Goal: Contribute content: Add original content to the website for others to see

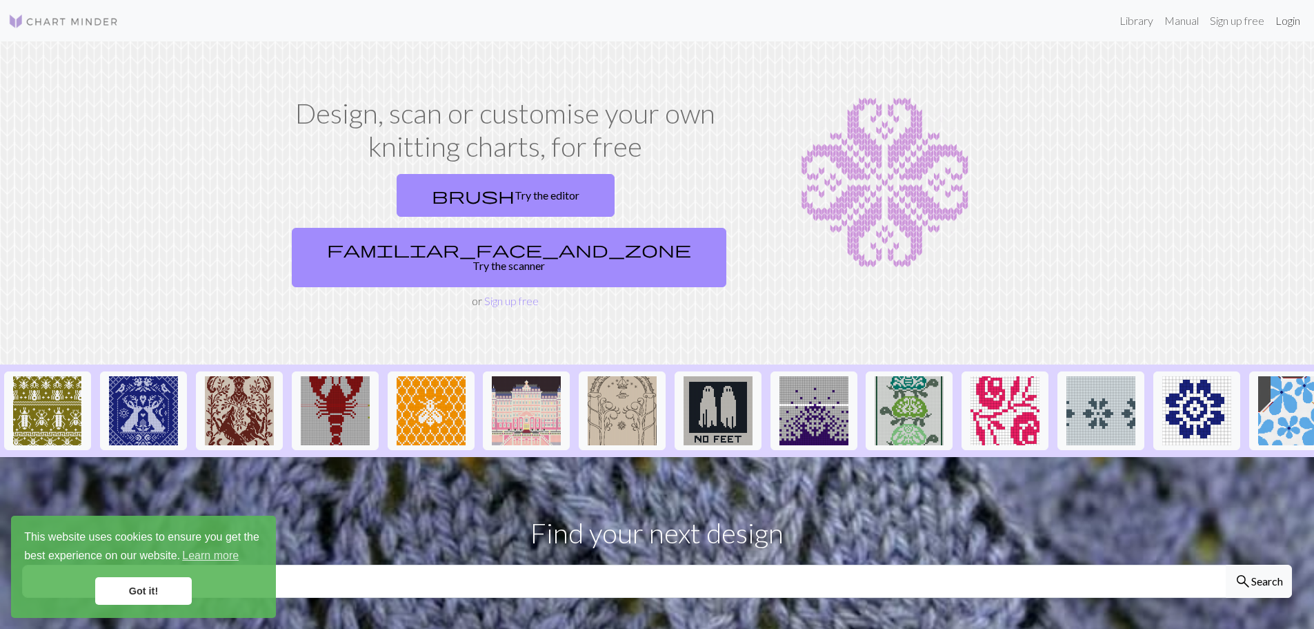
click at [1279, 12] on link "Login" at bounding box center [1288, 21] width 36 height 28
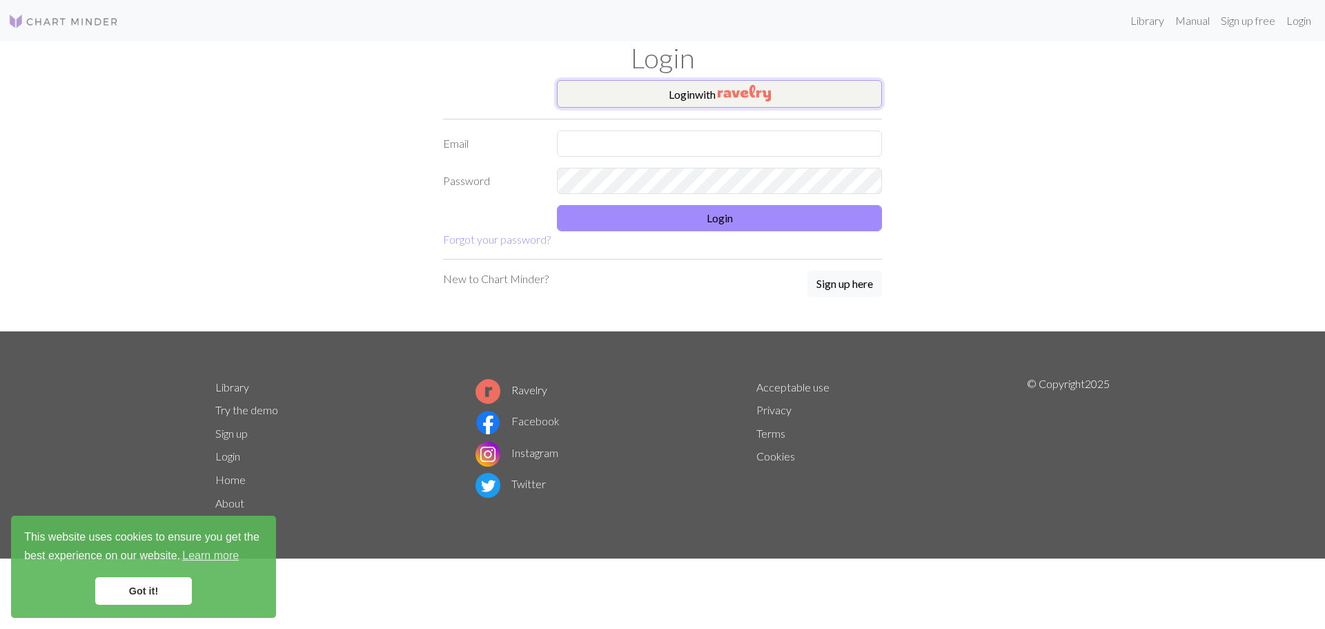
click at [819, 97] on button "Login with" at bounding box center [719, 94] width 325 height 28
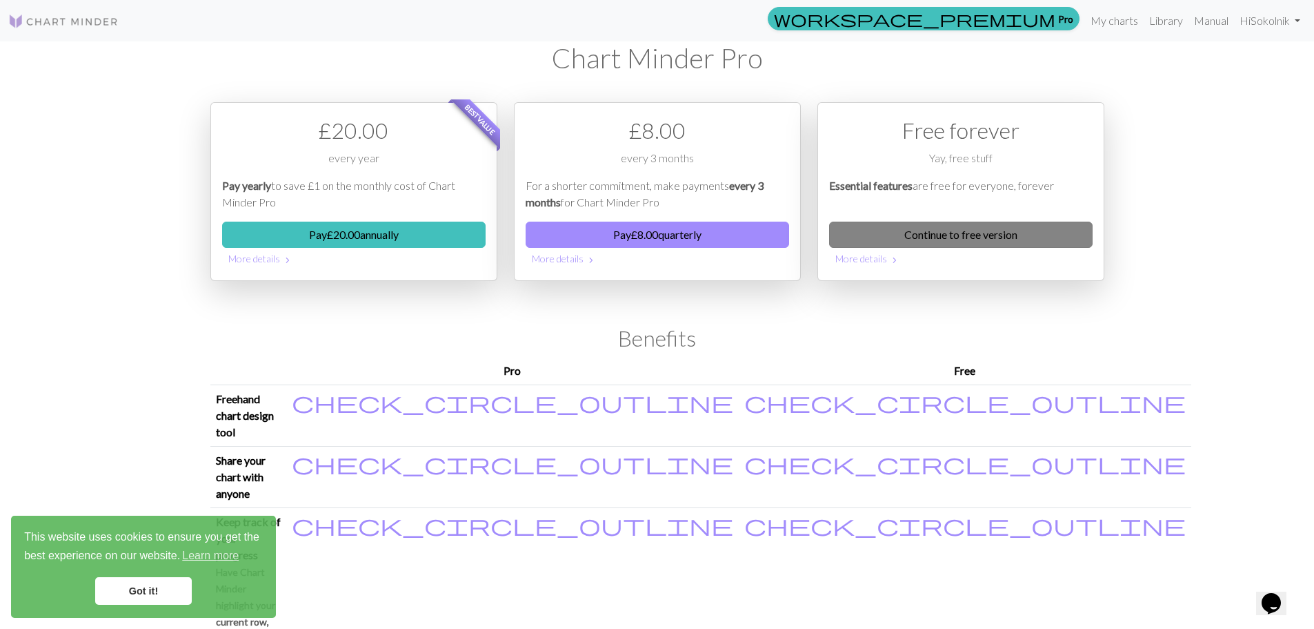
click at [918, 228] on link "Continue to free version" at bounding box center [961, 234] width 264 height 26
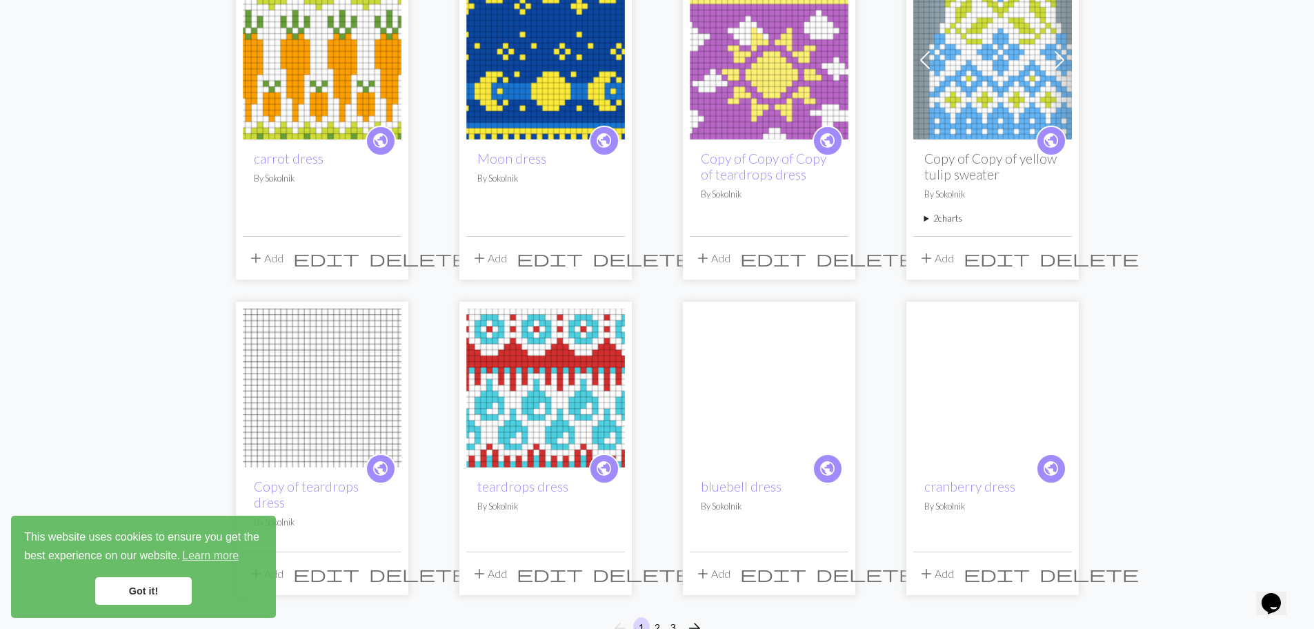
scroll to position [995, 0]
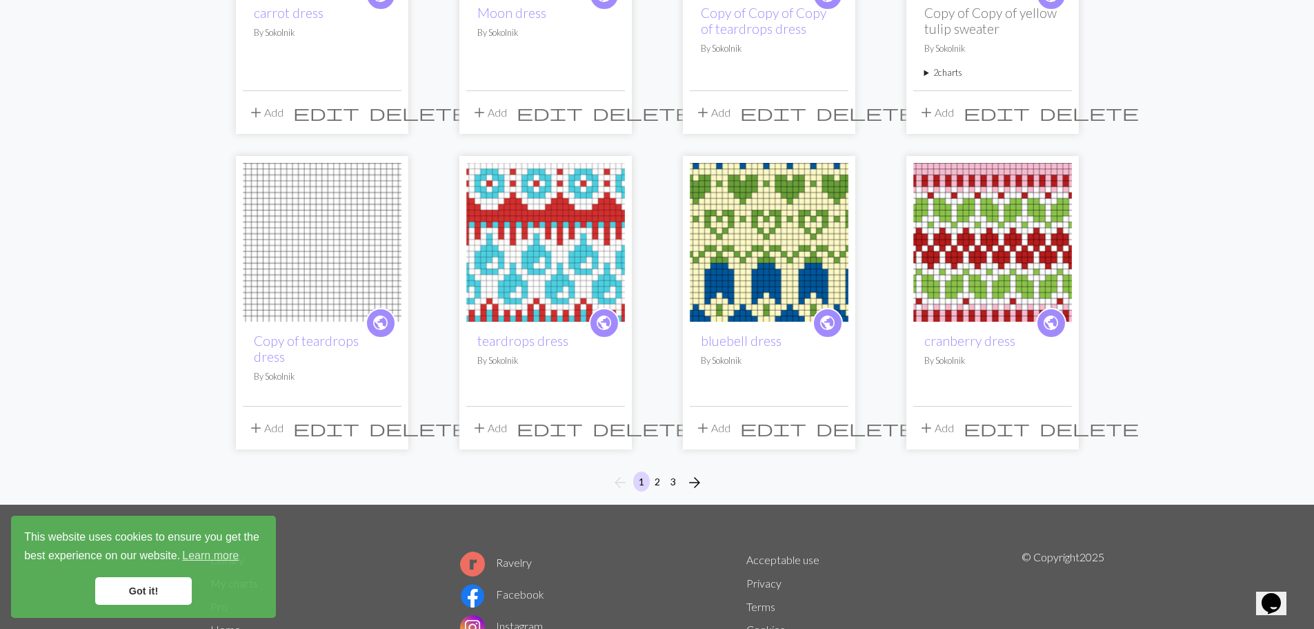
click at [807, 418] on span "edit" at bounding box center [773, 427] width 66 height 19
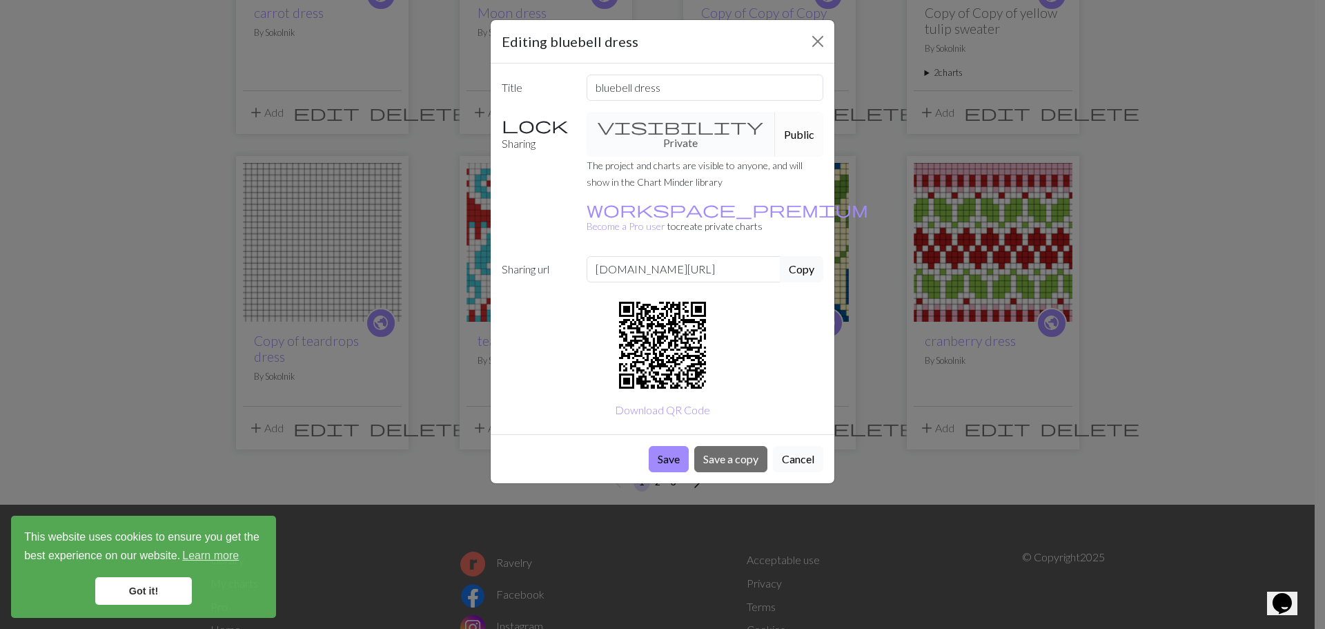
click at [803, 446] on button "Cancel" at bounding box center [798, 459] width 50 height 26
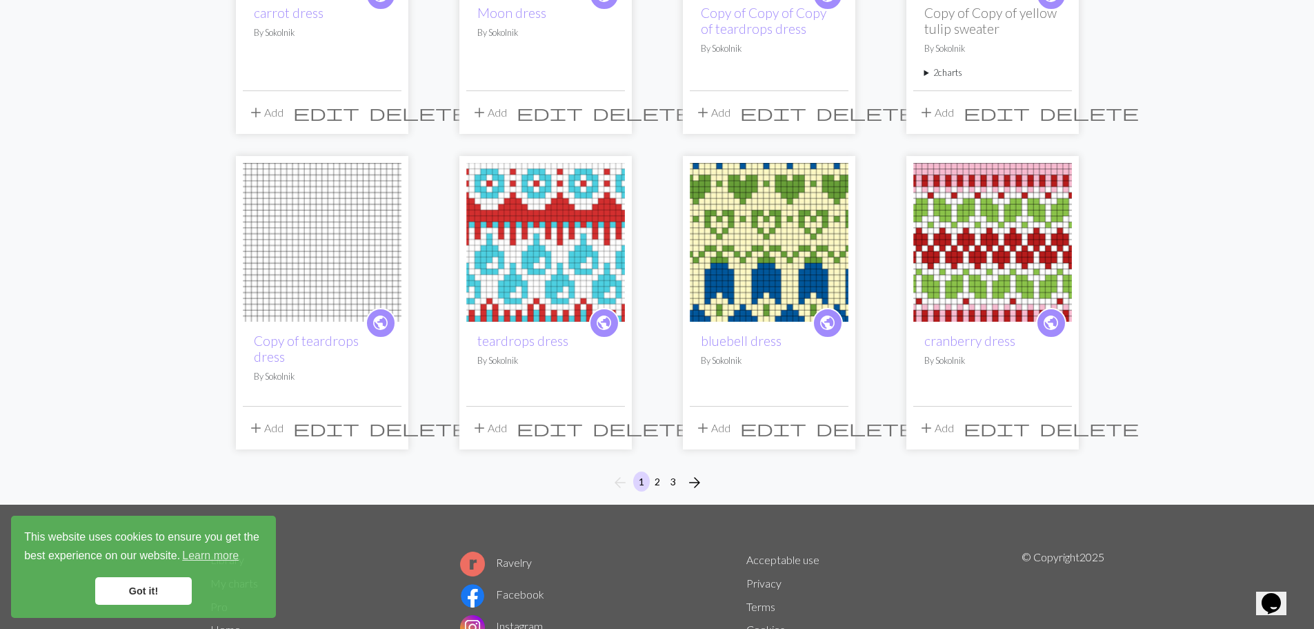
click at [747, 281] on img at bounding box center [769, 242] width 159 height 159
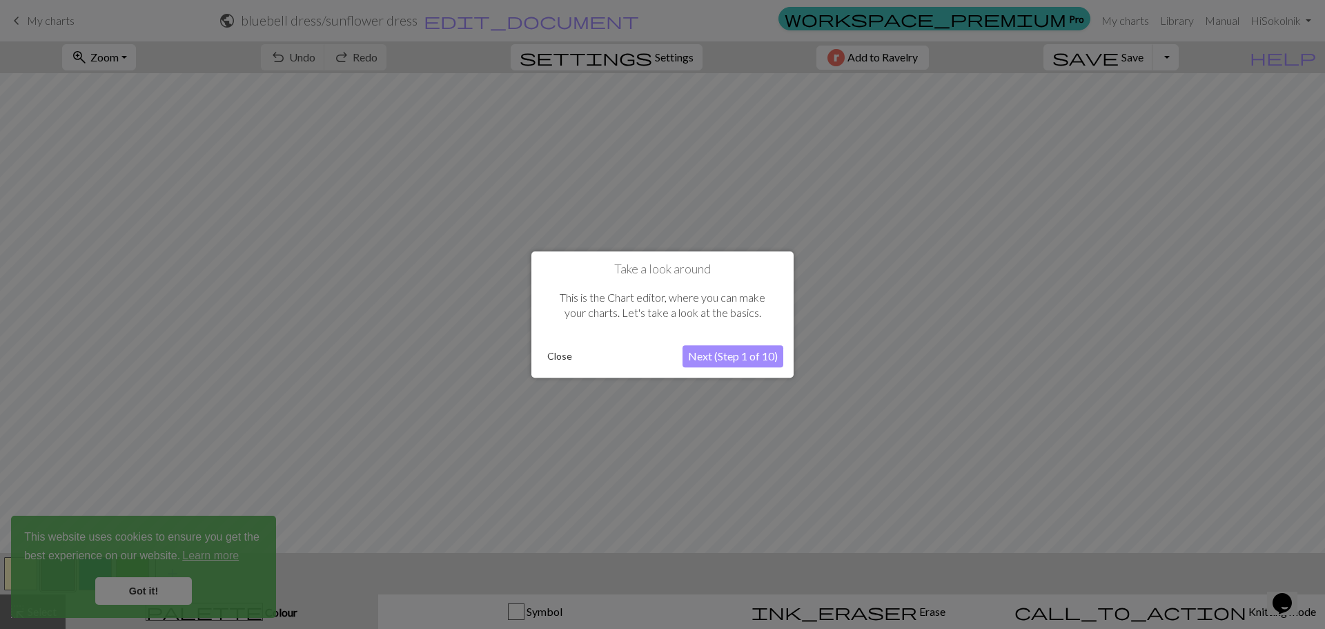
click at [560, 354] on button "Close" at bounding box center [560, 356] width 36 height 21
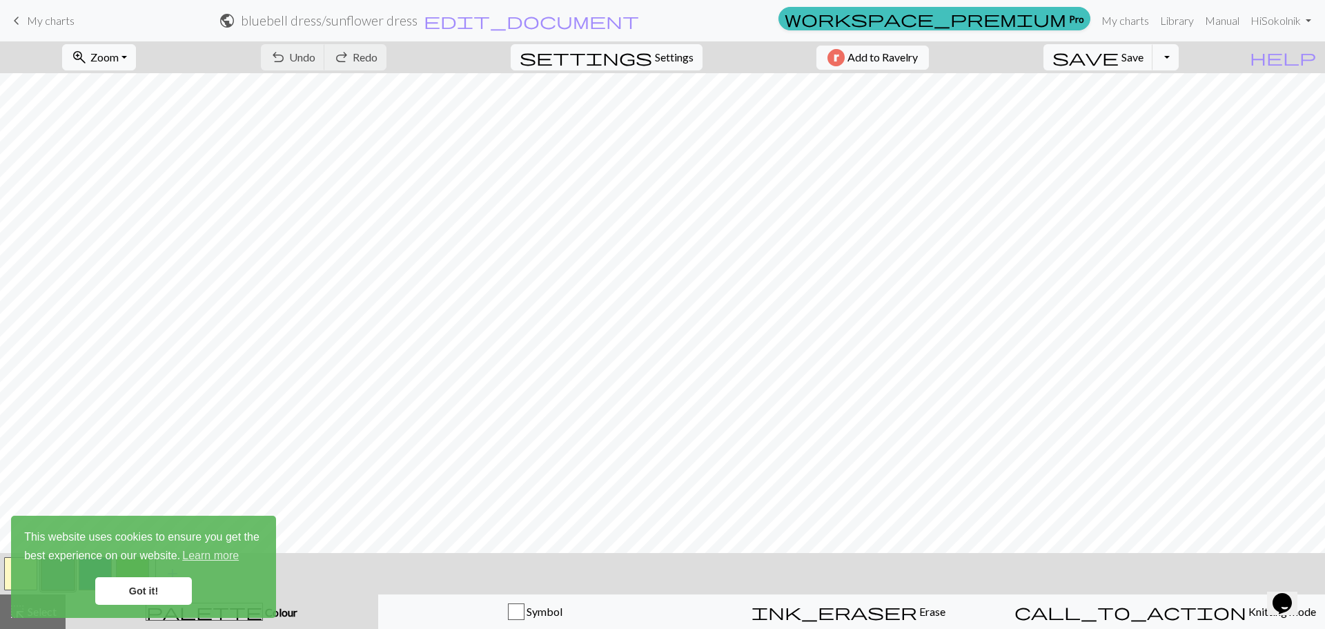
click at [143, 597] on link "Got it!" at bounding box center [143, 591] width 97 height 28
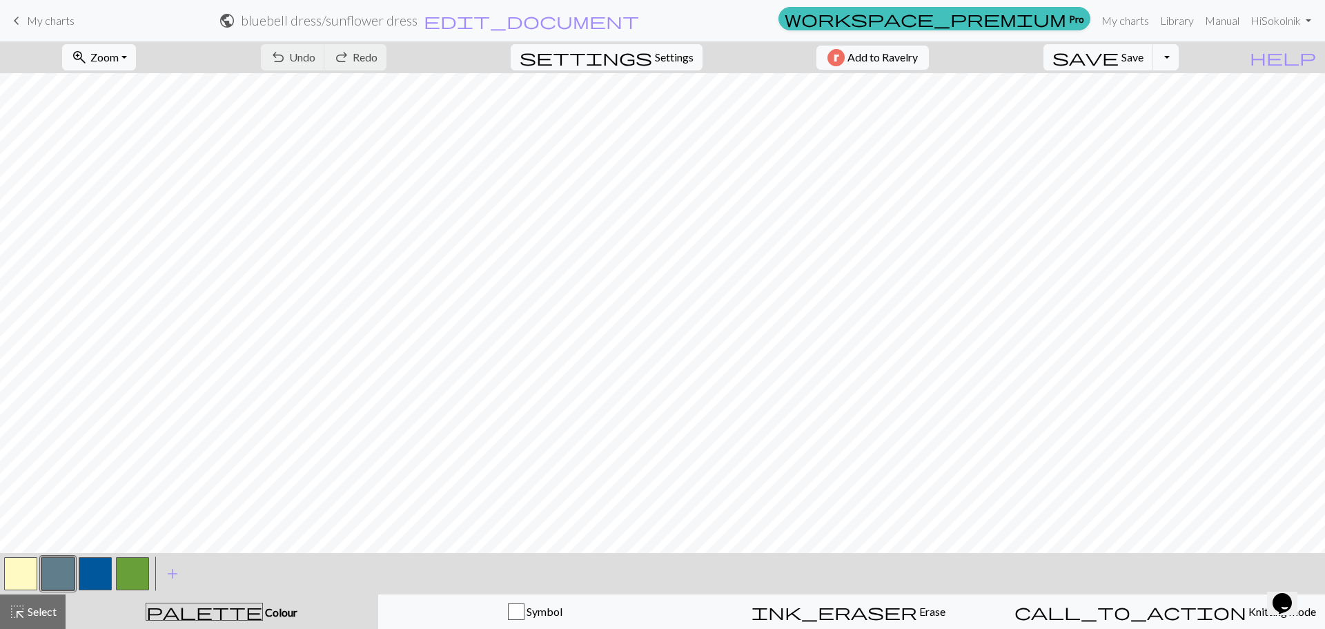
click at [137, 571] on button "button" at bounding box center [132, 573] width 33 height 33
click at [644, 58] on button "settings Settings" at bounding box center [607, 57] width 192 height 26
select select "aran"
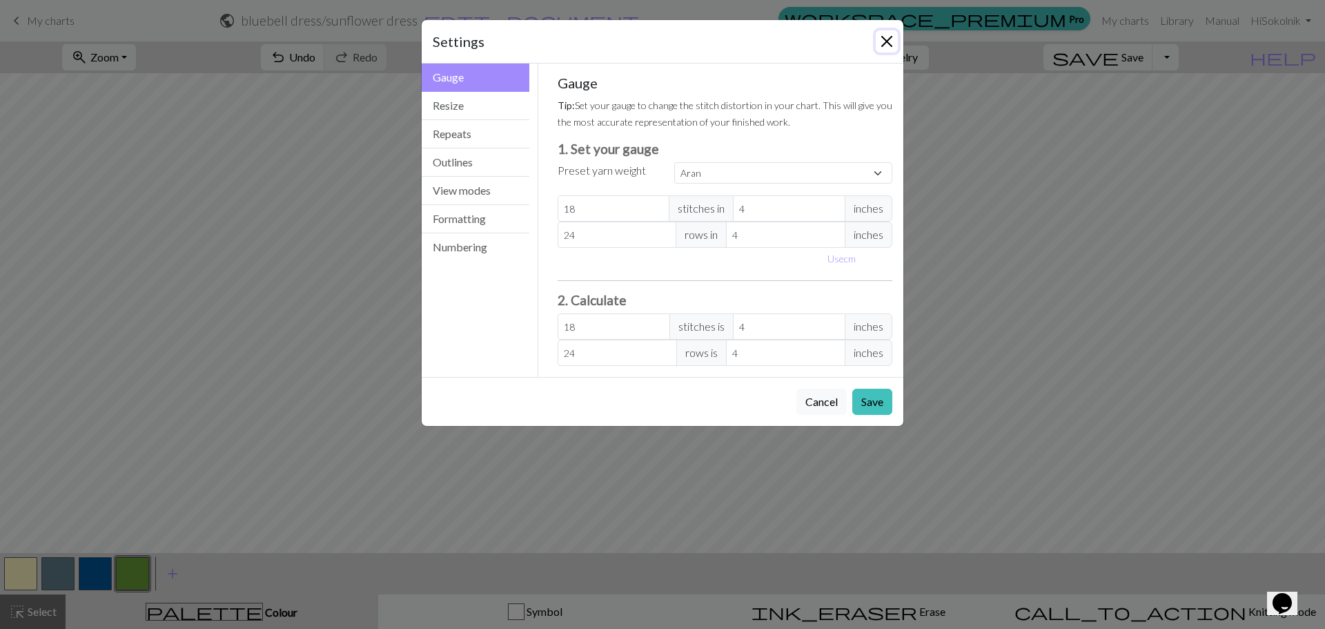
click at [883, 46] on button "Close" at bounding box center [887, 41] width 22 height 22
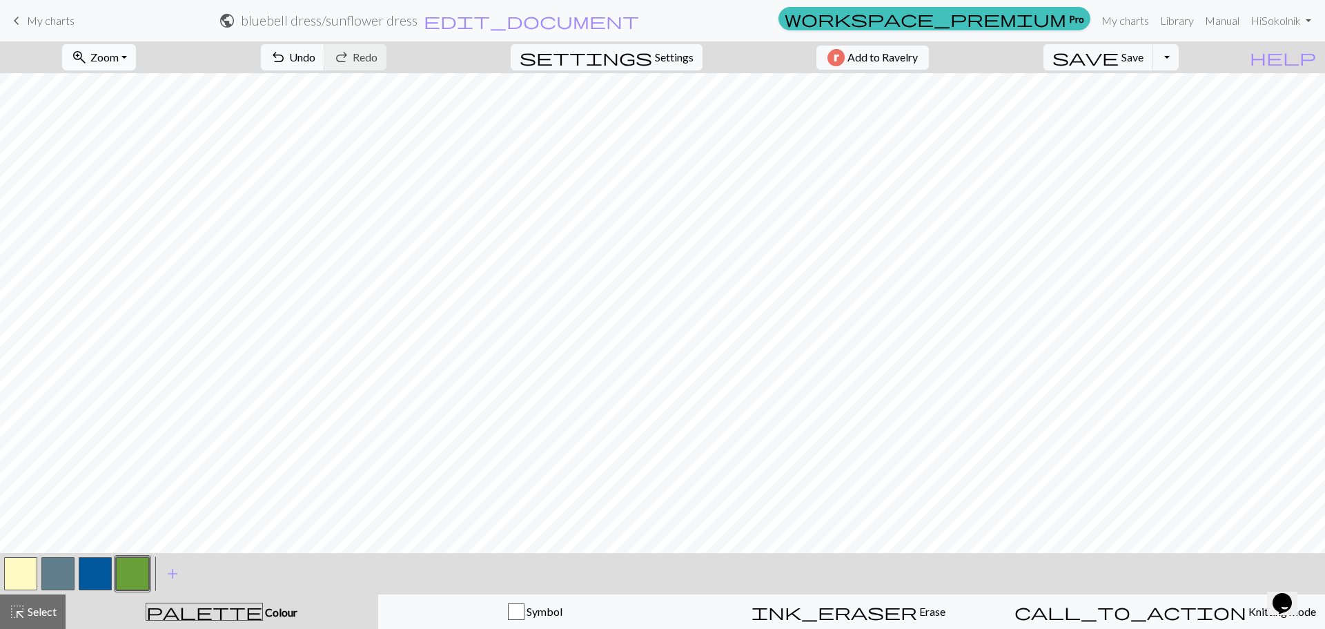
click at [119, 50] on span "Zoom" at bounding box center [104, 56] width 28 height 13
click at [130, 91] on button "Fit all" at bounding box center [117, 88] width 109 height 22
click at [8, 564] on button "button" at bounding box center [20, 573] width 33 height 33
click at [99, 560] on button "button" at bounding box center [95, 573] width 33 height 33
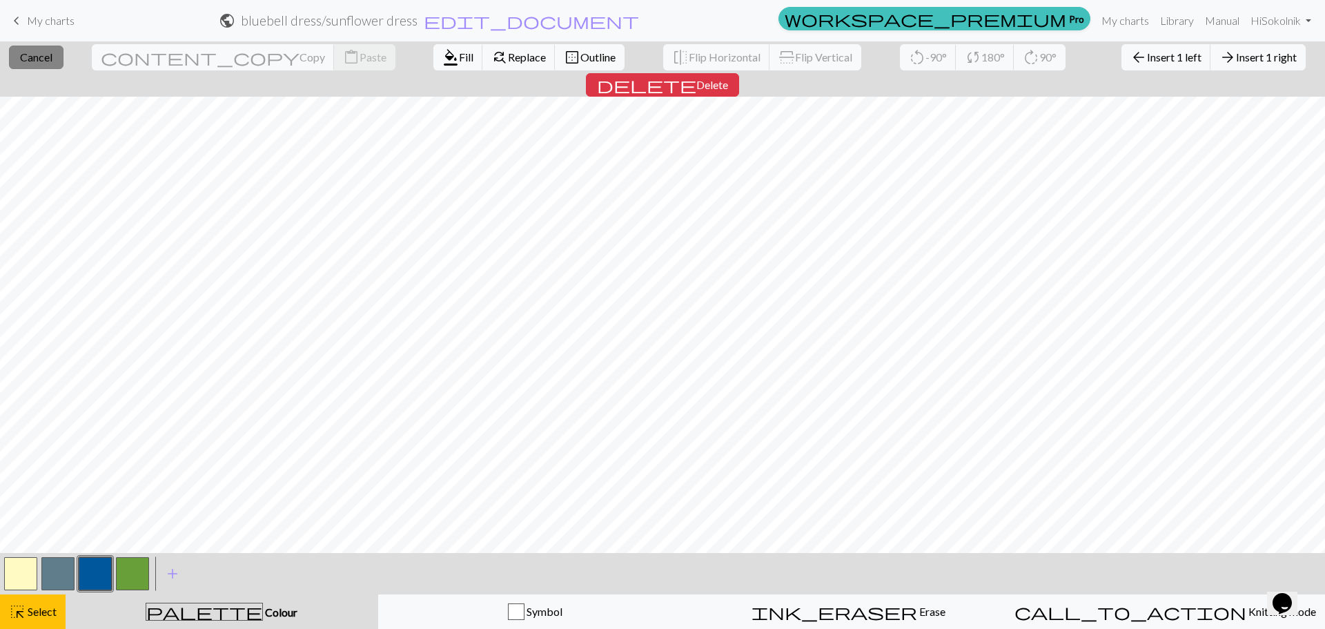
click at [43, 61] on span "Cancel" at bounding box center [36, 56] width 32 height 13
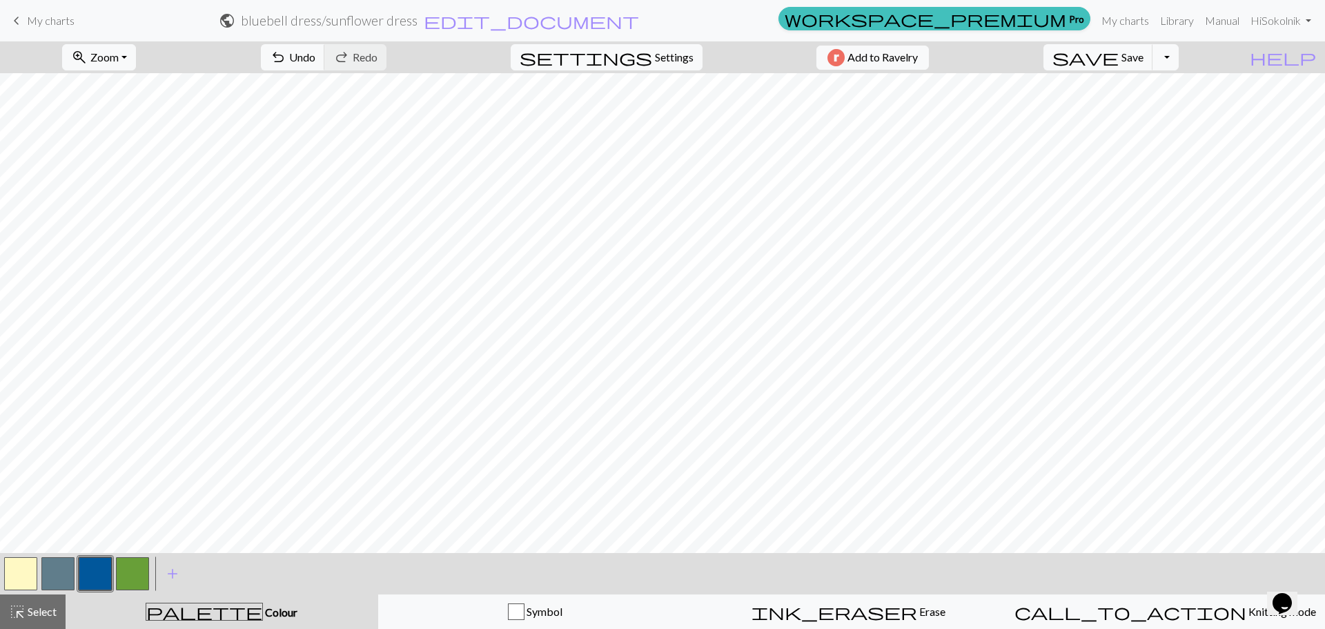
click at [129, 575] on button "button" at bounding box center [132, 573] width 33 height 33
click at [1131, 45] on button "save Save Save" at bounding box center [1098, 57] width 110 height 26
click at [29, 21] on span "My charts" at bounding box center [51, 20] width 48 height 13
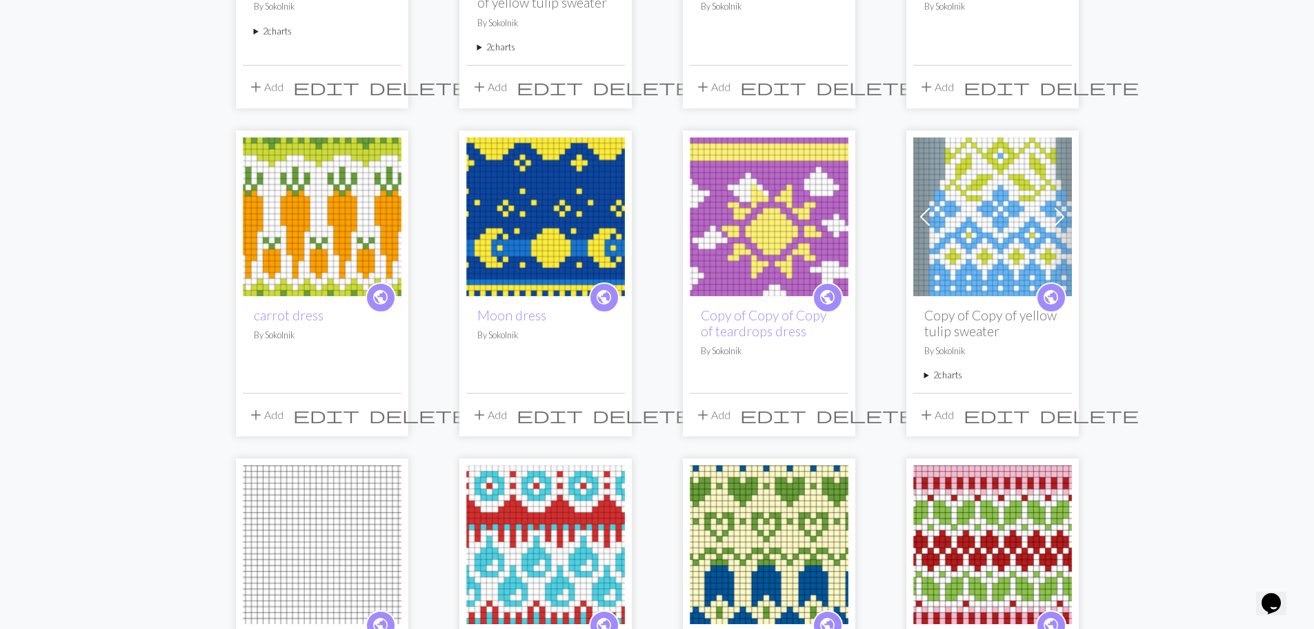
scroll to position [784, 0]
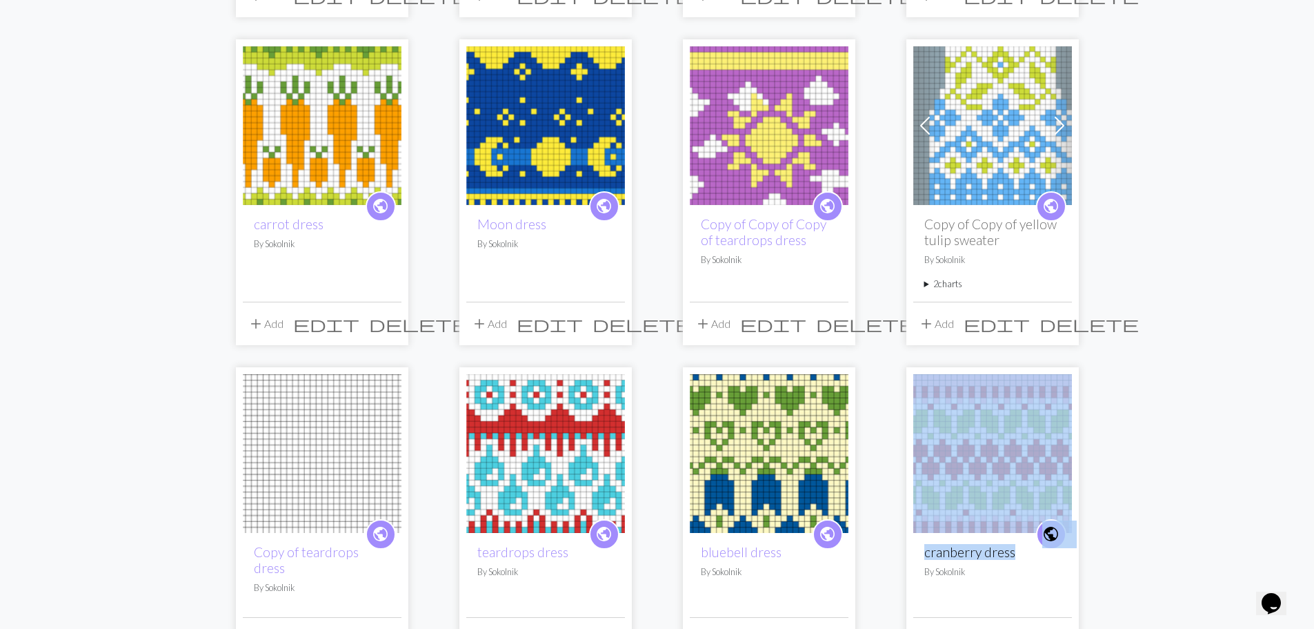
drag, startPoint x: 1252, startPoint y: 446, endPoint x: 1216, endPoint y: 533, distance: 94.9
click at [1213, 537] on div "arrow_back 1 2 3 arrow_forward public Copy of Lavender dress v2 By Sokolnik add…" at bounding box center [657, 28] width 1314 height 1374
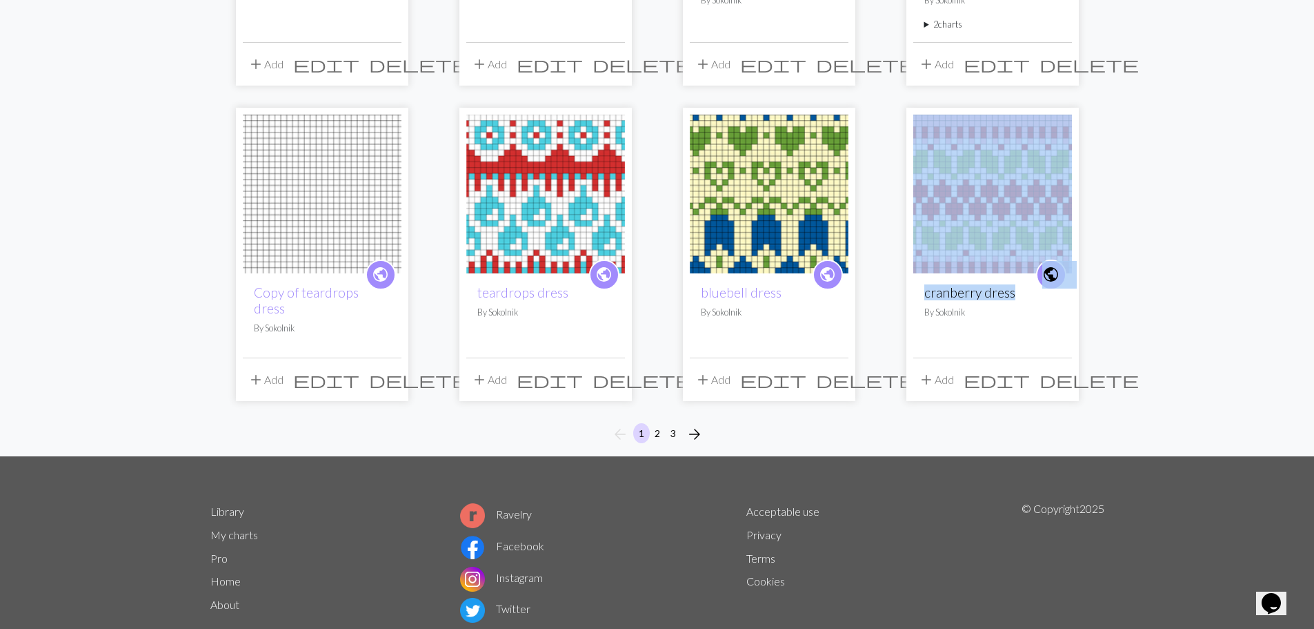
scroll to position [1069, 0]
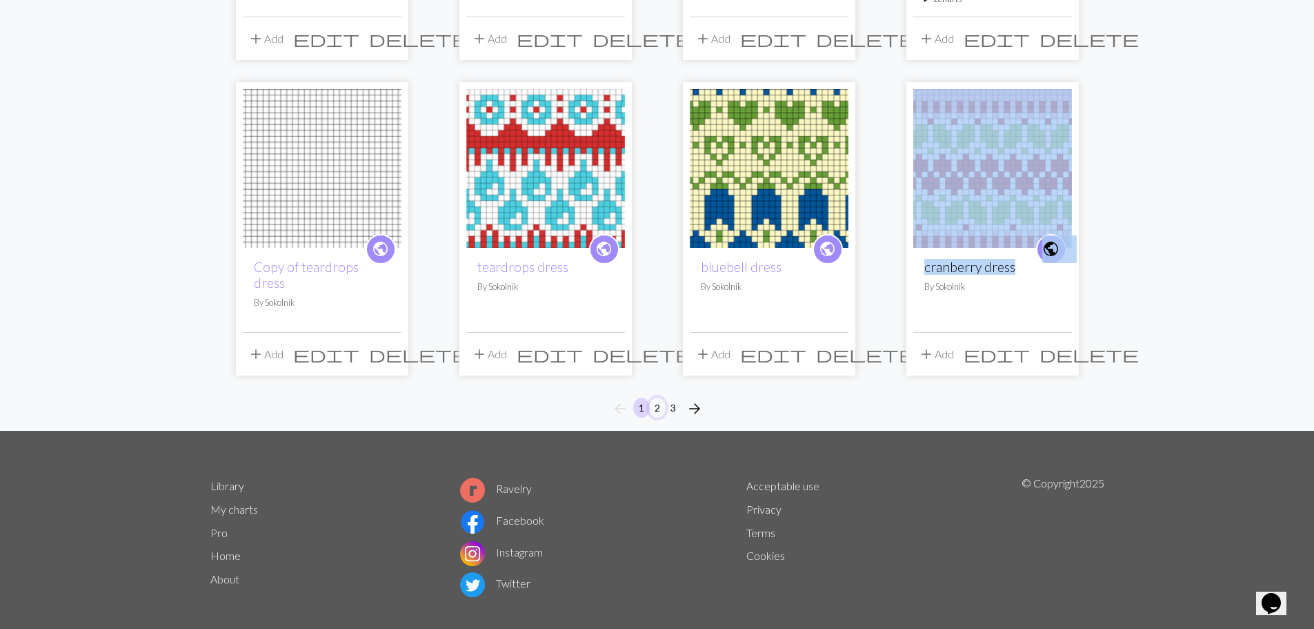
click at [653, 397] on button "2" at bounding box center [657, 407] width 17 height 20
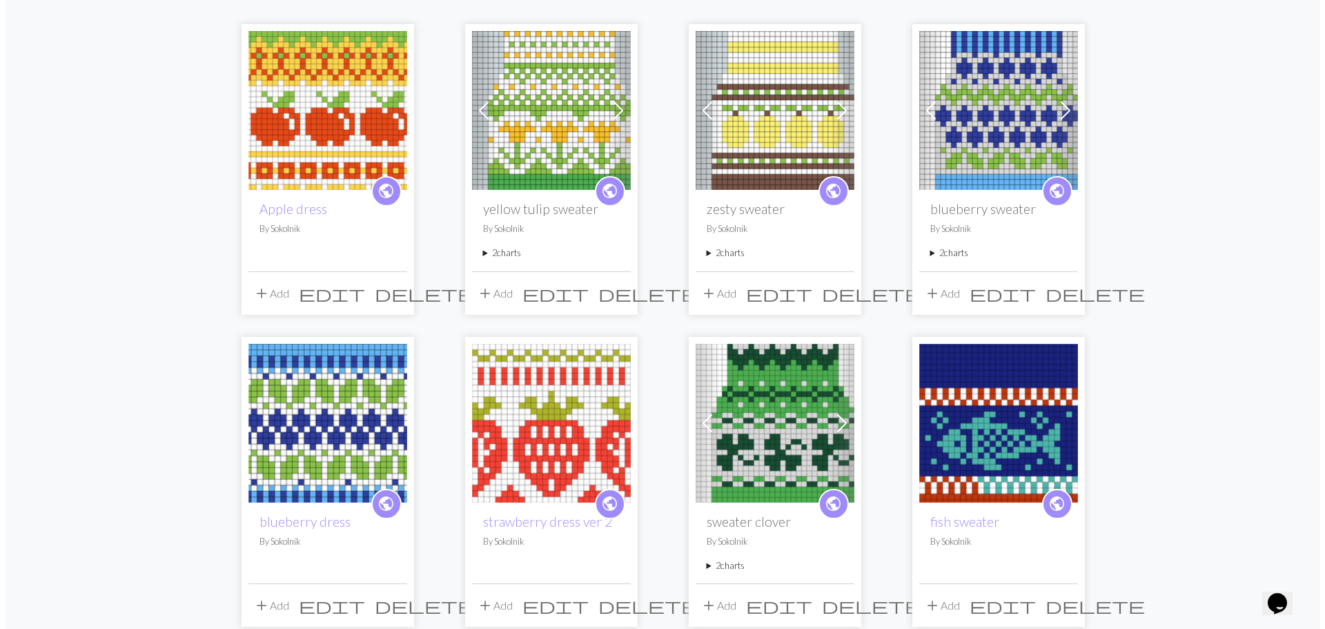
scroll to position [144, 0]
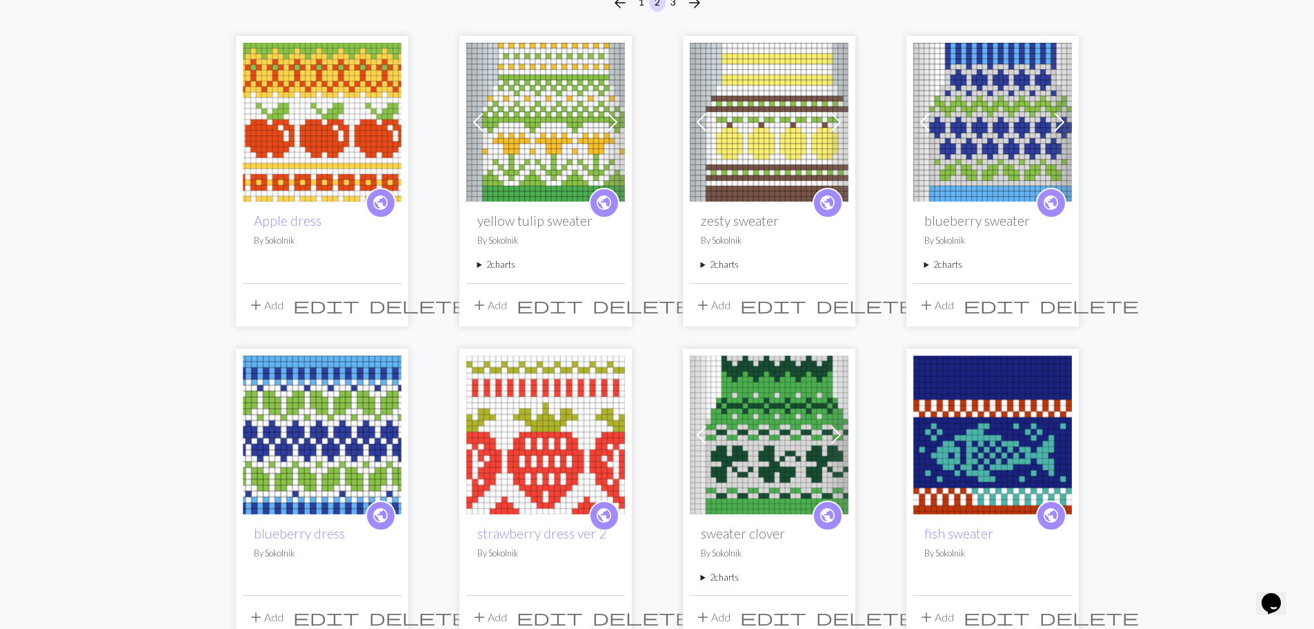
click at [359, 308] on span "edit" at bounding box center [326, 304] width 66 height 19
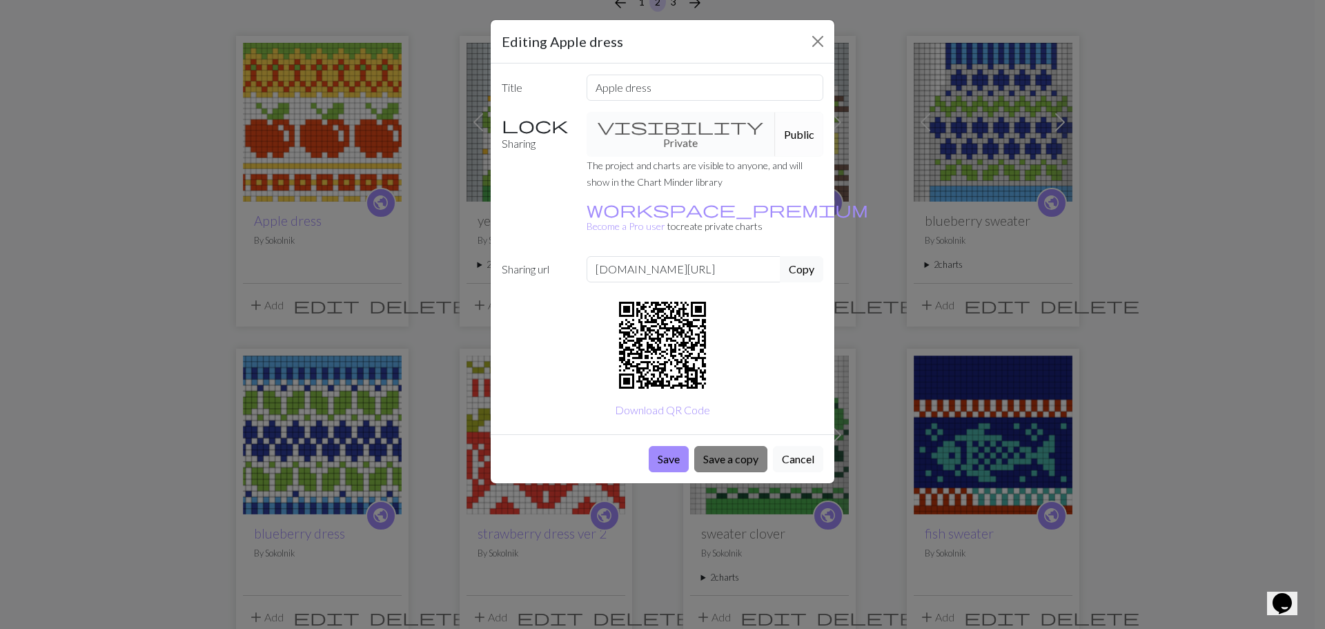
click at [719, 446] on button "Save a copy" at bounding box center [730, 459] width 73 height 26
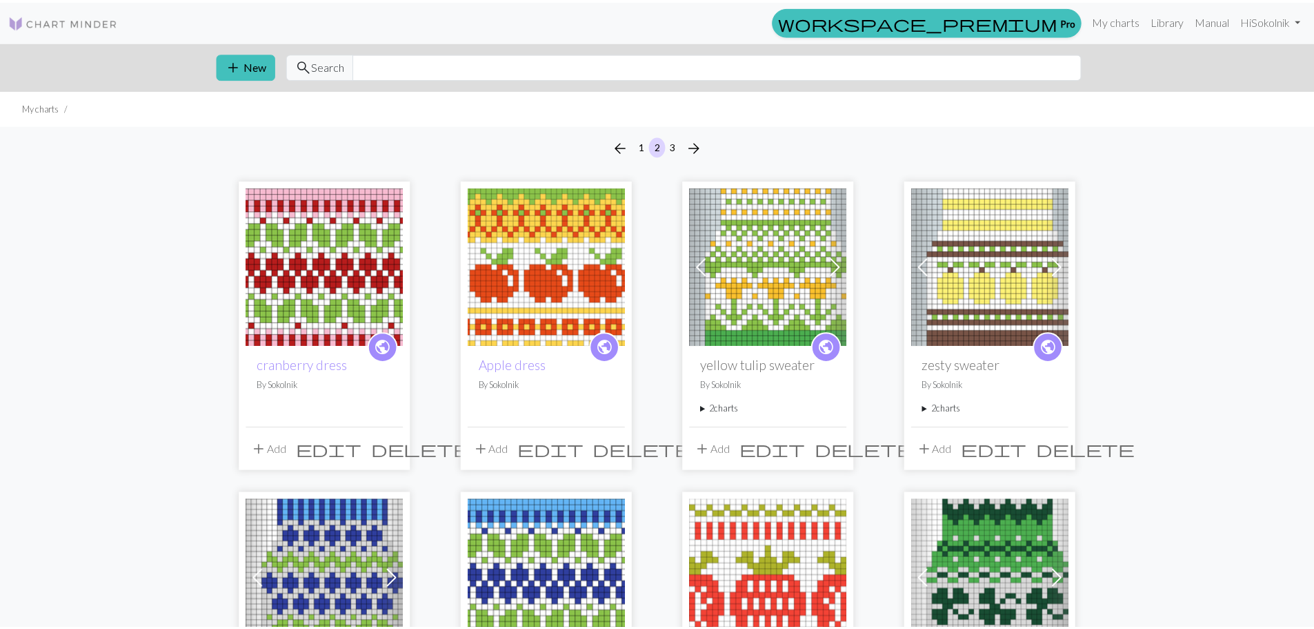
scroll to position [144, 0]
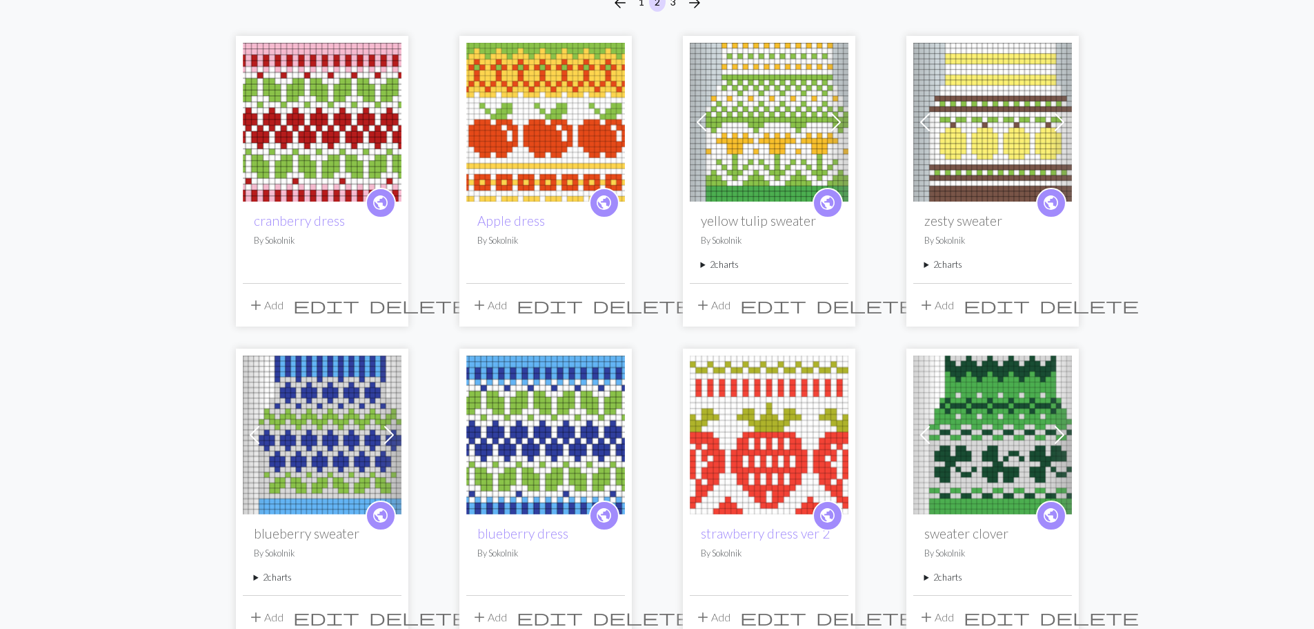
drag, startPoint x: 1297, startPoint y: 147, endPoint x: 1324, endPoint y: 135, distance: 29.4
click at [1314, 135] on html "This website uses cookies to ensure you get the best experience on our website.…" at bounding box center [657, 170] width 1314 height 629
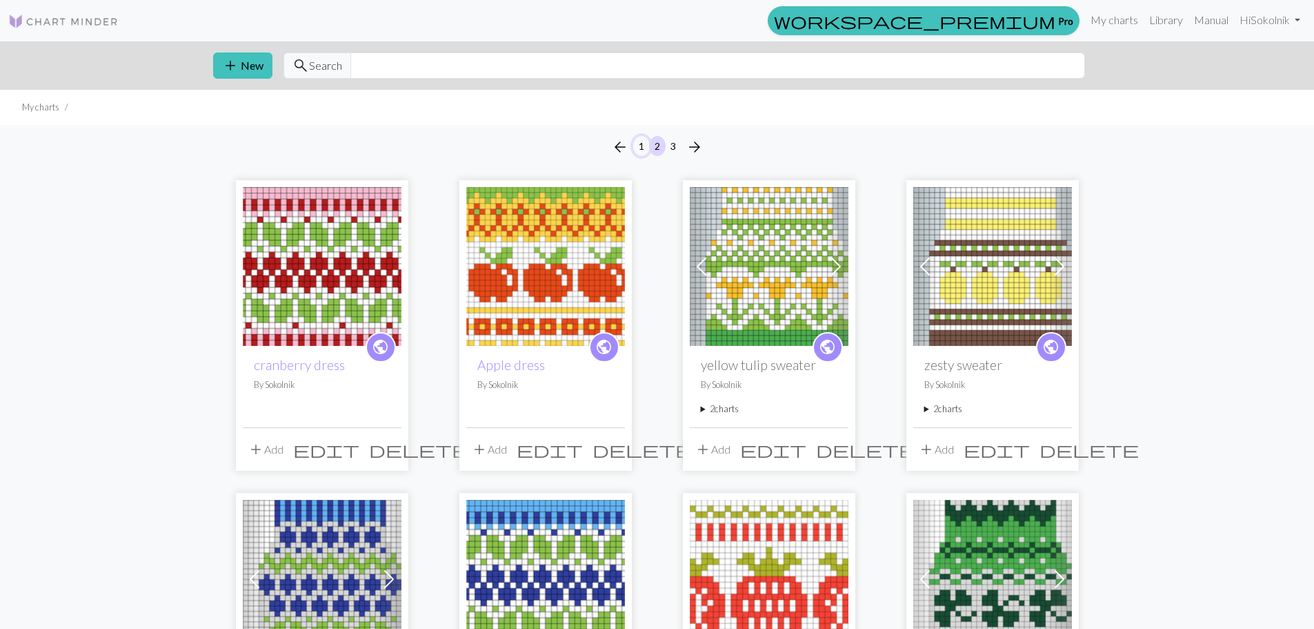
click at [637, 149] on button "1" at bounding box center [641, 146] width 17 height 20
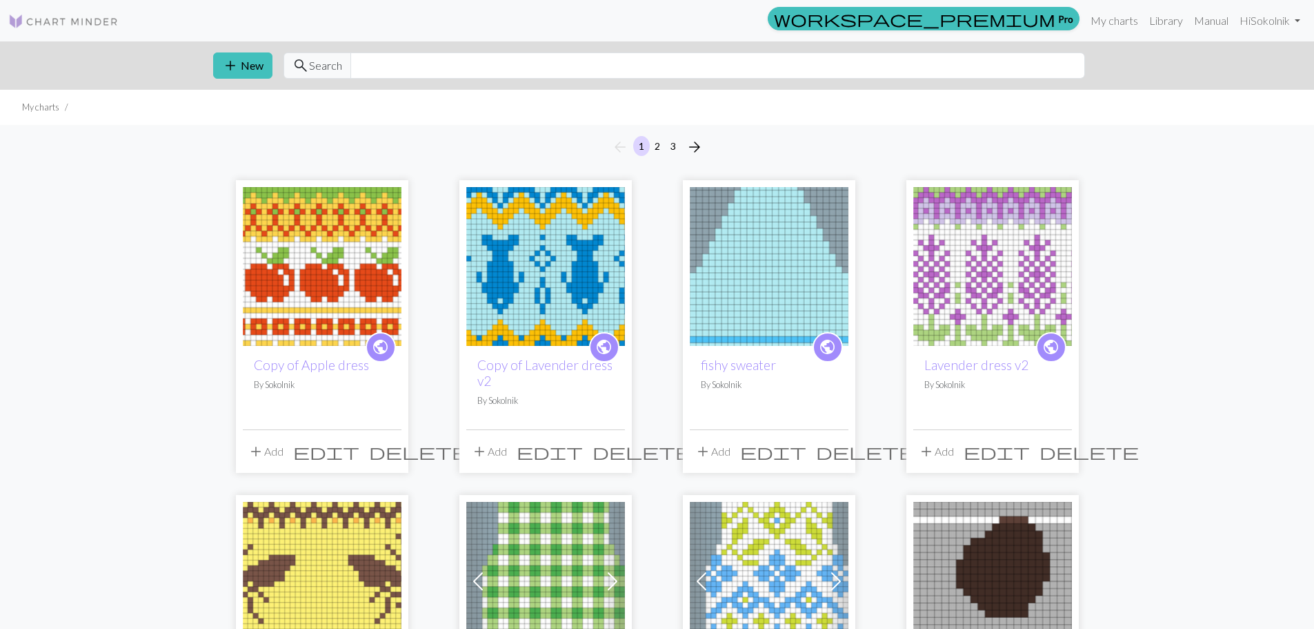
click at [321, 235] on img at bounding box center [322, 266] width 159 height 159
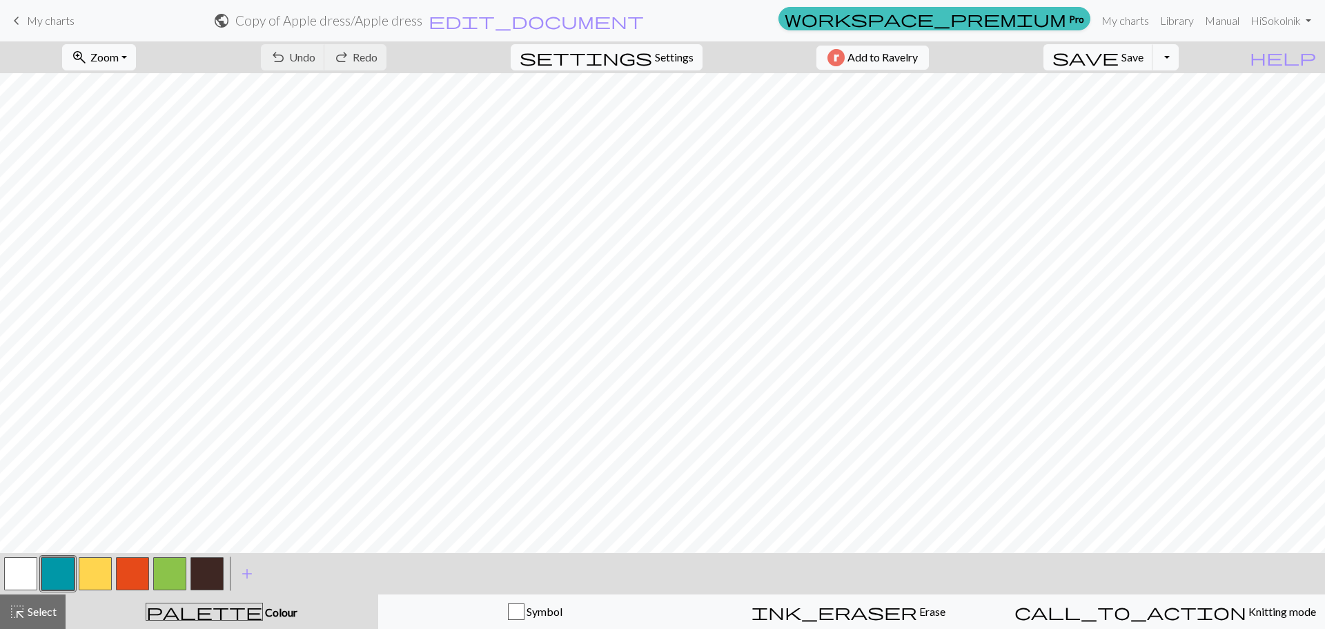
click at [122, 573] on button "button" at bounding box center [132, 573] width 33 height 33
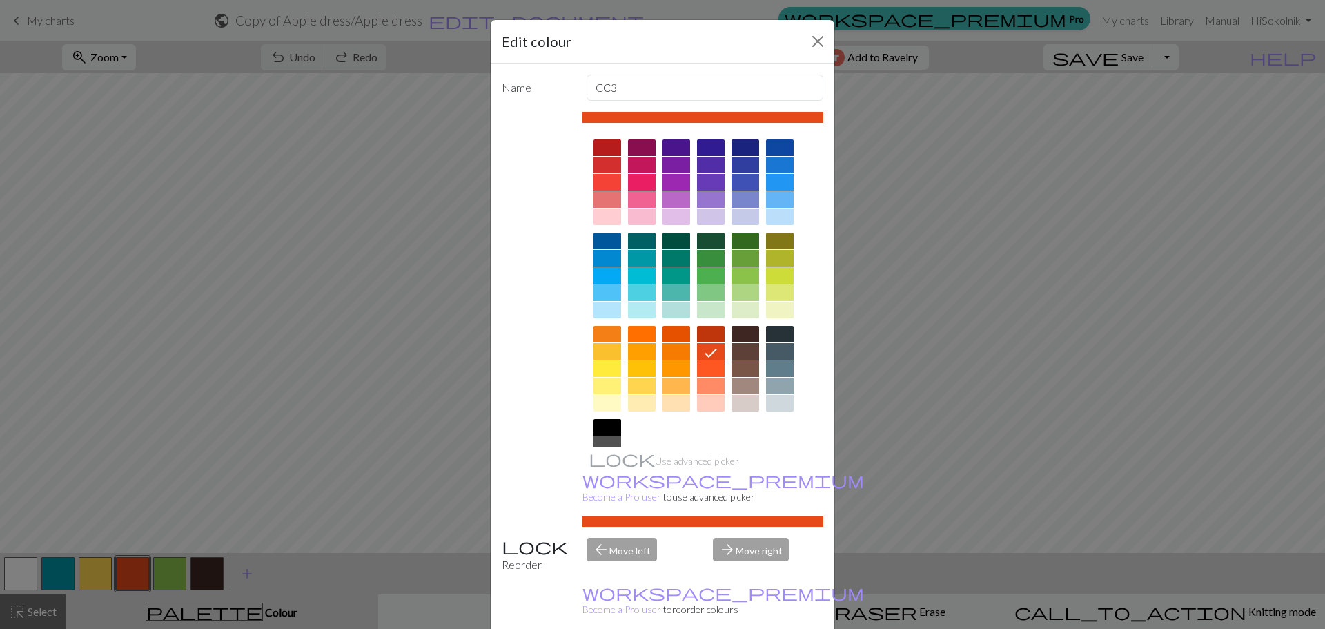
click at [735, 246] on div at bounding box center [745, 241] width 28 height 17
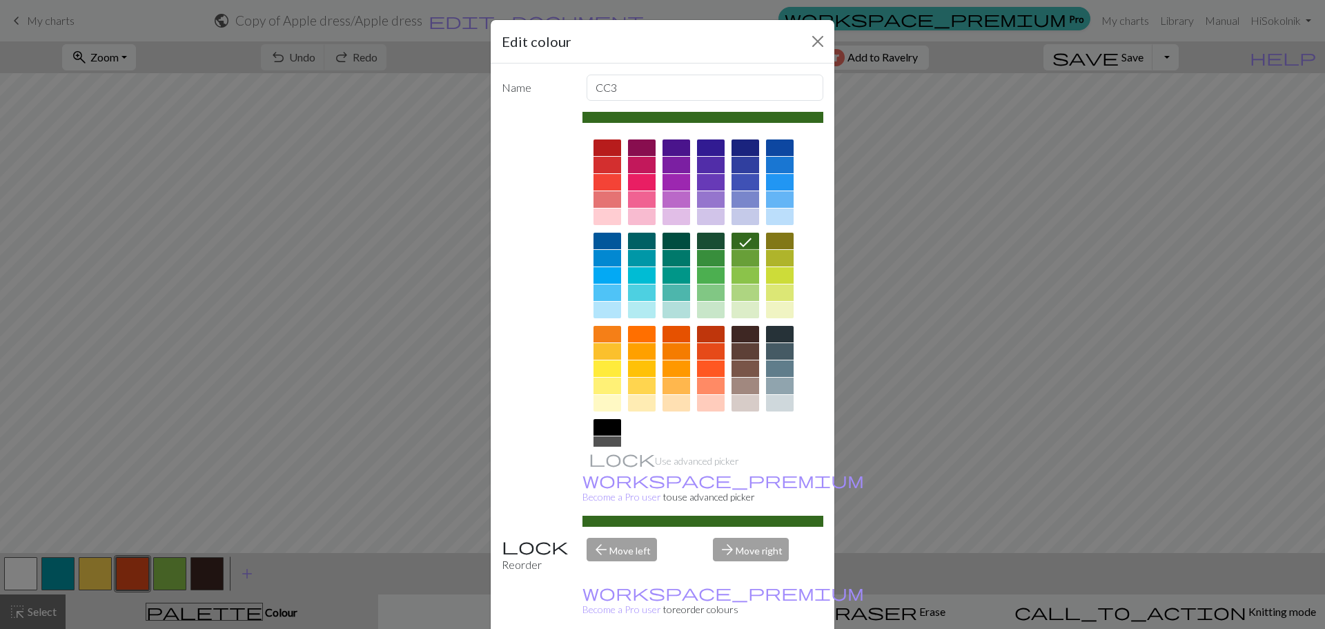
click at [739, 255] on div at bounding box center [745, 258] width 28 height 17
click at [771, 237] on div at bounding box center [780, 241] width 28 height 17
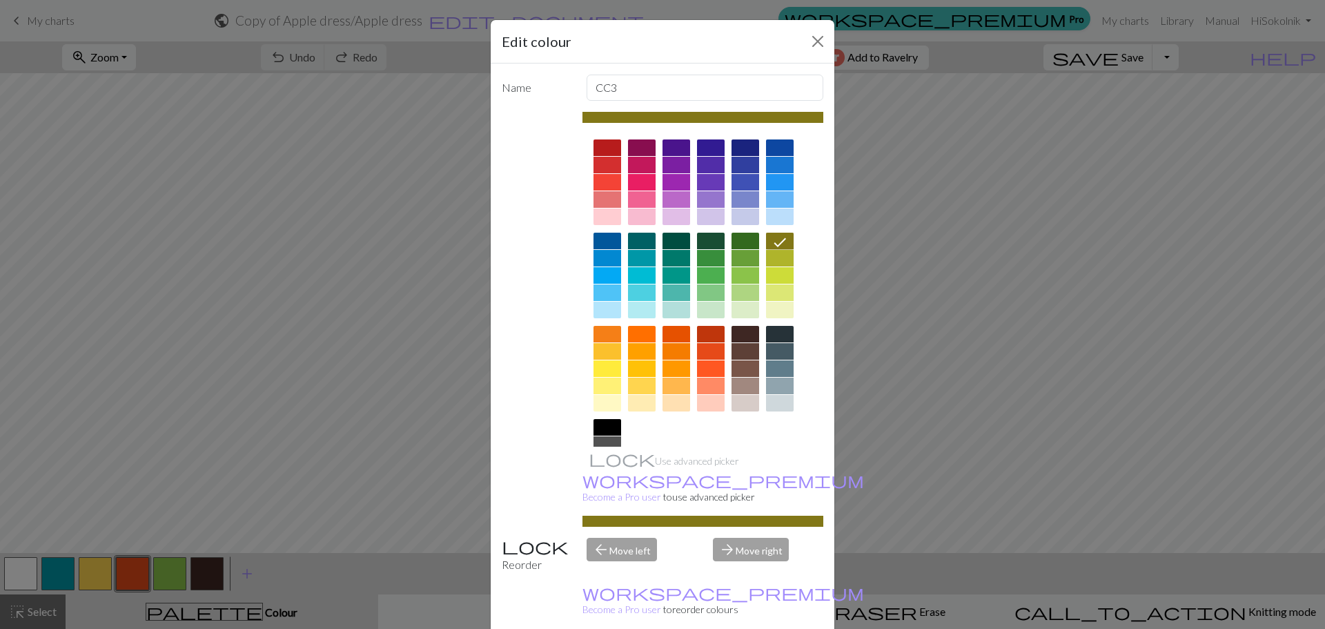
click at [738, 252] on div at bounding box center [745, 258] width 28 height 17
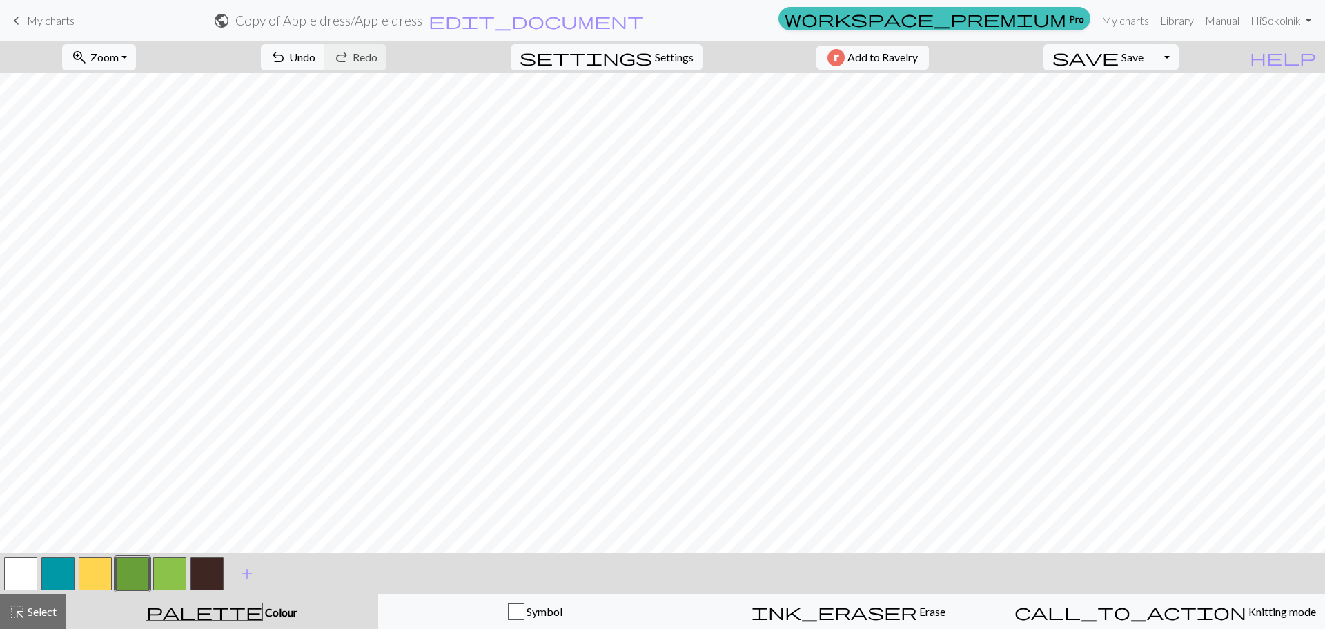
click at [140, 560] on button "button" at bounding box center [132, 573] width 33 height 33
click at [182, 568] on button "button" at bounding box center [169, 573] width 33 height 33
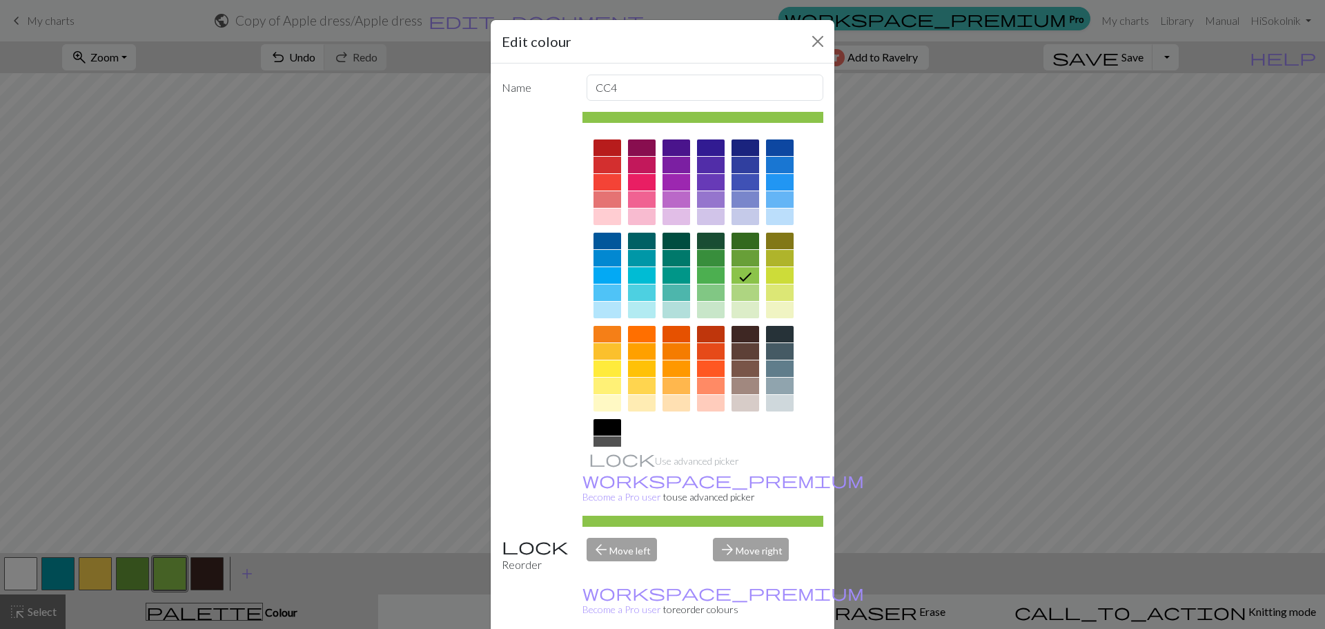
click at [706, 253] on div at bounding box center [711, 258] width 28 height 17
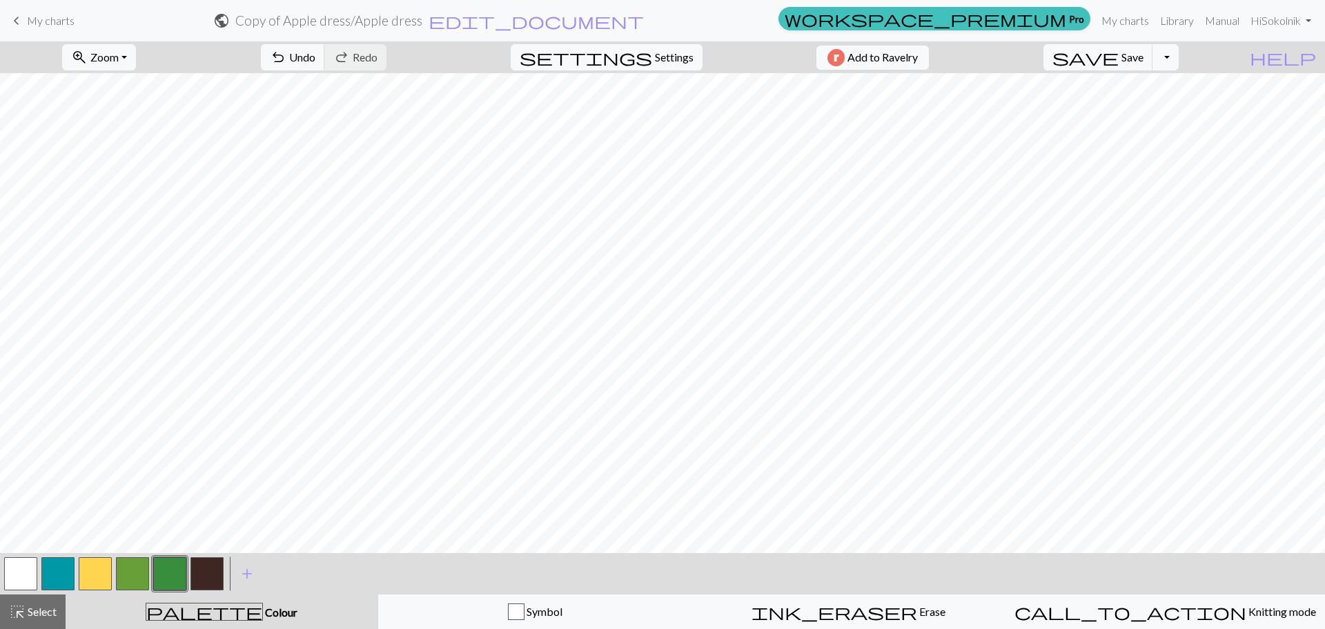
click at [176, 575] on button "button" at bounding box center [169, 573] width 33 height 33
click at [176, 575] on div "Edit colour Name CC4 Use advanced picker workspace_premium Become a Pro user to…" at bounding box center [662, 314] width 1325 height 629
click at [173, 574] on button "button" at bounding box center [169, 573] width 33 height 33
click at [173, 574] on div "Edit colour Name CC4 Use advanced picker workspace_premium Become a Pro user to…" at bounding box center [662, 314] width 1325 height 629
click at [173, 574] on button "button" at bounding box center [169, 573] width 33 height 33
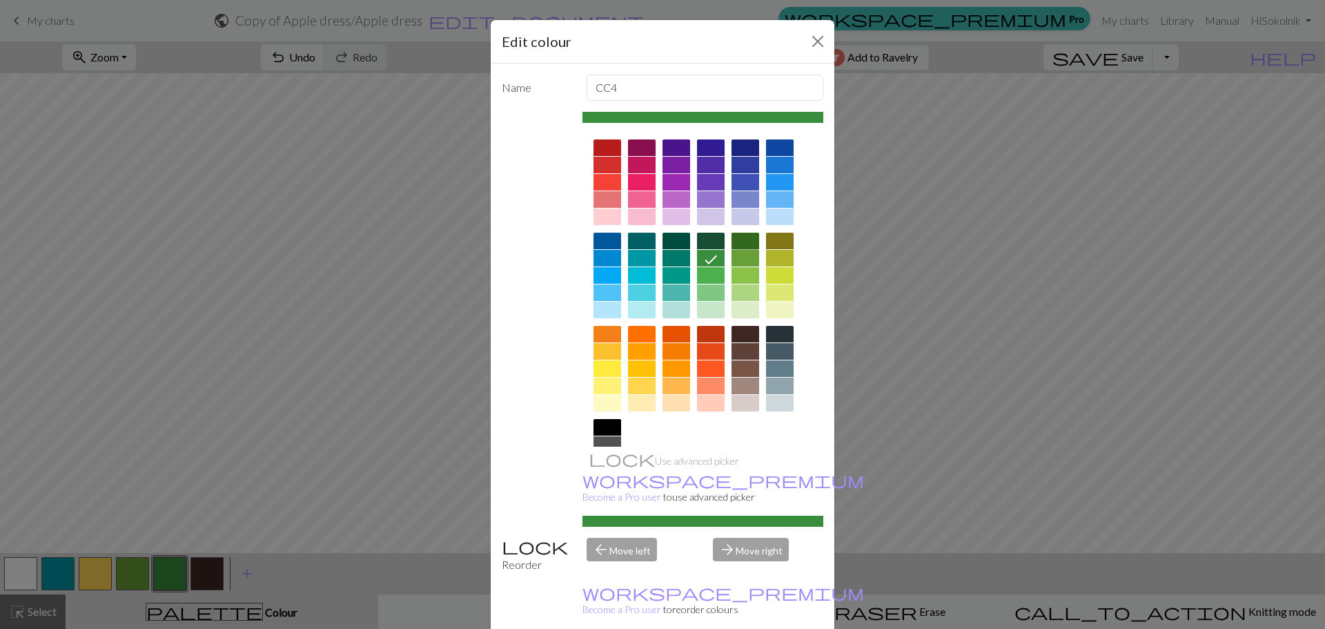
click at [742, 239] on div at bounding box center [745, 241] width 28 height 17
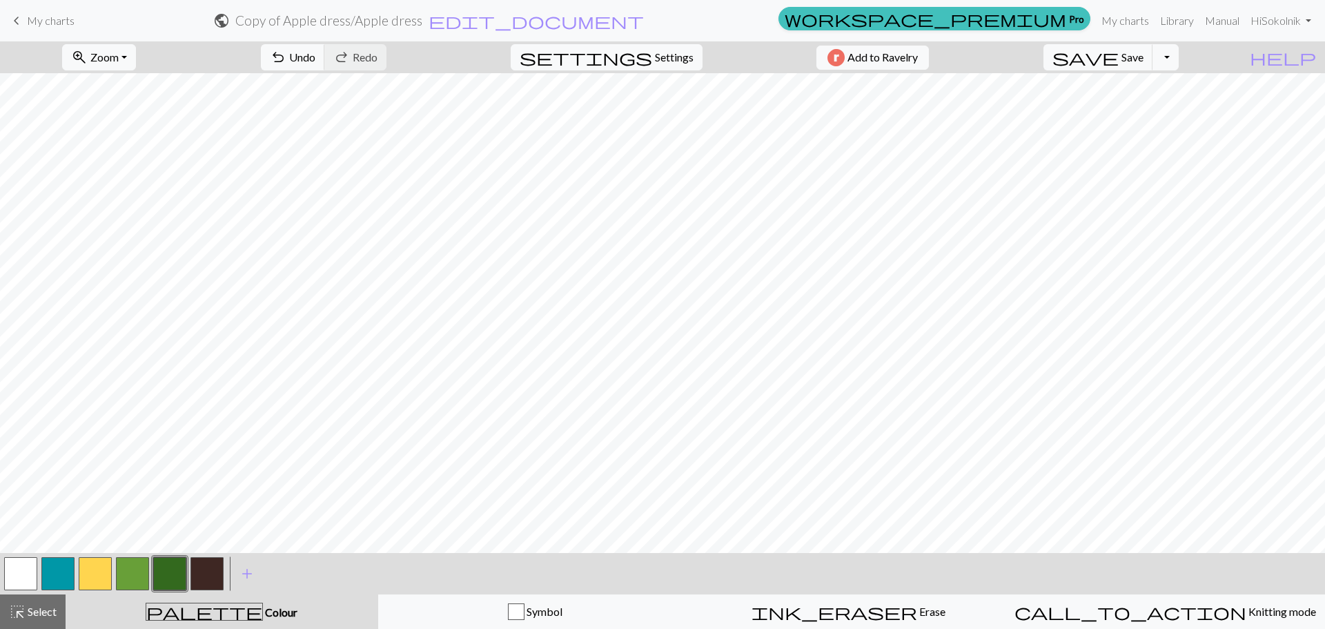
click at [115, 575] on div at bounding box center [132, 573] width 37 height 37
click at [125, 576] on button "button" at bounding box center [132, 573] width 33 height 33
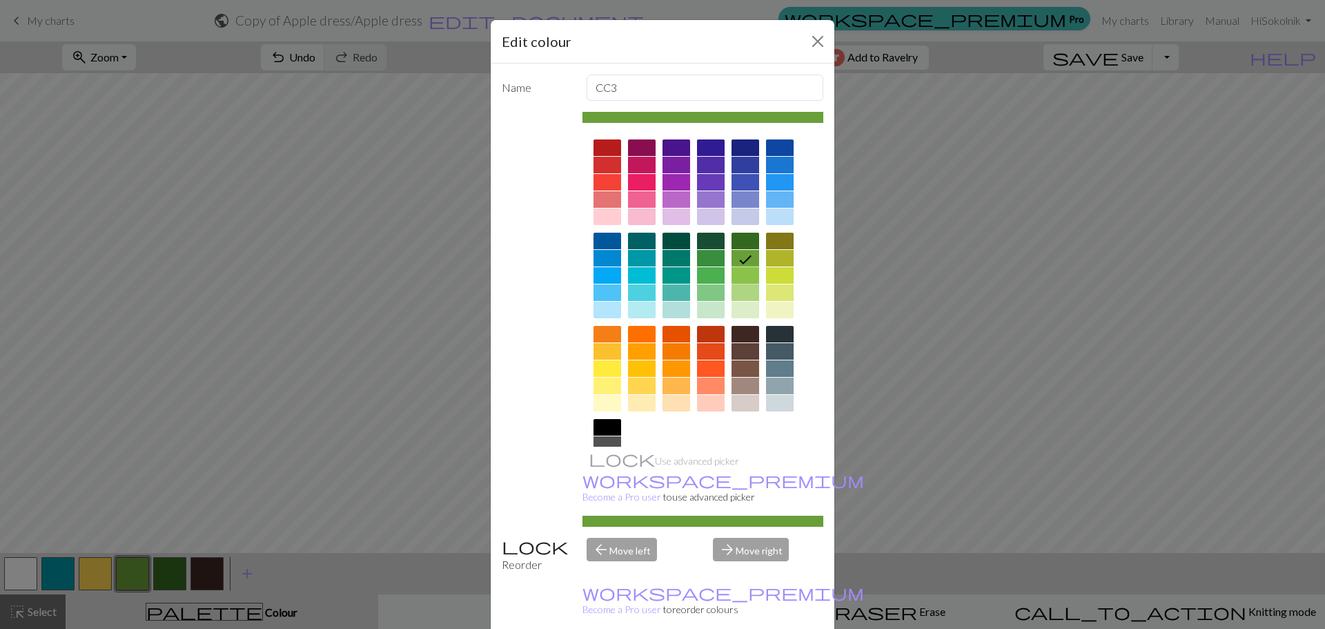
click at [742, 277] on div at bounding box center [745, 275] width 28 height 17
click at [775, 279] on div at bounding box center [780, 275] width 28 height 17
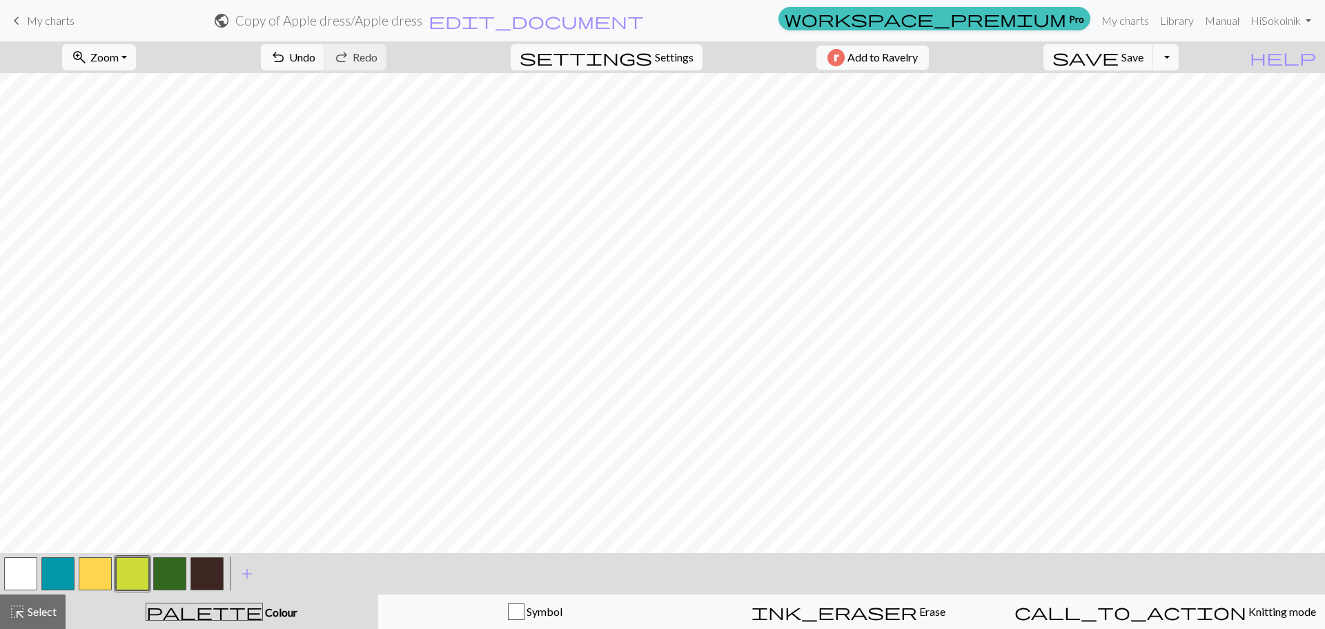
click at [139, 582] on button "button" at bounding box center [132, 573] width 33 height 33
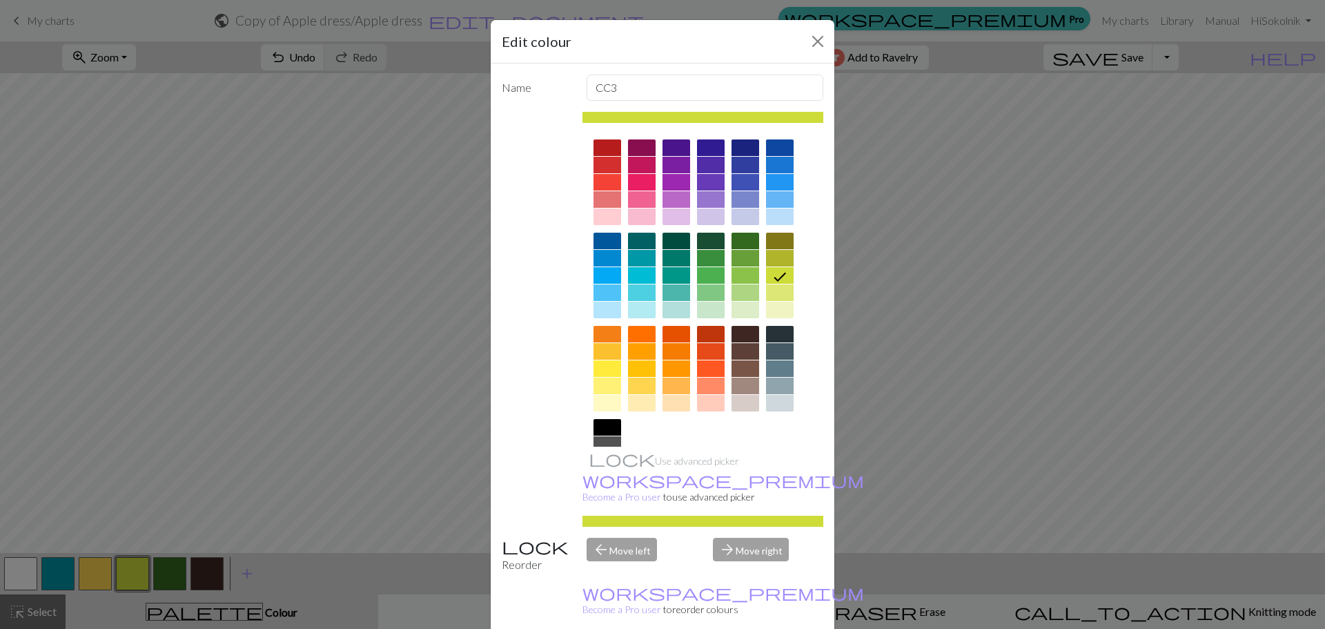
click at [776, 253] on div at bounding box center [780, 258] width 28 height 17
click at [778, 272] on div at bounding box center [780, 275] width 28 height 17
click at [736, 277] on div at bounding box center [745, 275] width 28 height 17
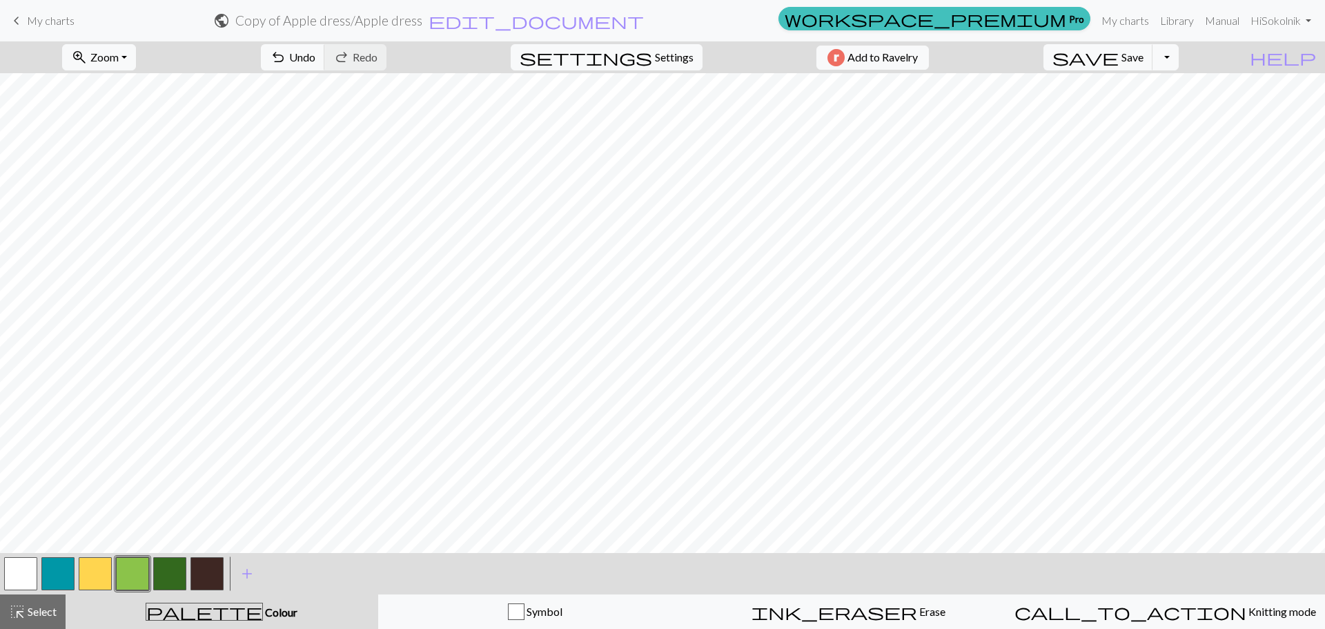
click at [88, 582] on button "button" at bounding box center [95, 573] width 33 height 33
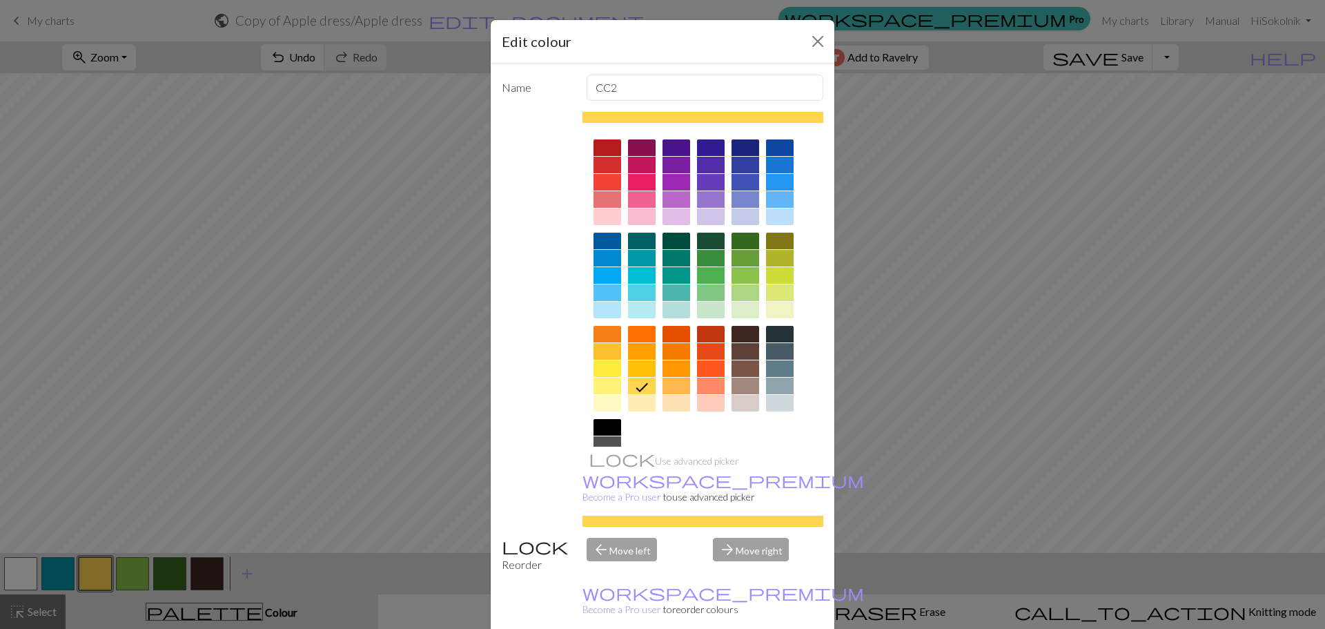
click at [607, 389] on div at bounding box center [607, 385] width 28 height 17
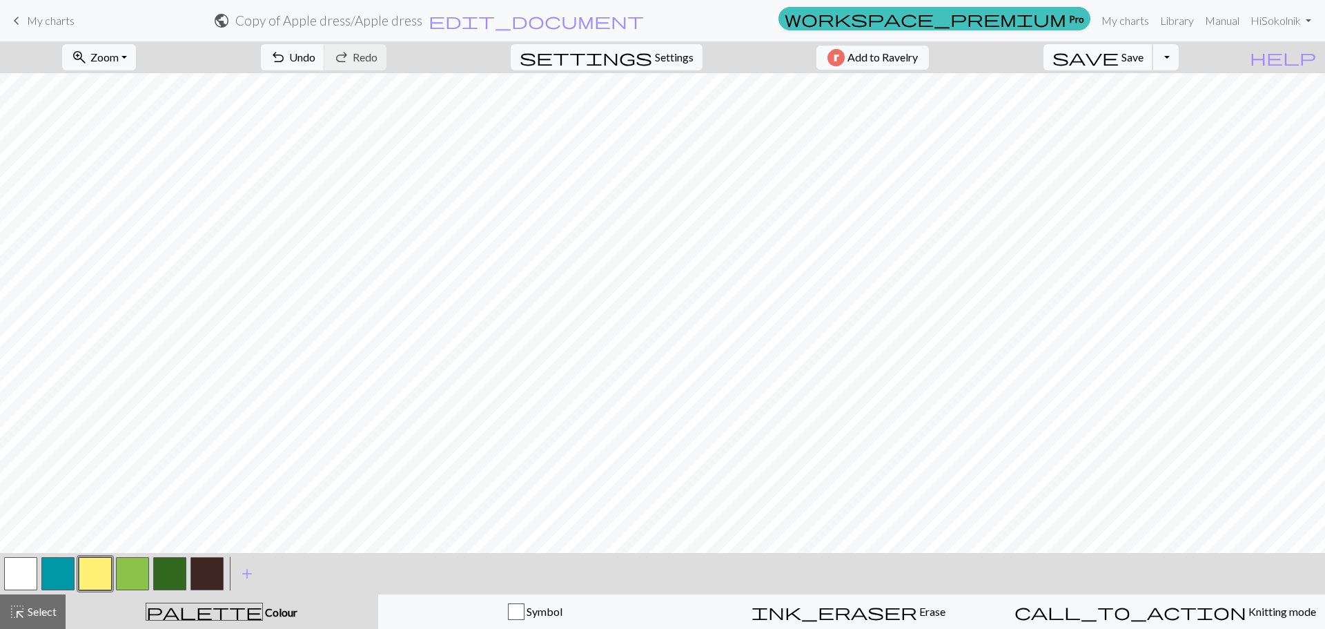
click at [1143, 59] on span "Save" at bounding box center [1132, 56] width 22 height 13
click at [37, 24] on span "My charts" at bounding box center [51, 20] width 48 height 13
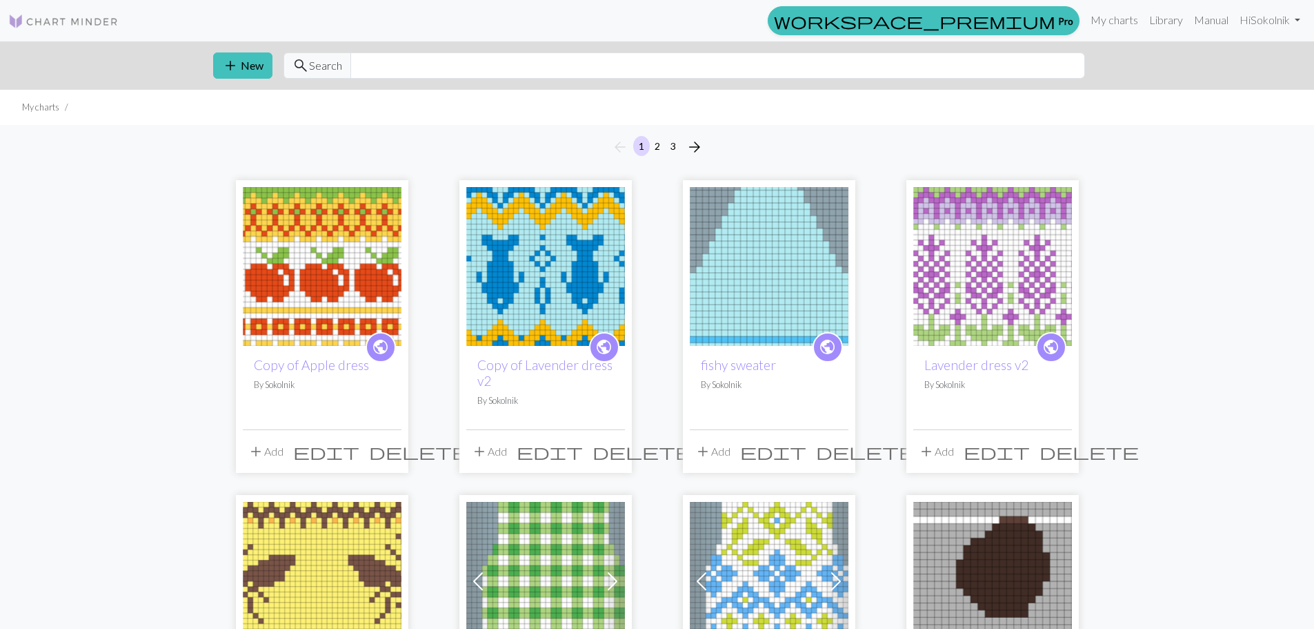
click at [295, 254] on img at bounding box center [322, 266] width 159 height 159
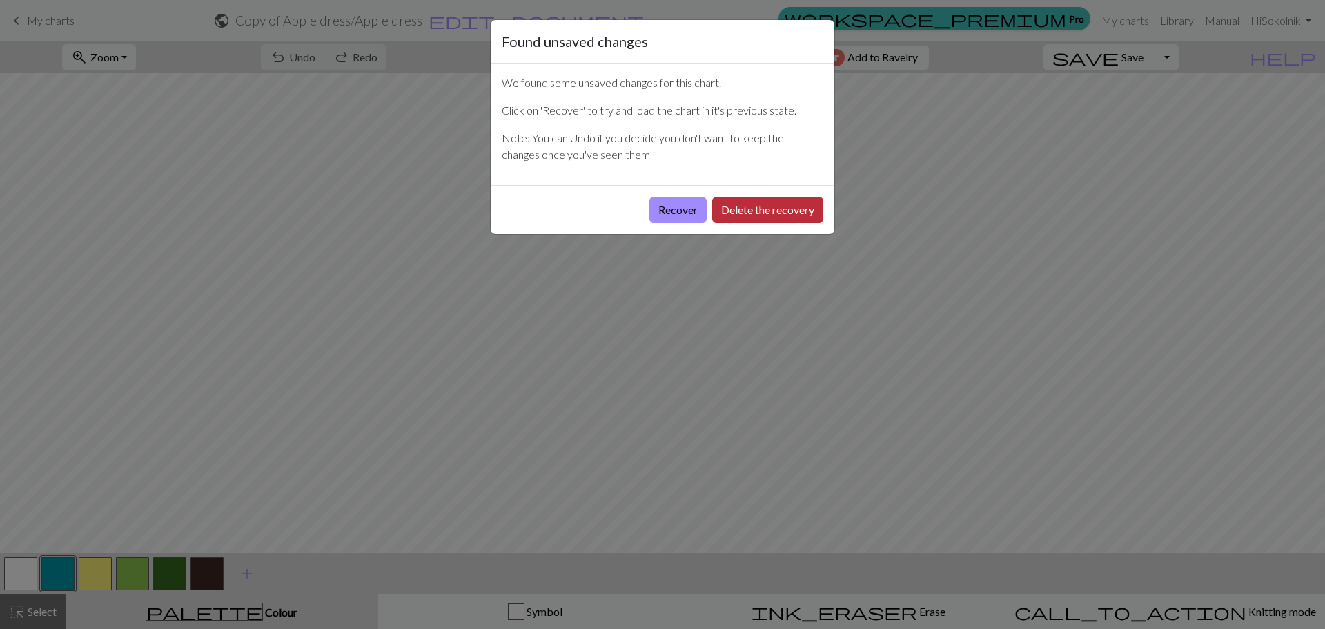
click at [744, 208] on button "Delete the recovery" at bounding box center [767, 210] width 111 height 26
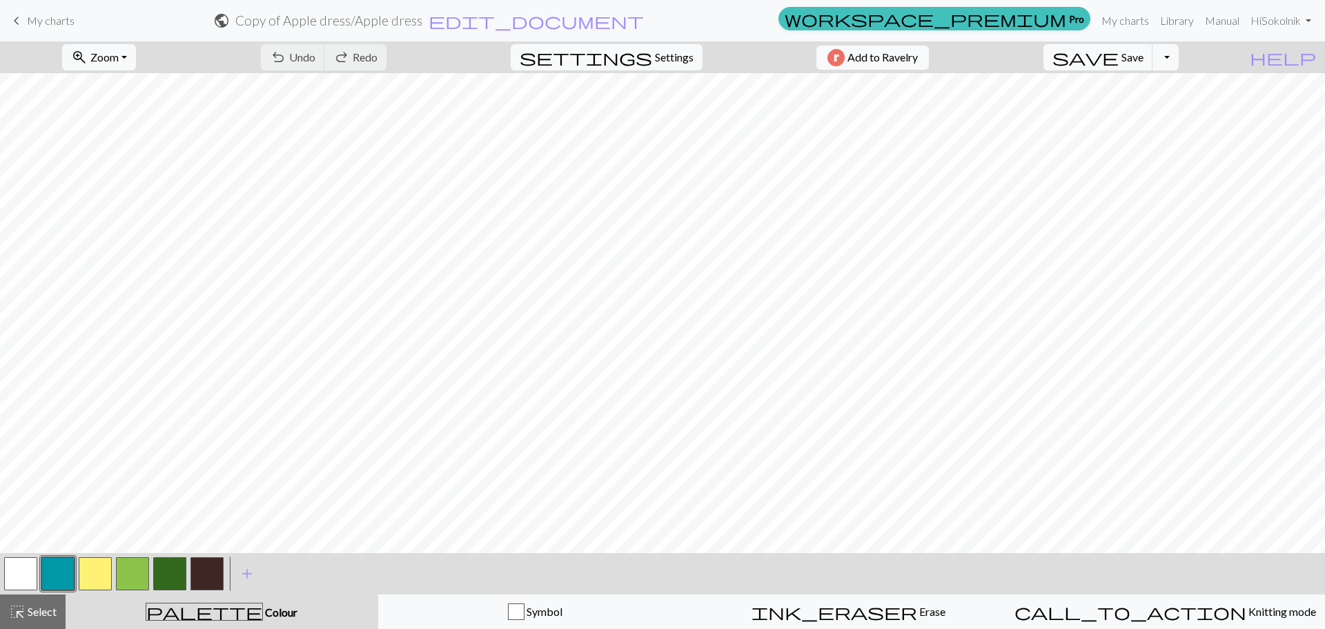
click at [35, 26] on span "My charts" at bounding box center [51, 20] width 48 height 13
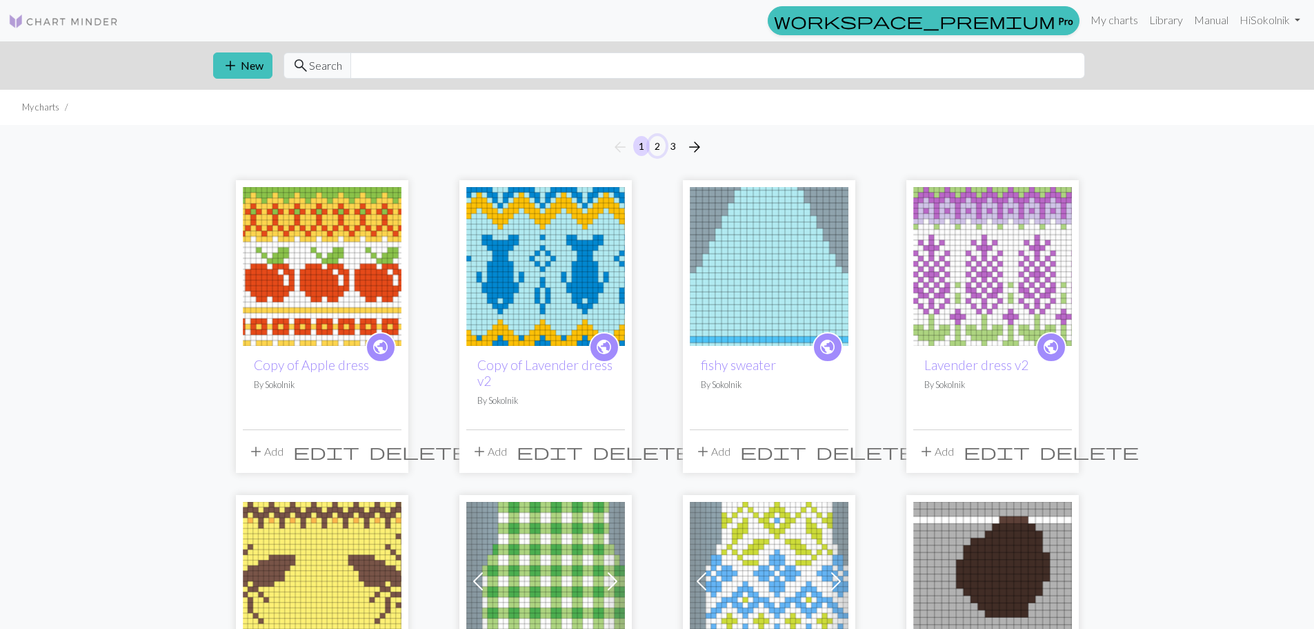
click at [659, 148] on button "2" at bounding box center [657, 146] width 17 height 20
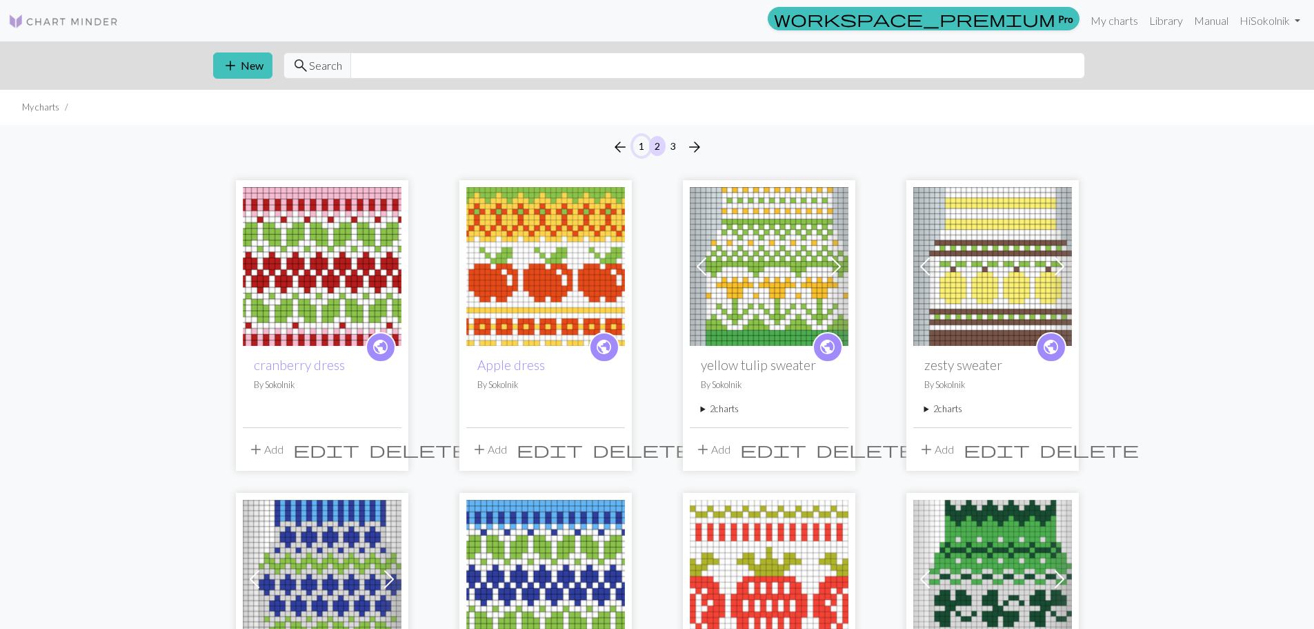
click at [640, 146] on button "1" at bounding box center [641, 146] width 17 height 20
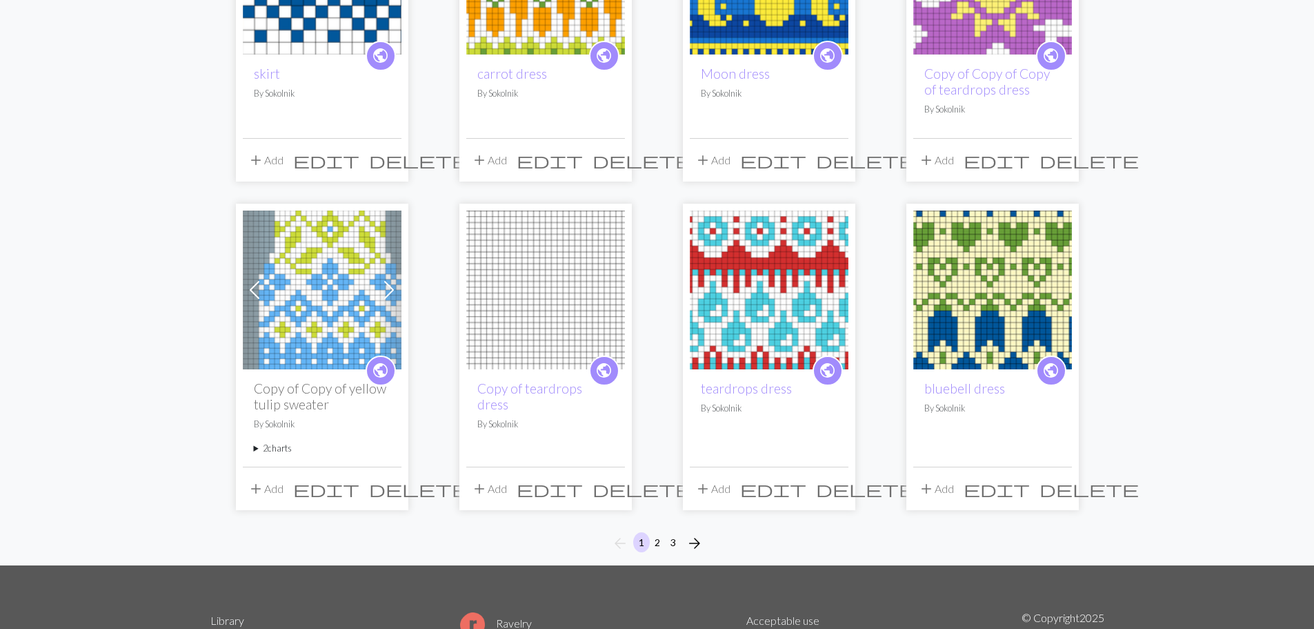
scroll to position [930, 0]
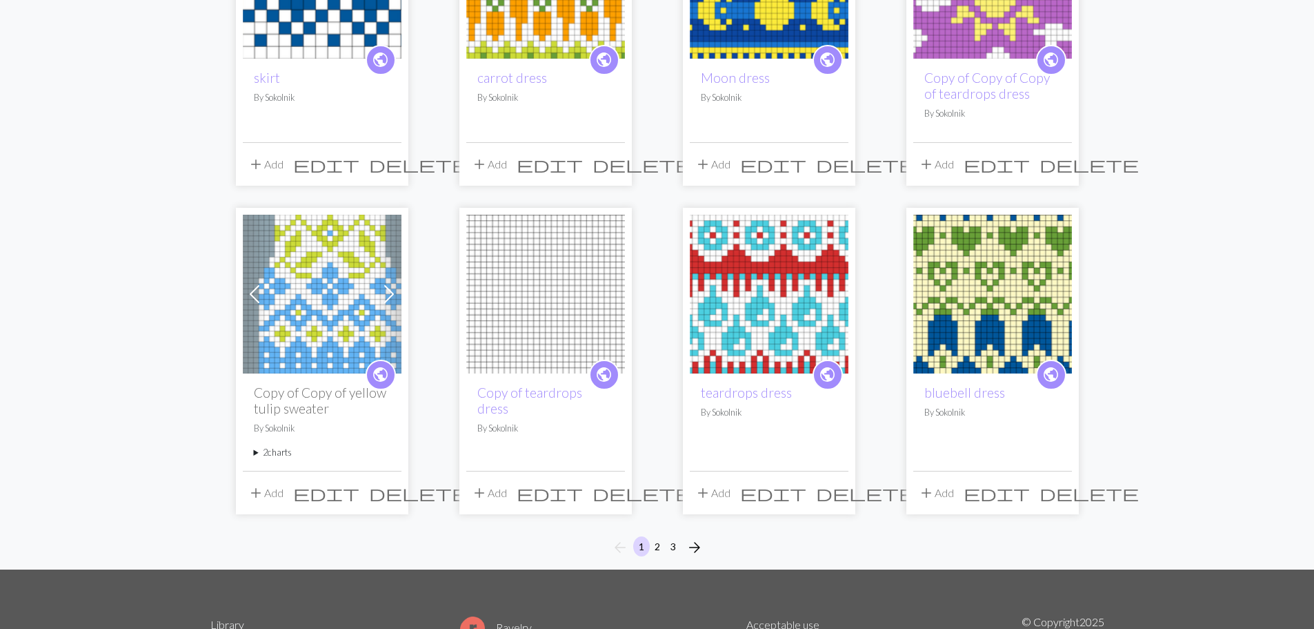
click at [996, 341] on img at bounding box center [992, 294] width 159 height 159
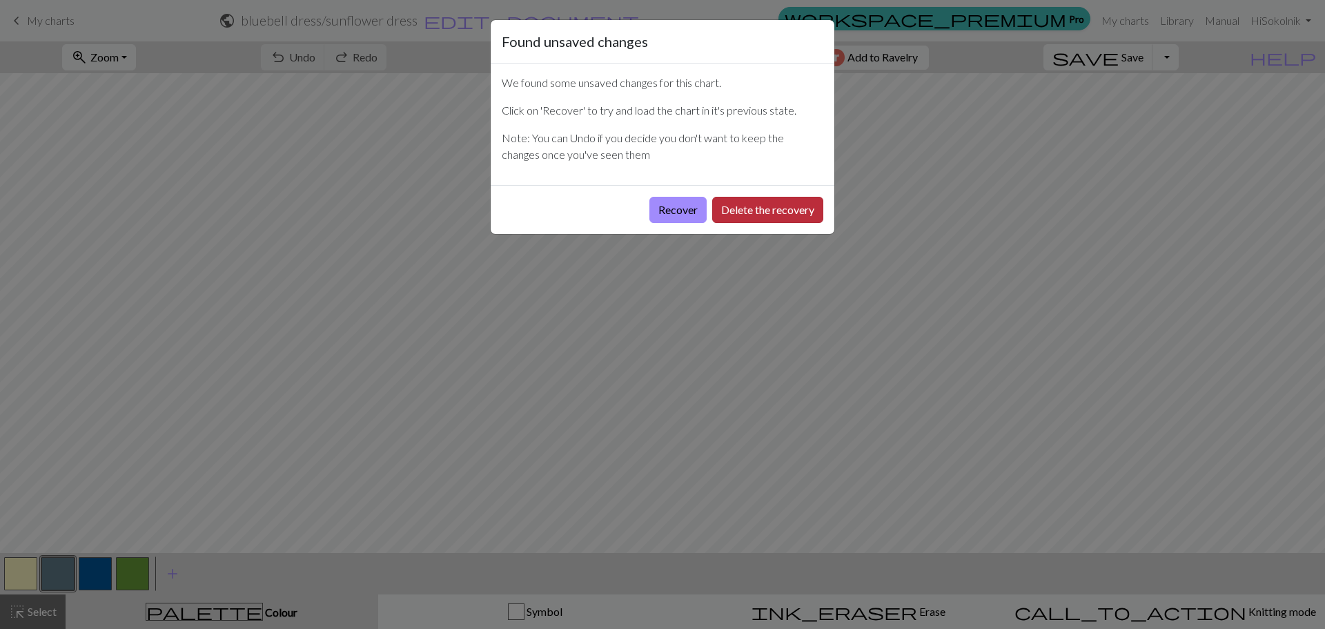
click at [746, 212] on button "Delete the recovery" at bounding box center [767, 210] width 111 height 26
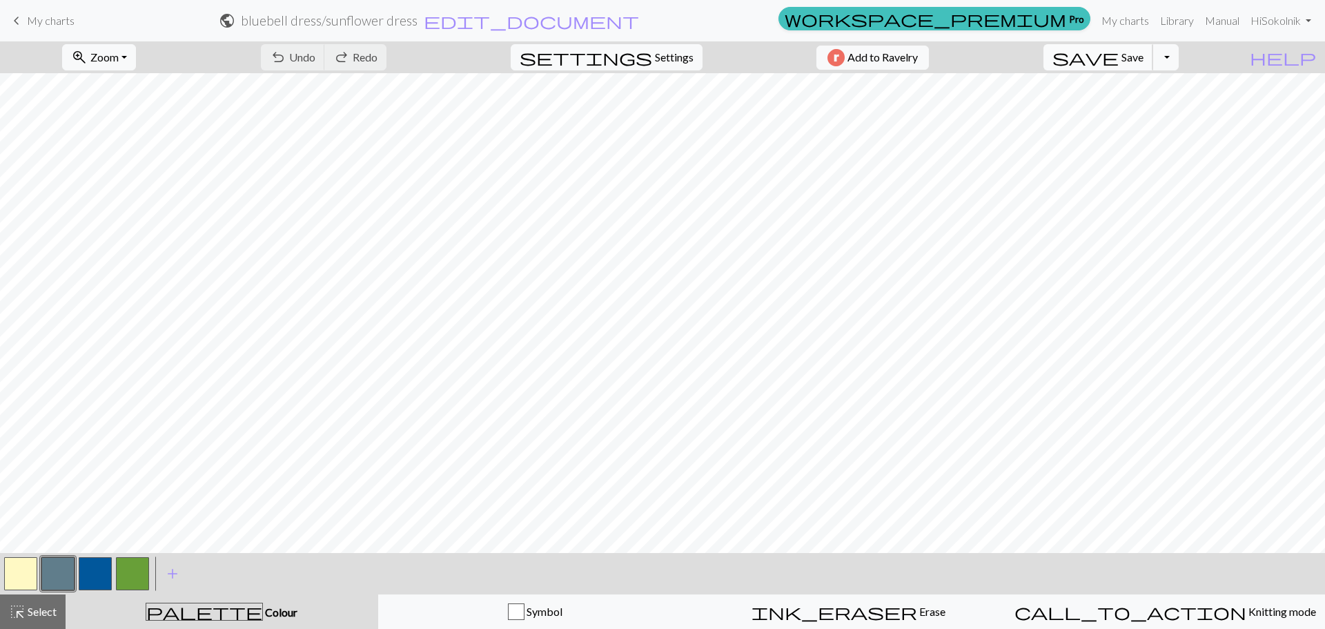
click at [1143, 53] on span "Save" at bounding box center [1132, 56] width 22 height 13
click at [1143, 60] on span "Save" at bounding box center [1132, 56] width 22 height 13
click at [54, 23] on span "My charts" at bounding box center [51, 20] width 48 height 13
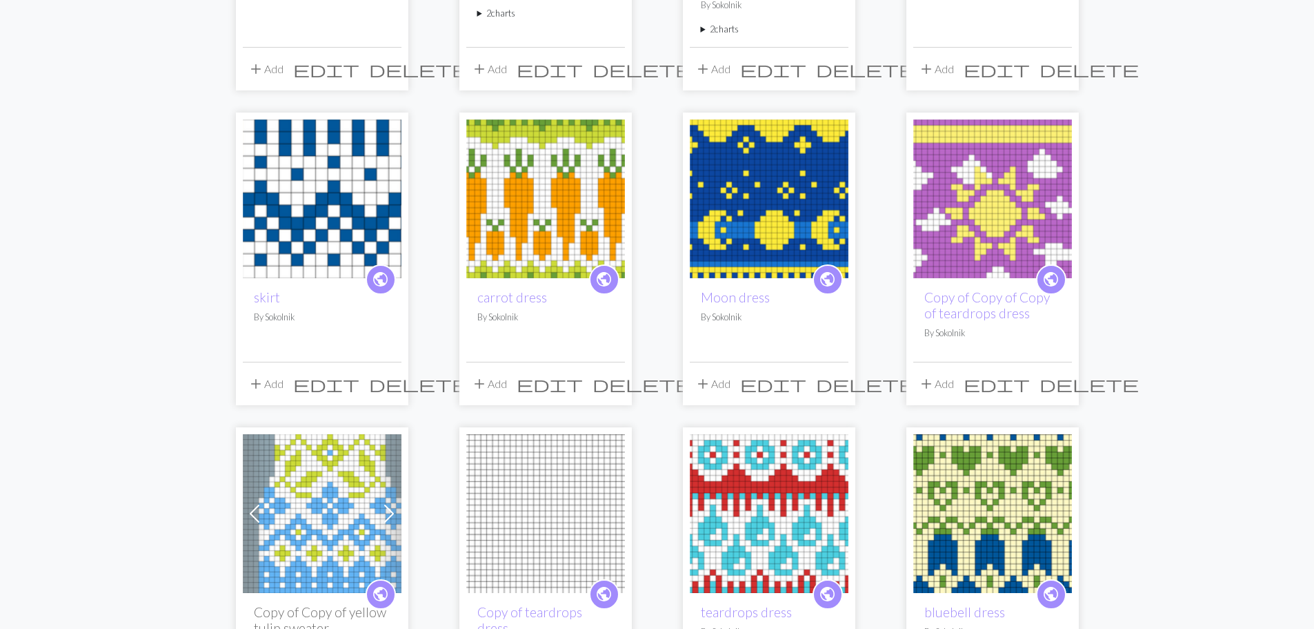
scroll to position [709, 0]
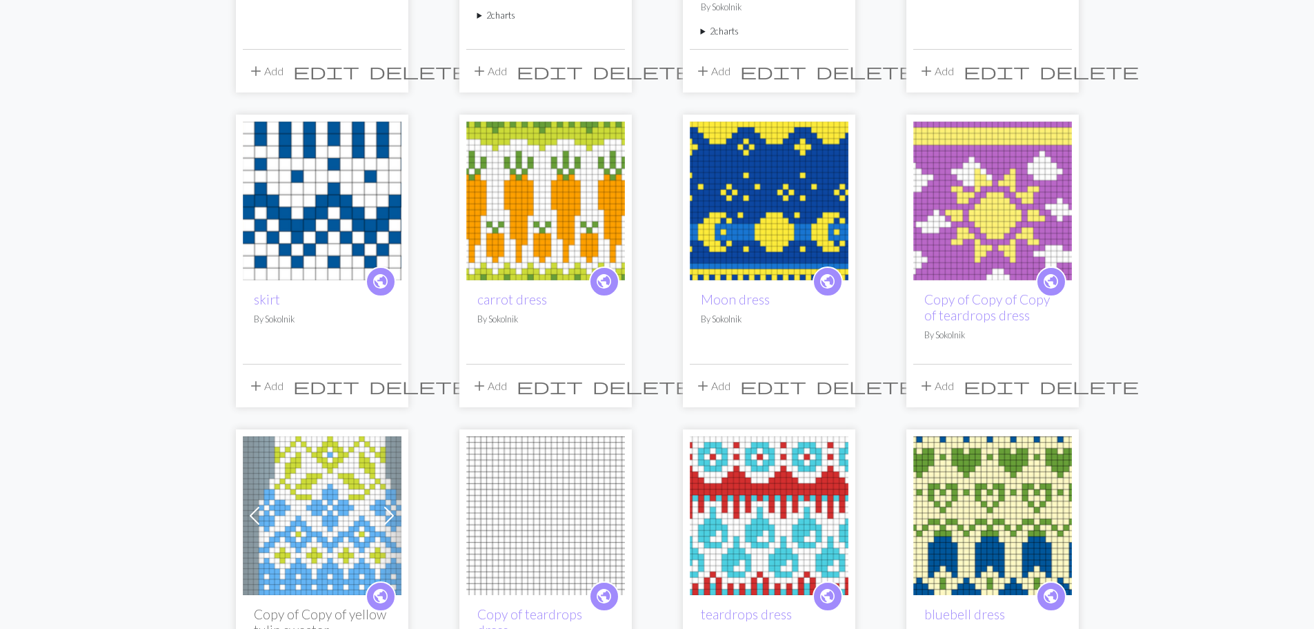
click at [1042, 507] on img at bounding box center [992, 515] width 159 height 159
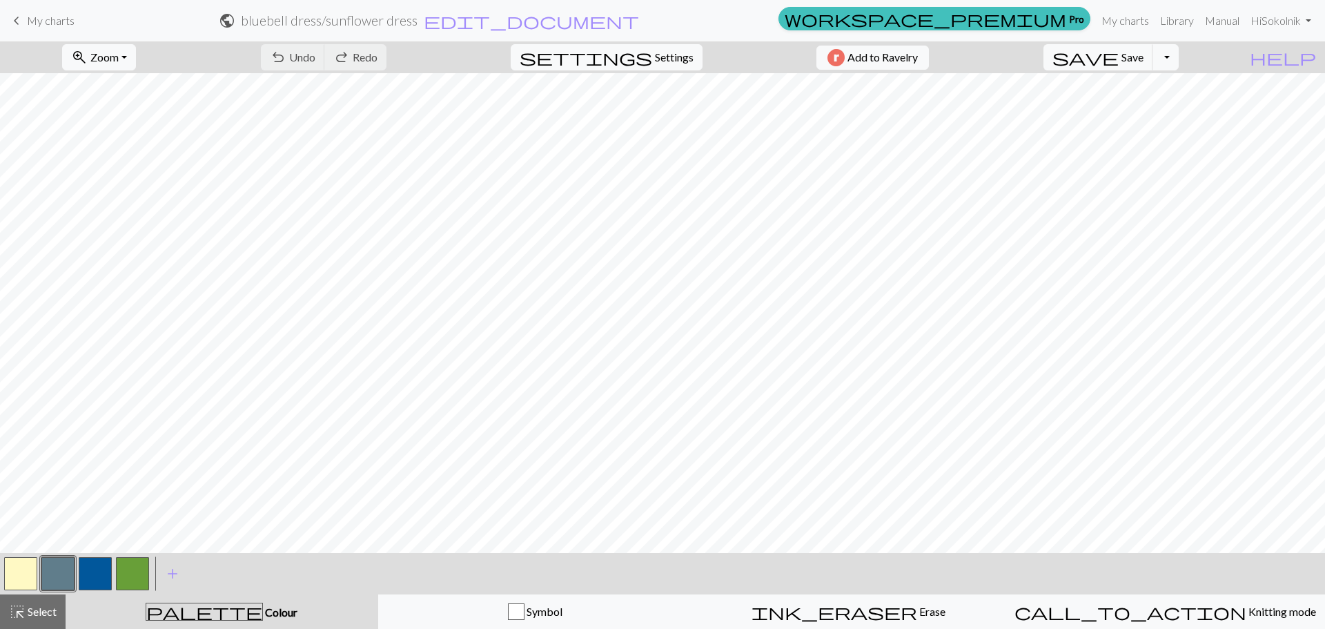
click at [56, 19] on span "My charts" at bounding box center [51, 20] width 48 height 13
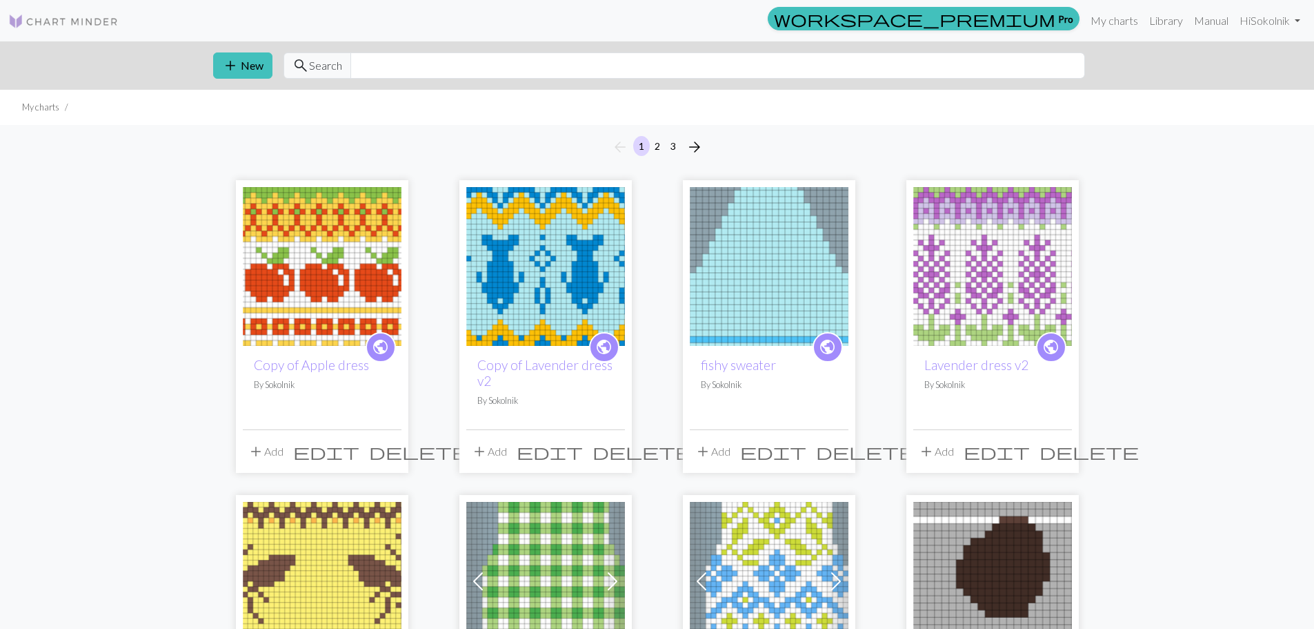
click at [580, 452] on span "edit" at bounding box center [550, 451] width 66 height 19
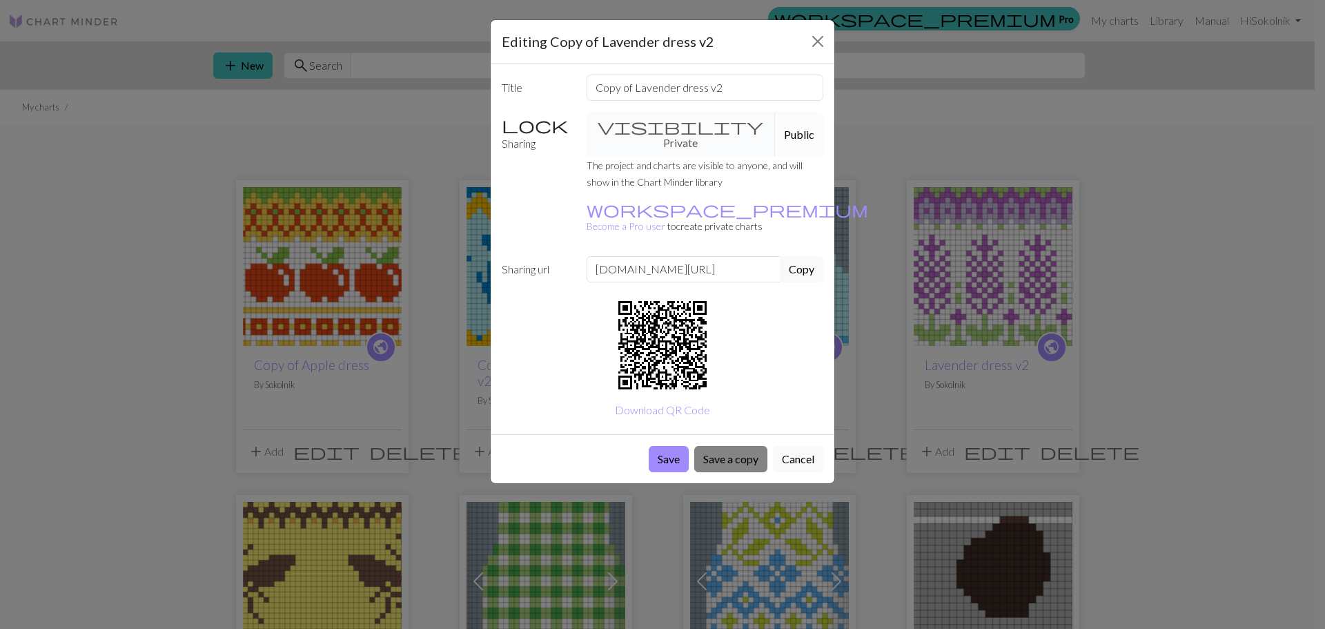
click at [729, 446] on button "Save a copy" at bounding box center [730, 459] width 73 height 26
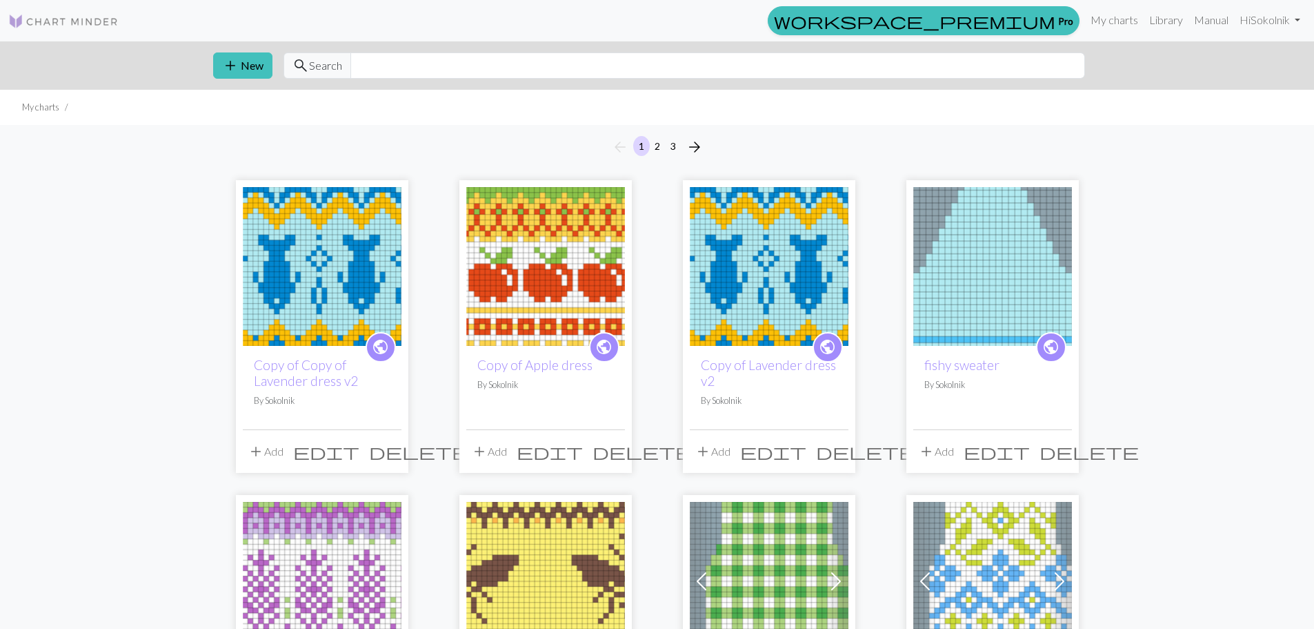
click at [315, 337] on img at bounding box center [322, 266] width 159 height 159
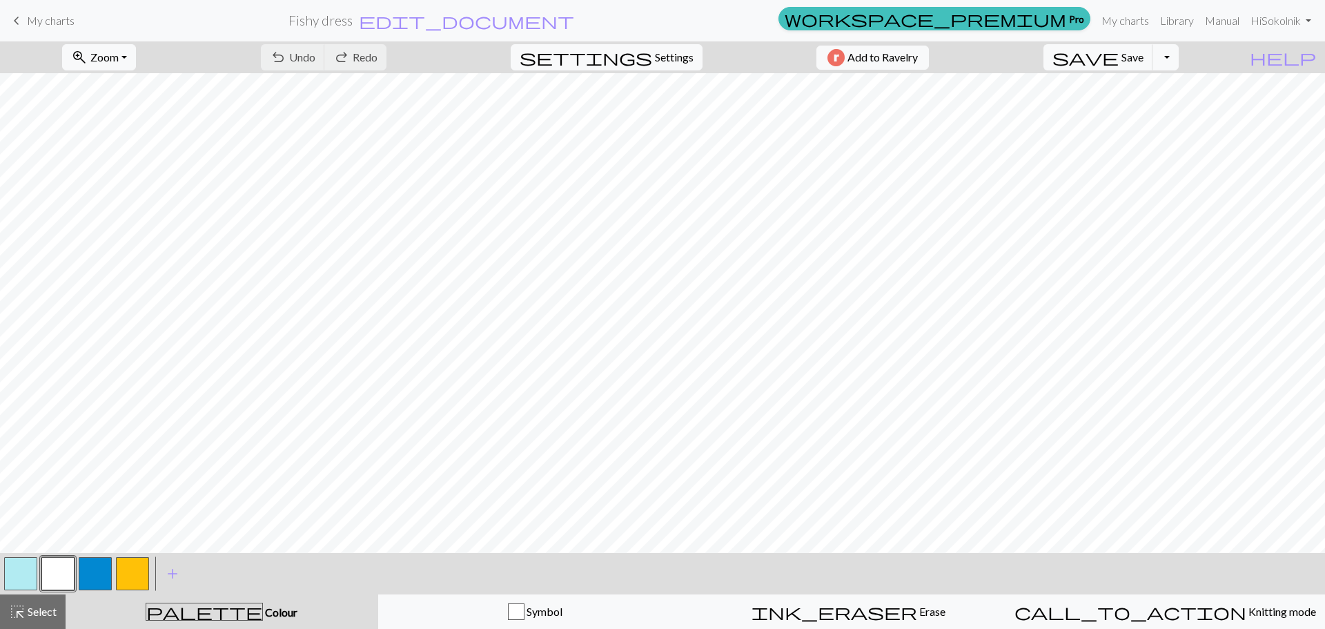
click at [142, 573] on button "button" at bounding box center [132, 573] width 33 height 33
click at [26, 562] on button "button" at bounding box center [20, 573] width 33 height 33
drag, startPoint x: 26, startPoint y: 562, endPoint x: 20, endPoint y: 567, distance: 7.9
click at [20, 567] on button "button" at bounding box center [20, 573] width 33 height 33
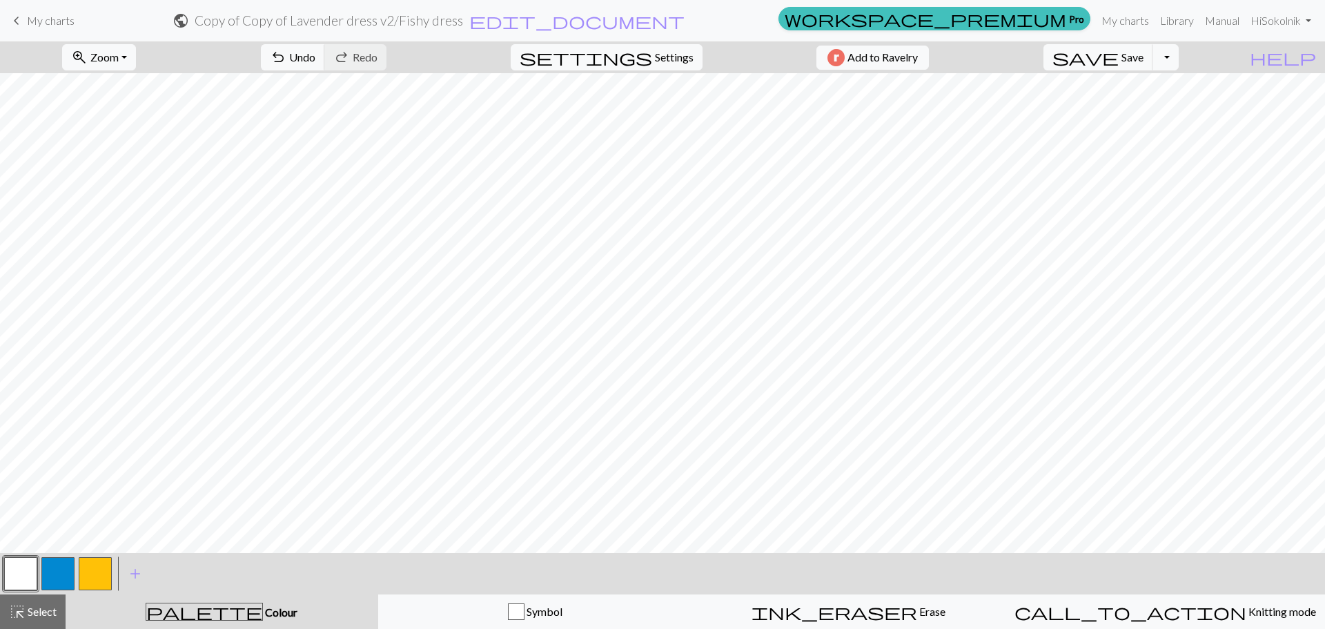
click at [59, 568] on button "button" at bounding box center [57, 573] width 33 height 33
drag, startPoint x: 59, startPoint y: 568, endPoint x: 52, endPoint y: 572, distance: 8.0
click at [52, 572] on button "button" at bounding box center [57, 573] width 33 height 33
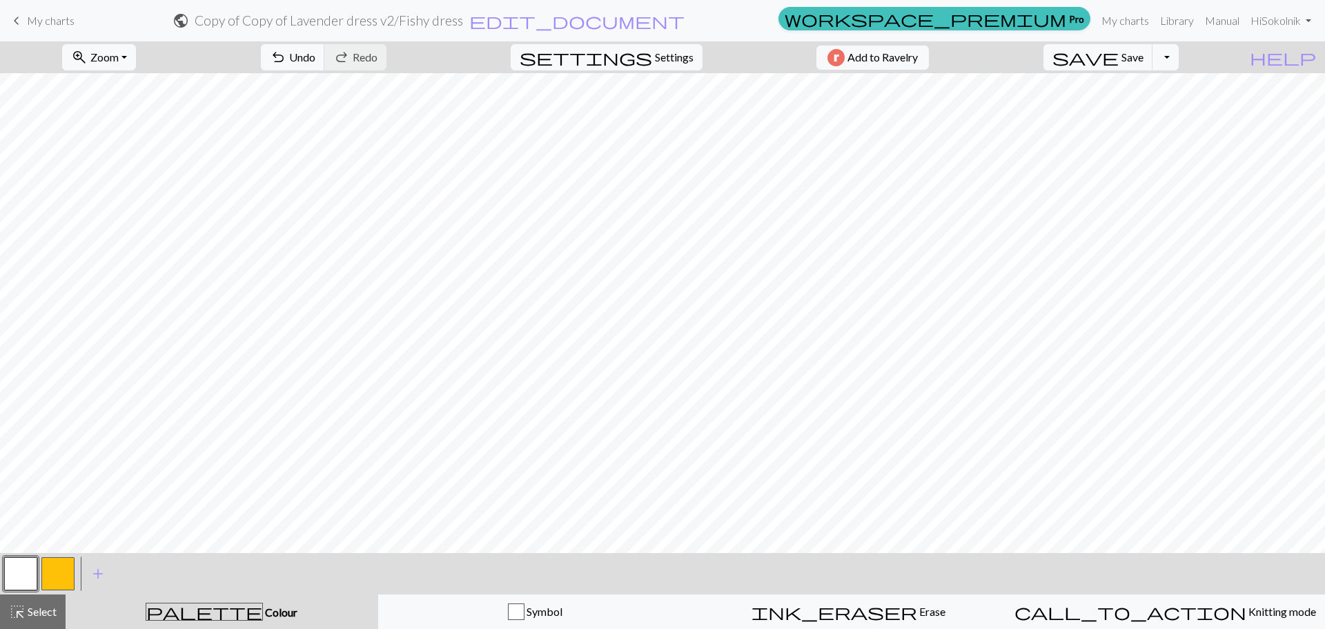
click at [66, 575] on button "button" at bounding box center [57, 573] width 33 height 33
click at [57, 575] on button "button" at bounding box center [57, 573] width 33 height 33
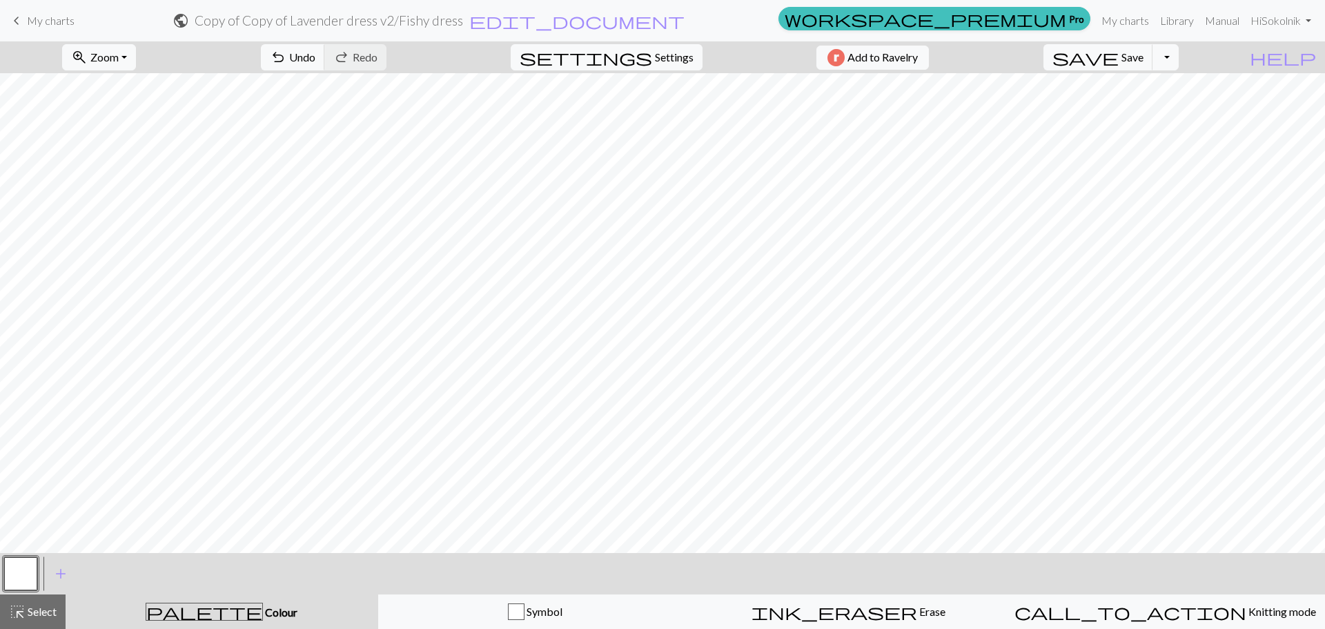
click at [52, 22] on span "My charts" at bounding box center [51, 20] width 48 height 13
click at [1118, 53] on span "save" at bounding box center [1085, 57] width 66 height 19
click at [39, 15] on span "My charts" at bounding box center [51, 20] width 48 height 13
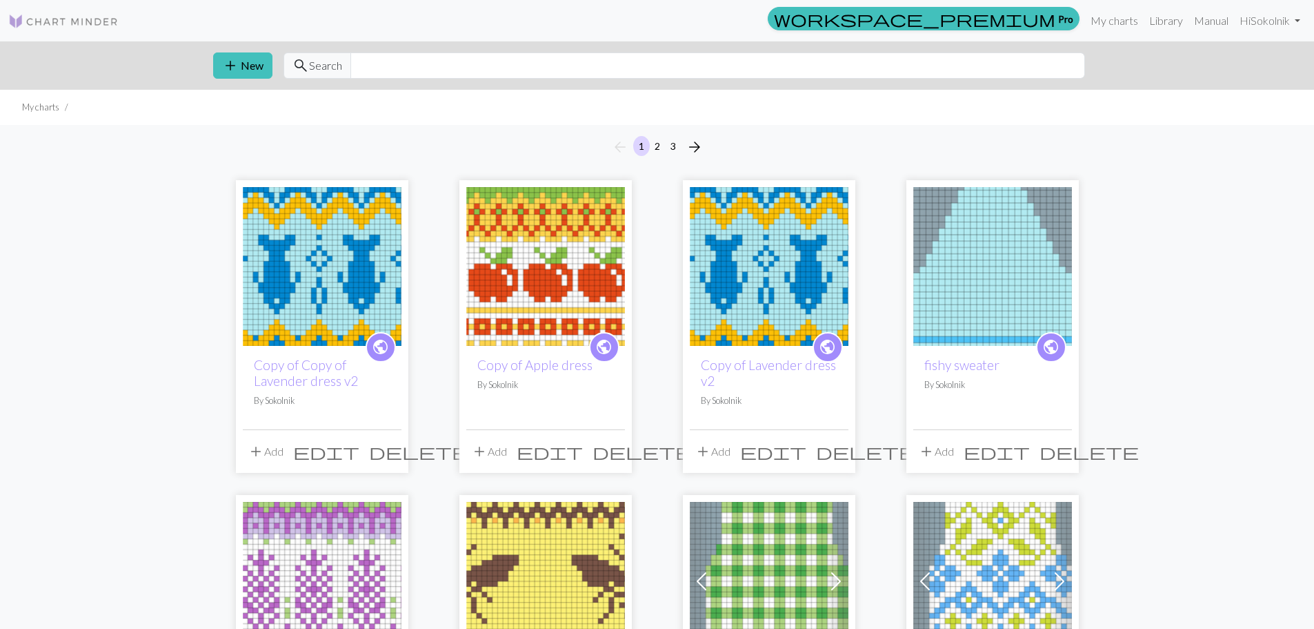
click at [545, 237] on img at bounding box center [545, 266] width 159 height 159
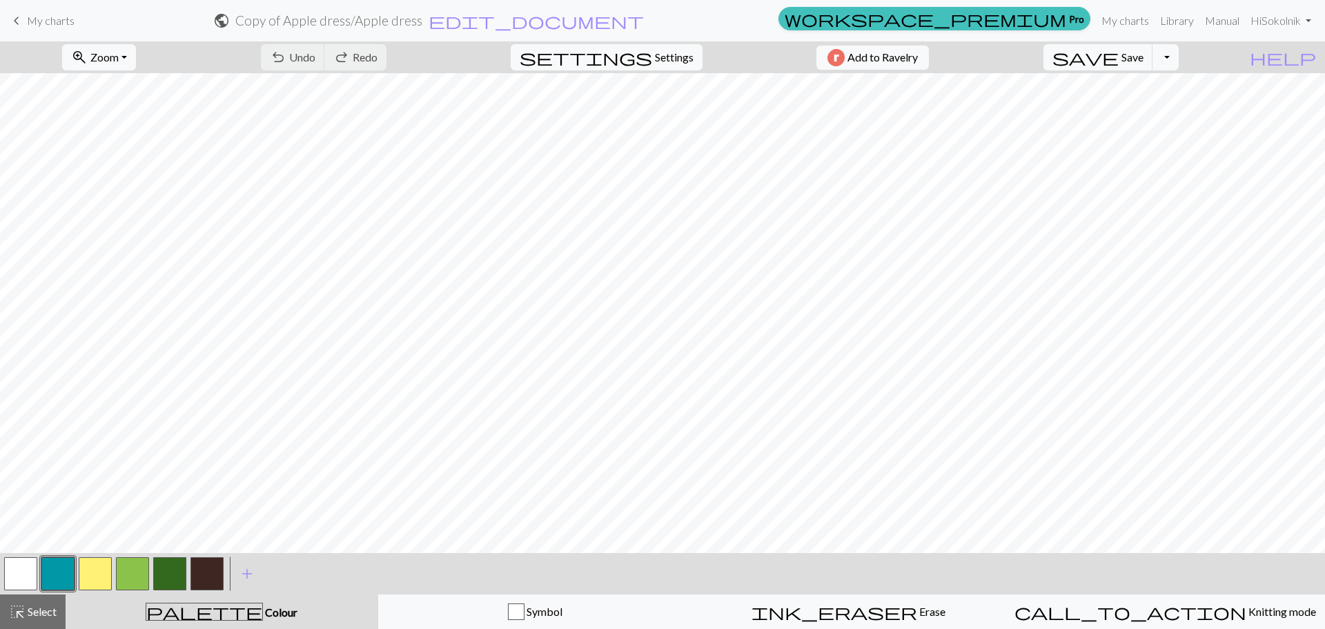
click at [23, 20] on span "keyboard_arrow_left" at bounding box center [16, 20] width 17 height 19
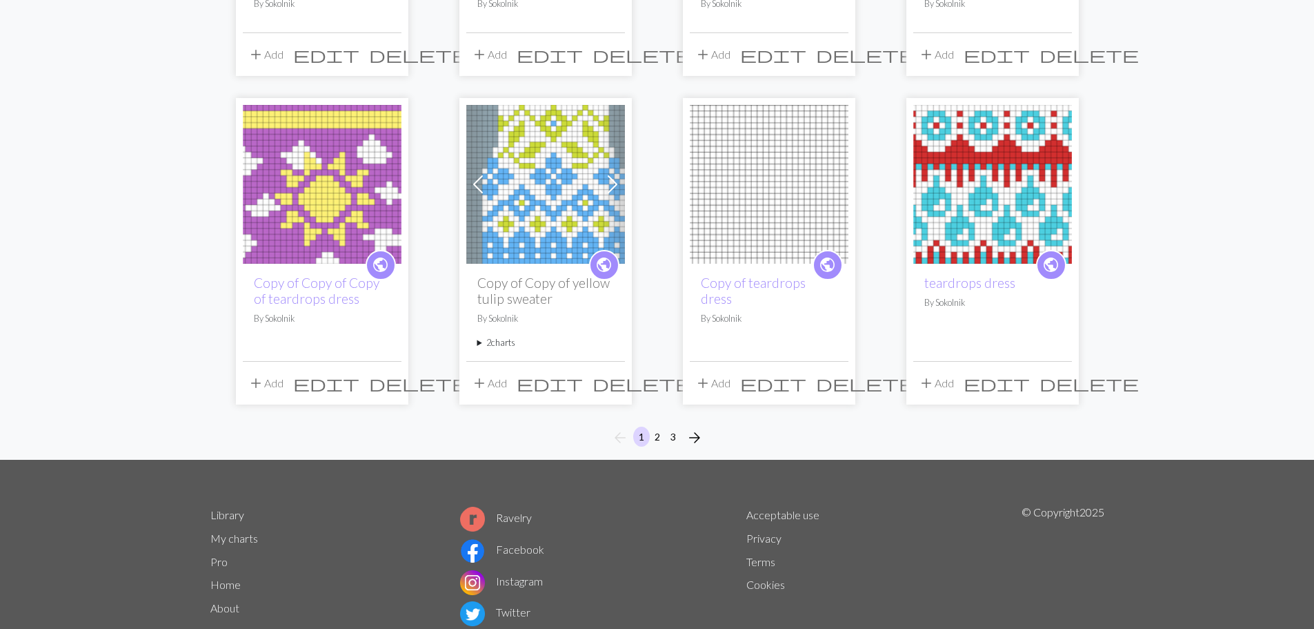
scroll to position [1069, 0]
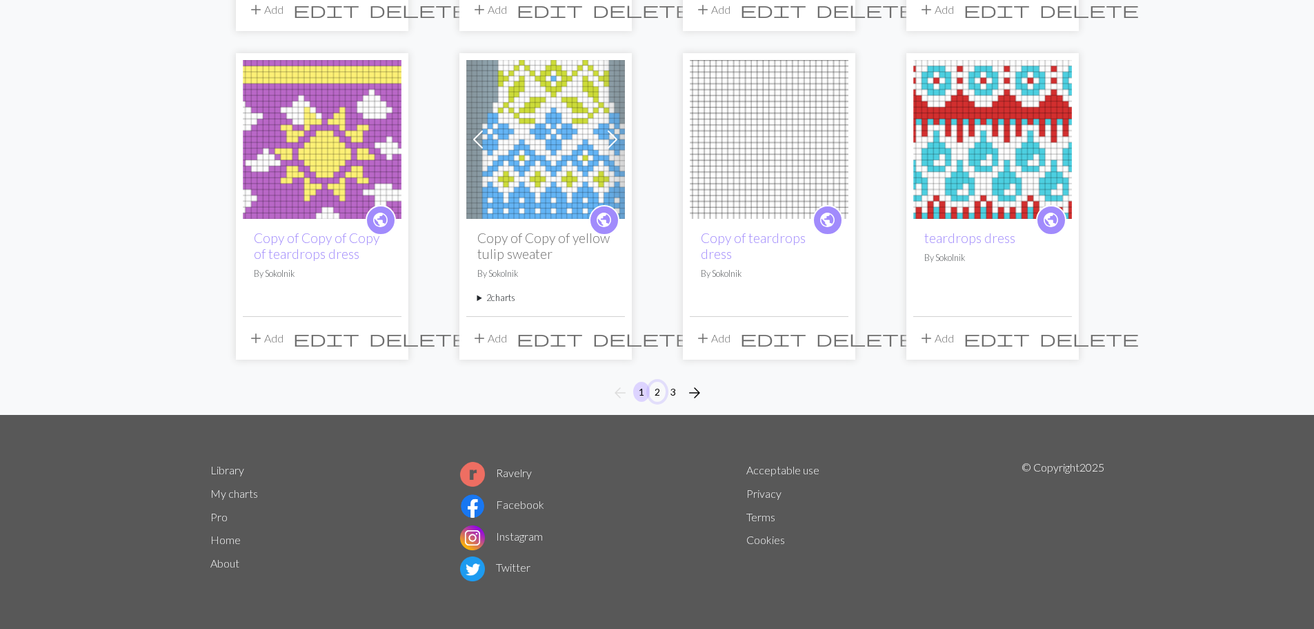
click at [654, 394] on button "2" at bounding box center [657, 392] width 17 height 20
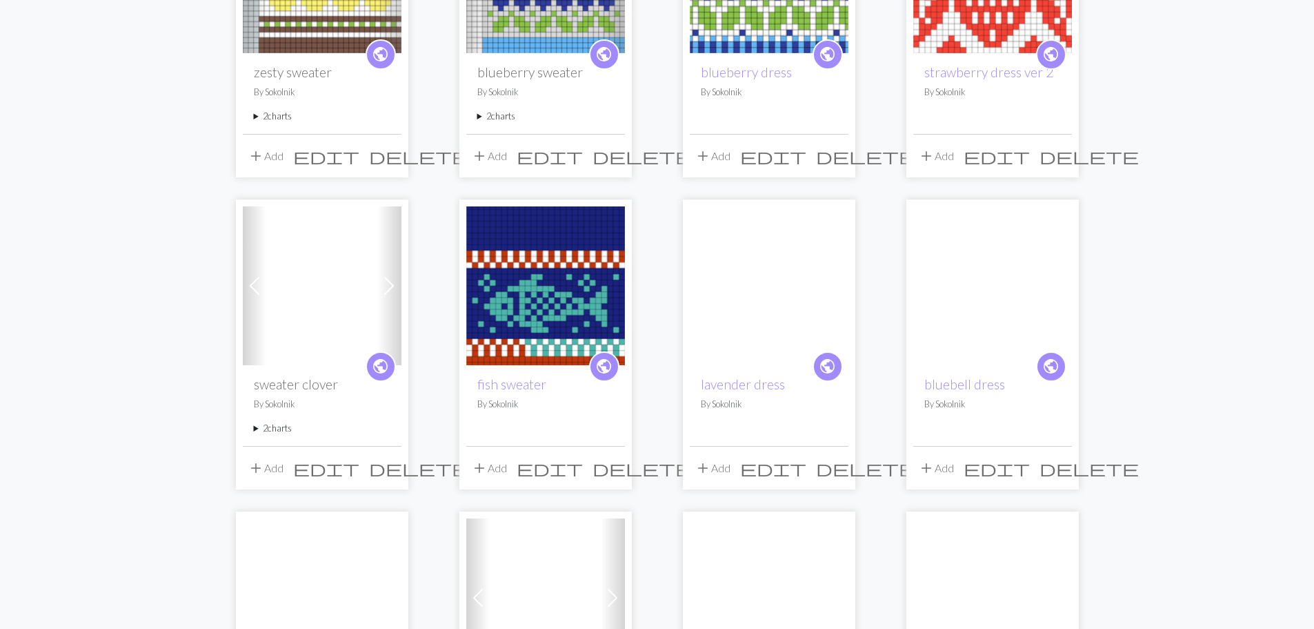
scroll to position [704, 0]
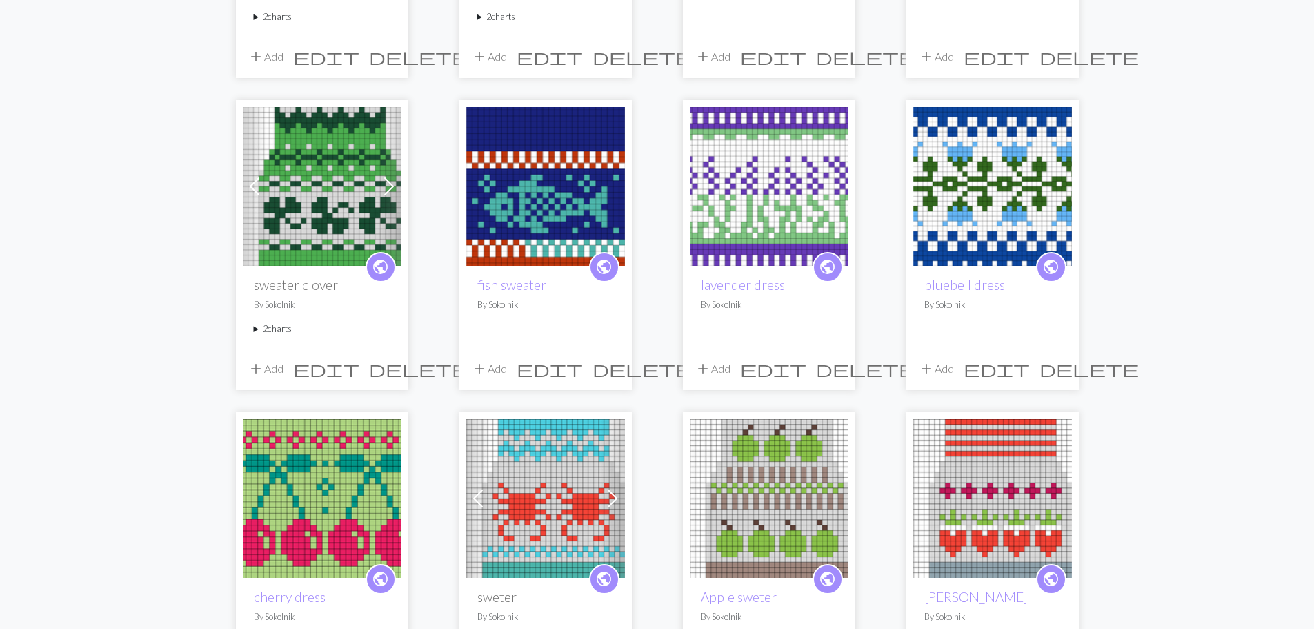
click at [348, 534] on img at bounding box center [322, 498] width 159 height 159
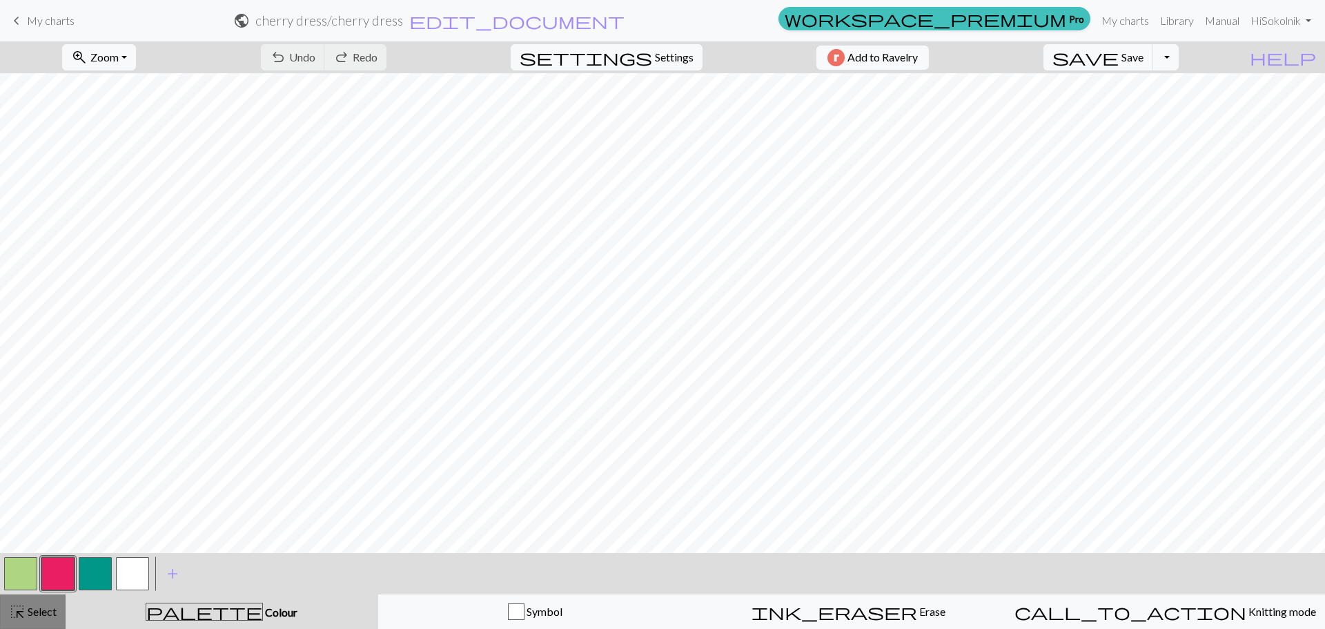
click at [26, 619] on div "highlight_alt Select Select" at bounding box center [33, 611] width 48 height 17
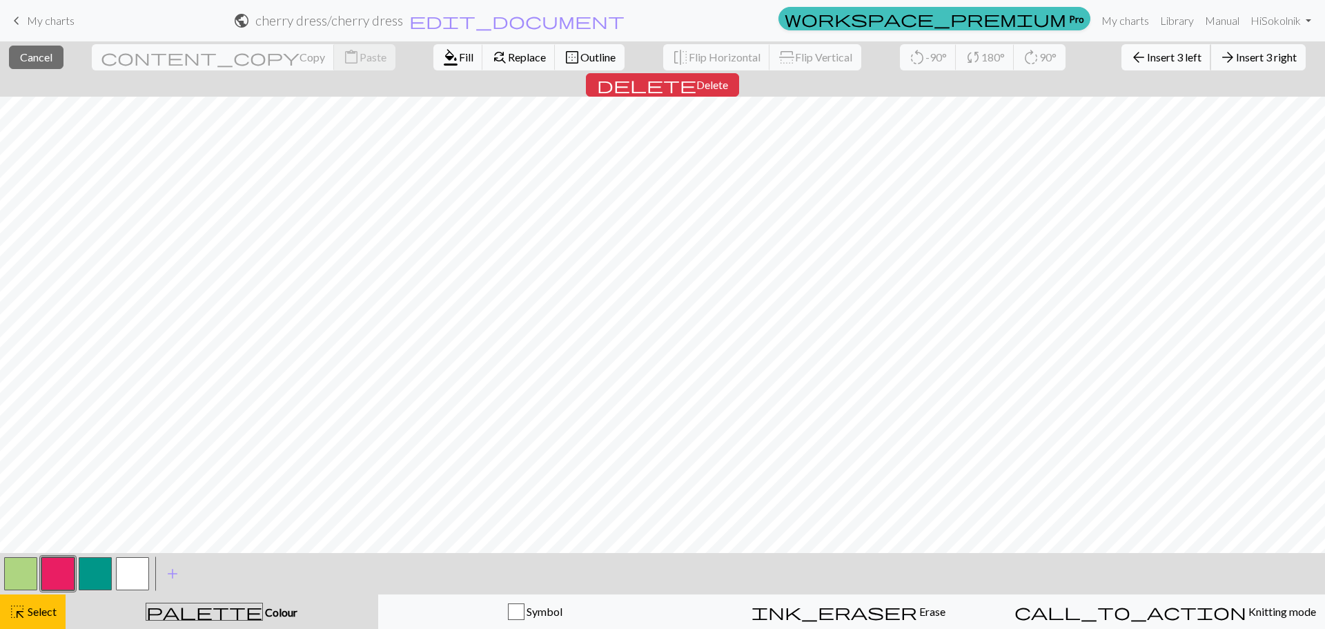
click at [1147, 58] on span "Insert 3 left" at bounding box center [1174, 56] width 55 height 13
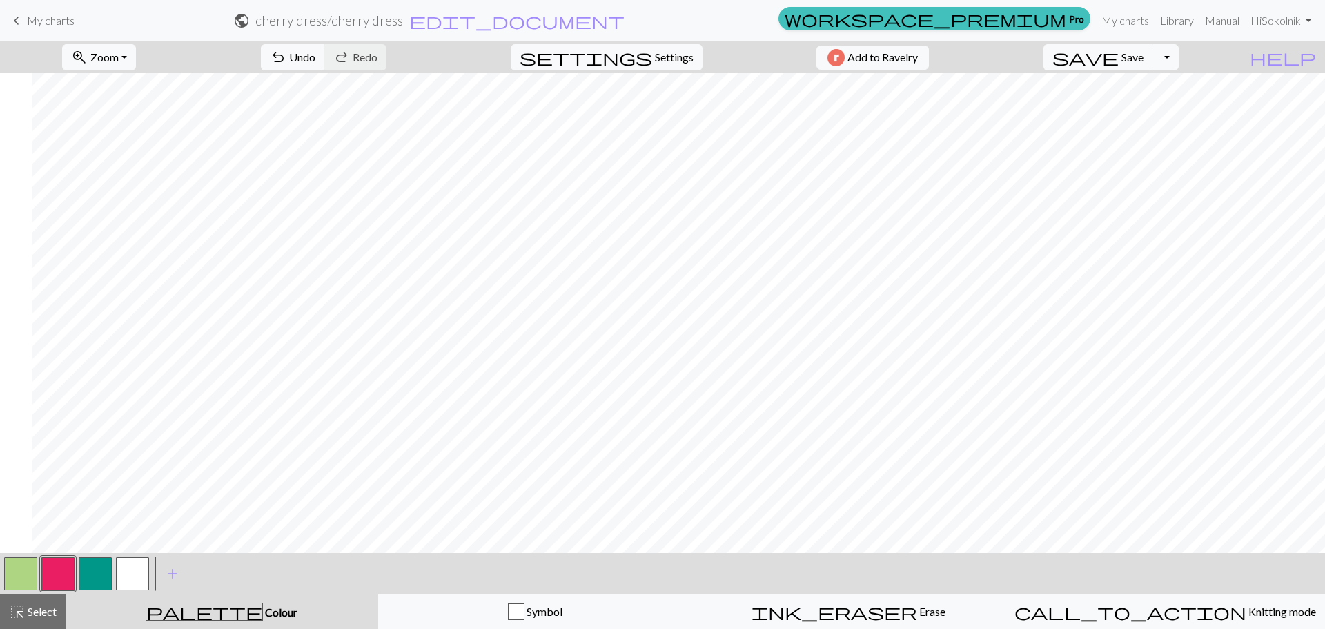
scroll to position [0, 63]
click at [34, 614] on span "Select" at bounding box center [41, 610] width 31 height 13
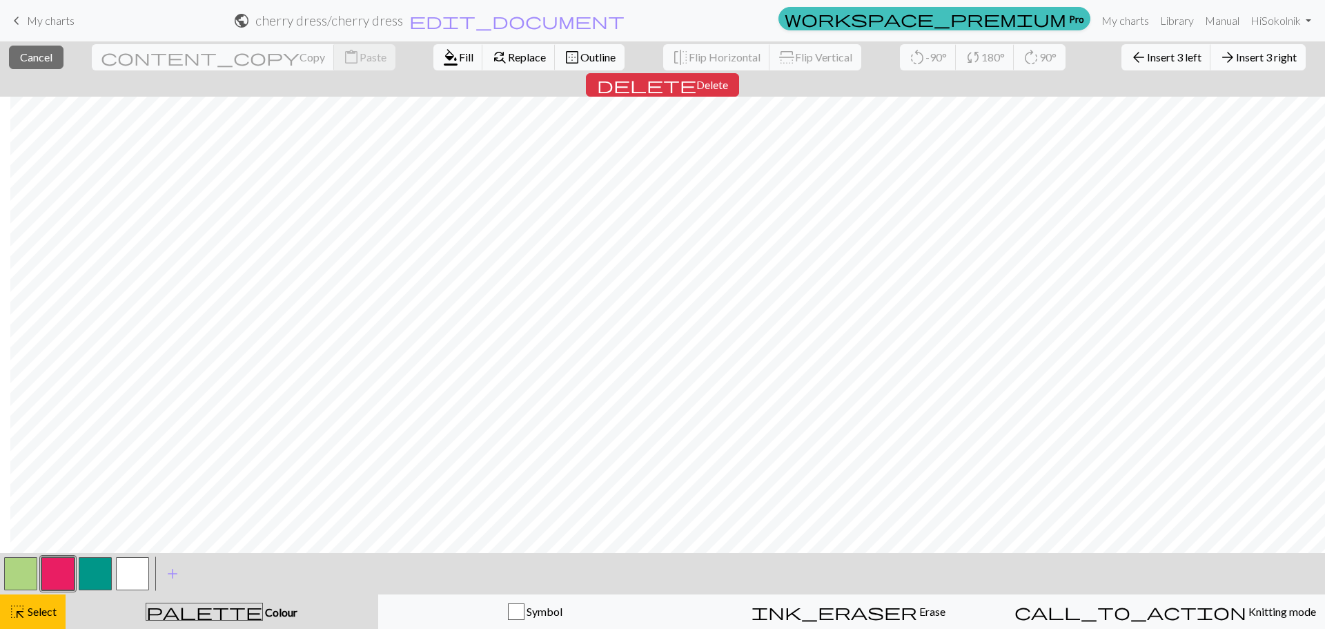
click at [1236, 63] on span "Insert 3 right" at bounding box center [1266, 56] width 61 height 13
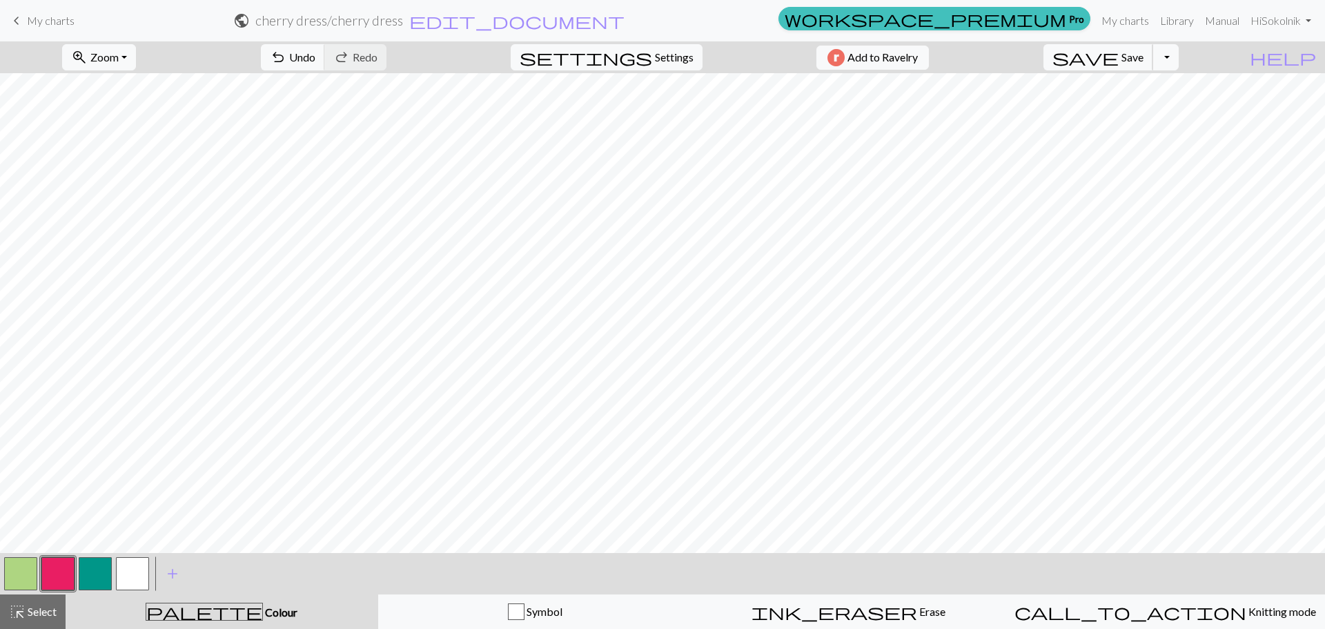
click at [1143, 63] on span "Save" at bounding box center [1132, 56] width 22 height 13
click at [119, 59] on span "Zoom" at bounding box center [104, 56] width 28 height 13
click at [123, 86] on button "Fit all" at bounding box center [117, 88] width 109 height 22
click at [19, 604] on span "highlight_alt" at bounding box center [17, 611] width 17 height 19
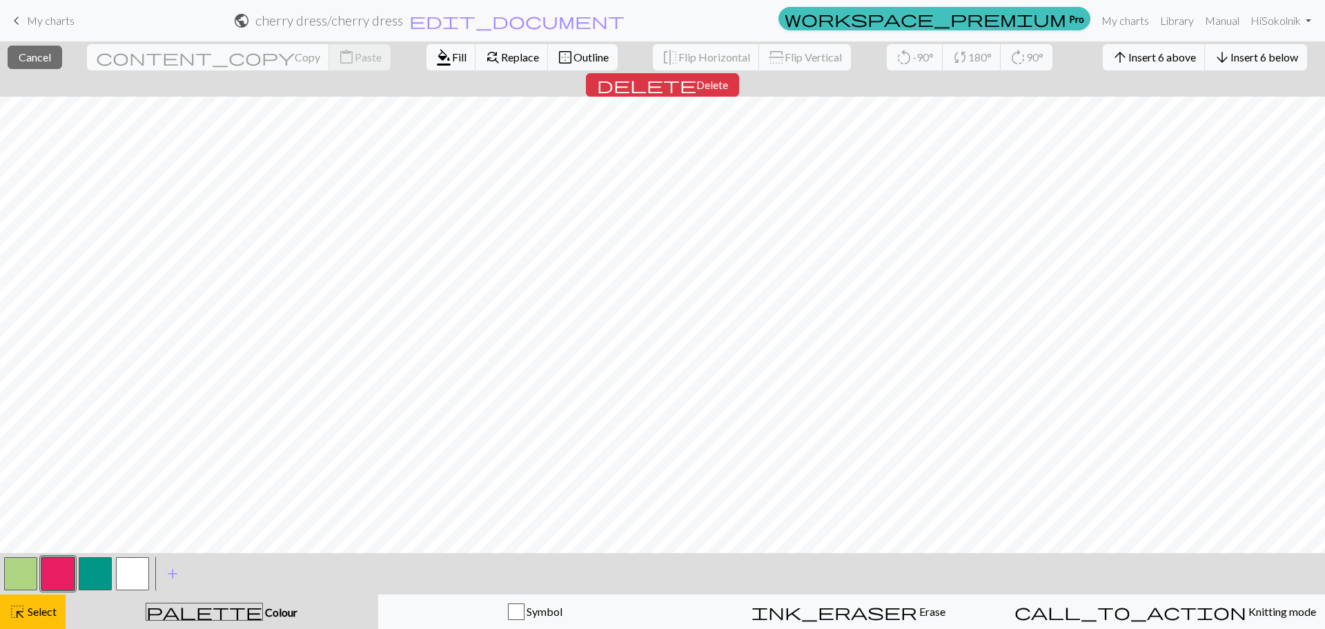
click at [28, 567] on button "button" at bounding box center [20, 573] width 33 height 33
click at [435, 63] on span "format_color_fill" at bounding box center [443, 57] width 17 height 19
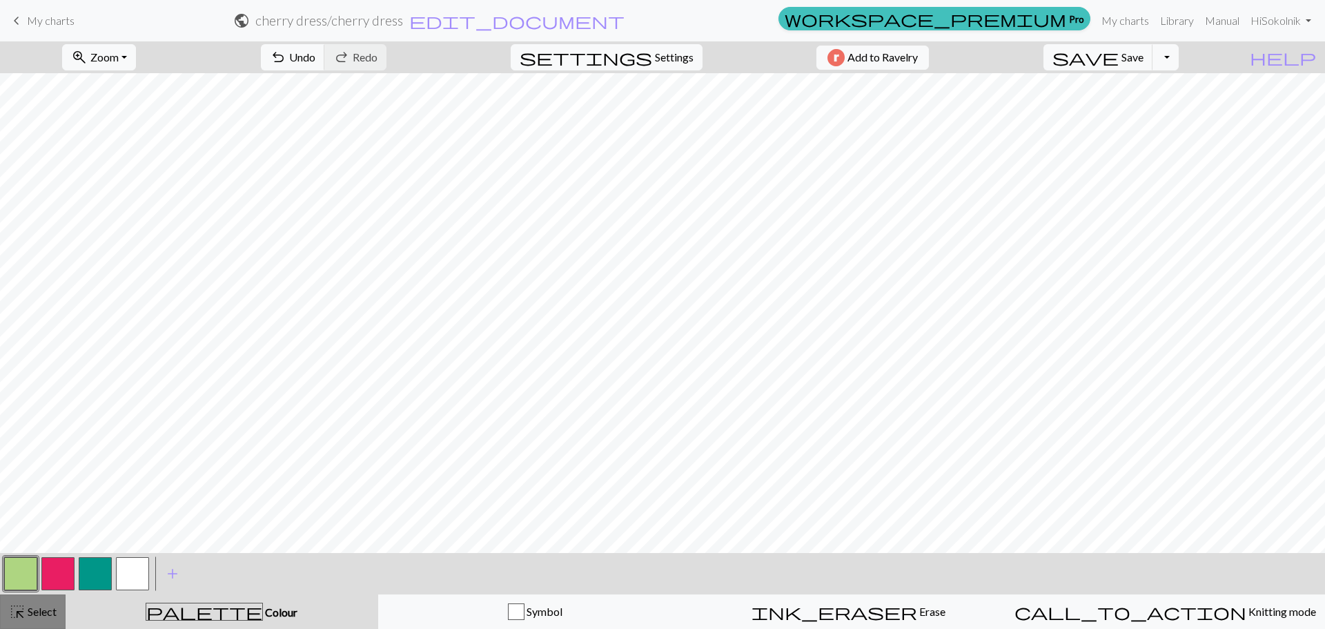
click at [16, 613] on span "highlight_alt" at bounding box center [17, 611] width 17 height 19
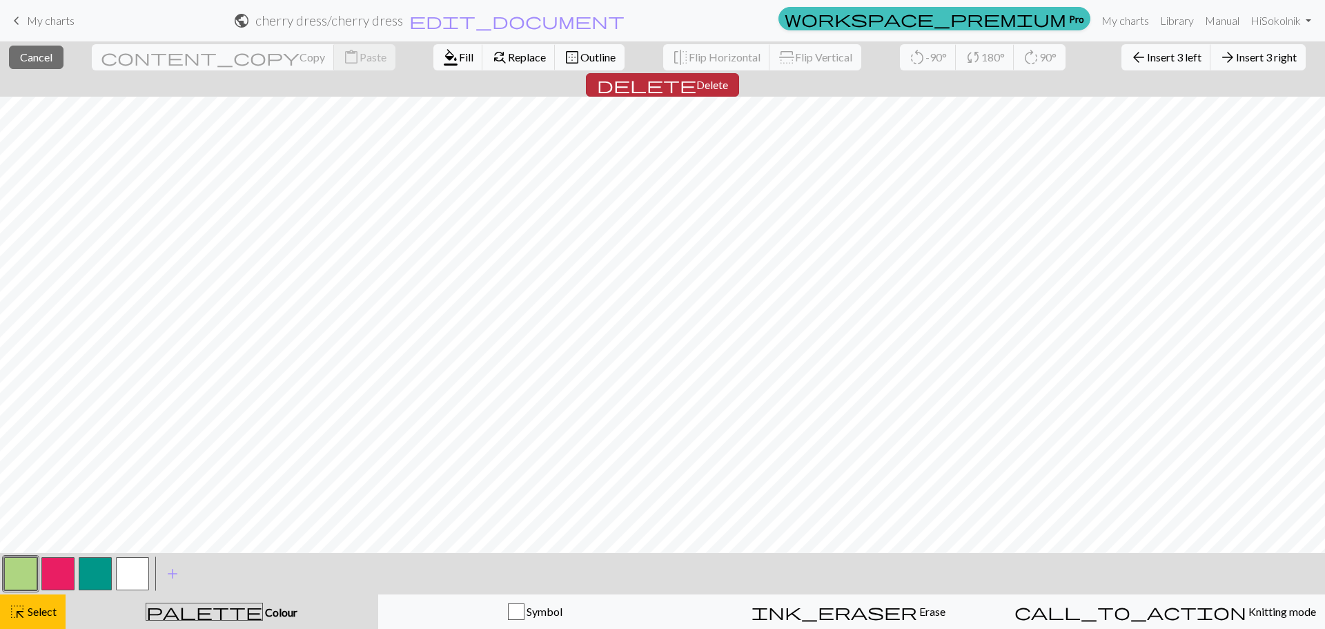
click at [728, 78] on span "Delete" at bounding box center [712, 84] width 32 height 13
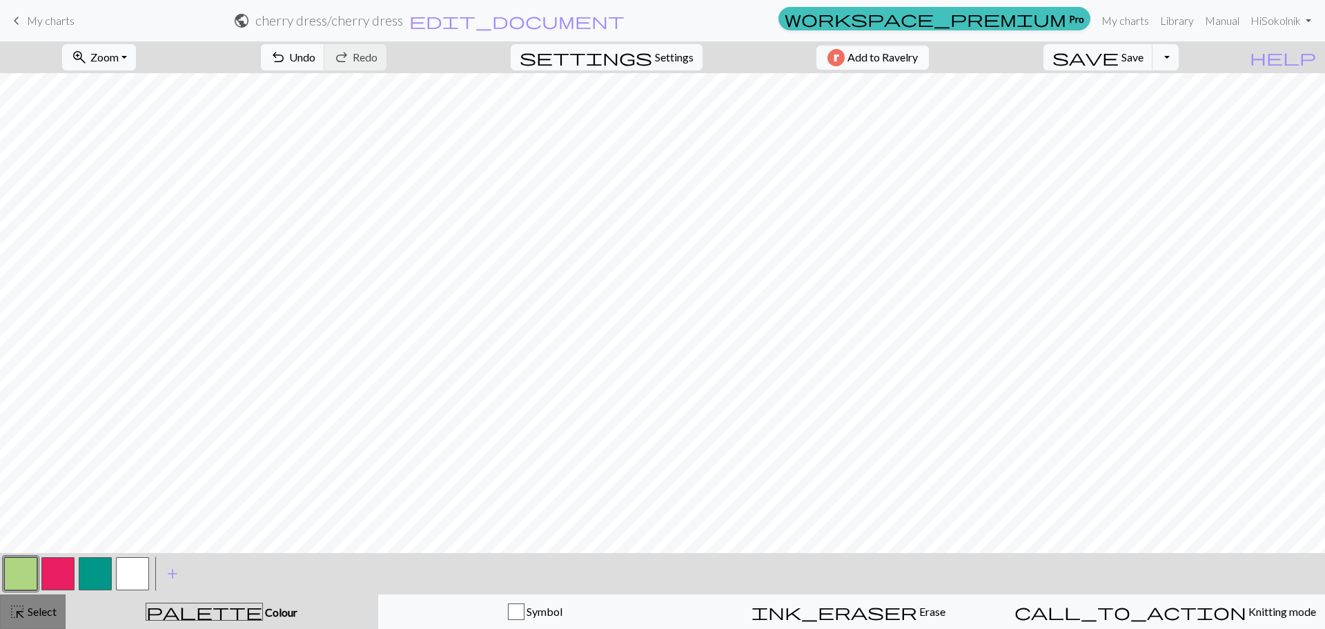
click at [26, 609] on span "Select" at bounding box center [41, 610] width 31 height 13
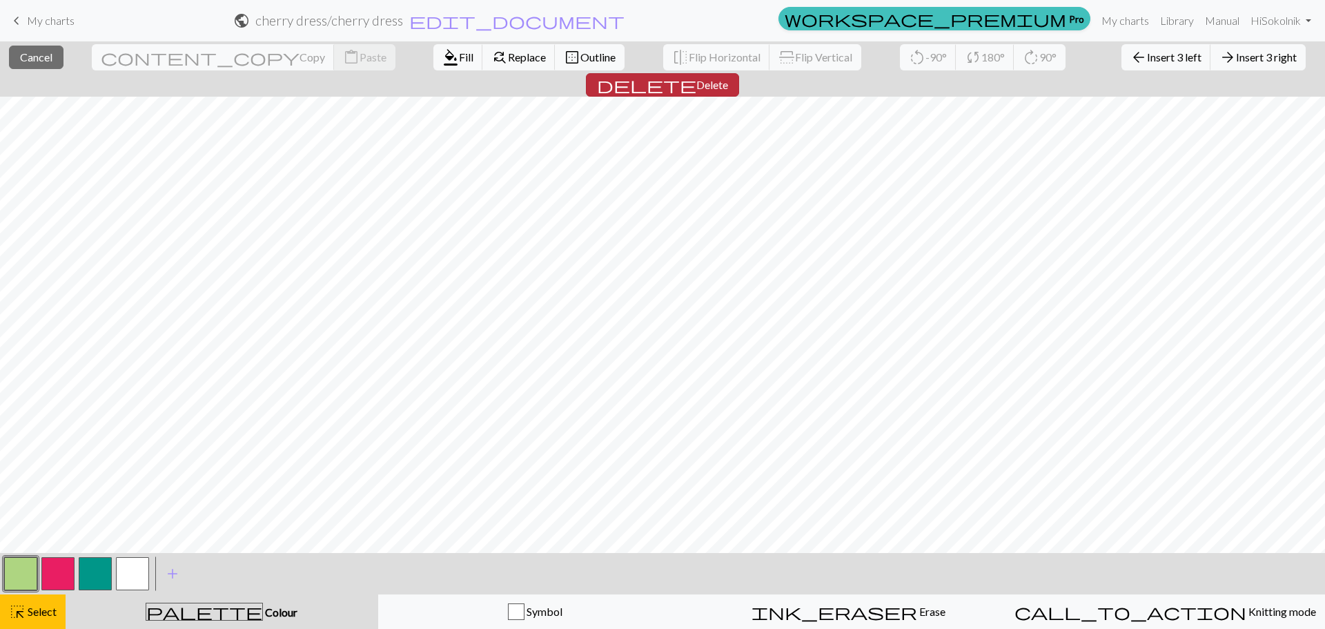
click at [728, 78] on span "Delete" at bounding box center [712, 84] width 32 height 13
click at [1236, 51] on span "Insert 1 right" at bounding box center [1266, 56] width 61 height 13
click at [1111, 43] on div "arrow_back Insert 1 left arrow_forward Insert 1 right" at bounding box center [1213, 57] width 205 height 32
click at [1147, 57] on span "Insert 1 left" at bounding box center [1174, 56] width 55 height 13
click at [1147, 52] on span "Insert 1 left" at bounding box center [1174, 56] width 55 height 13
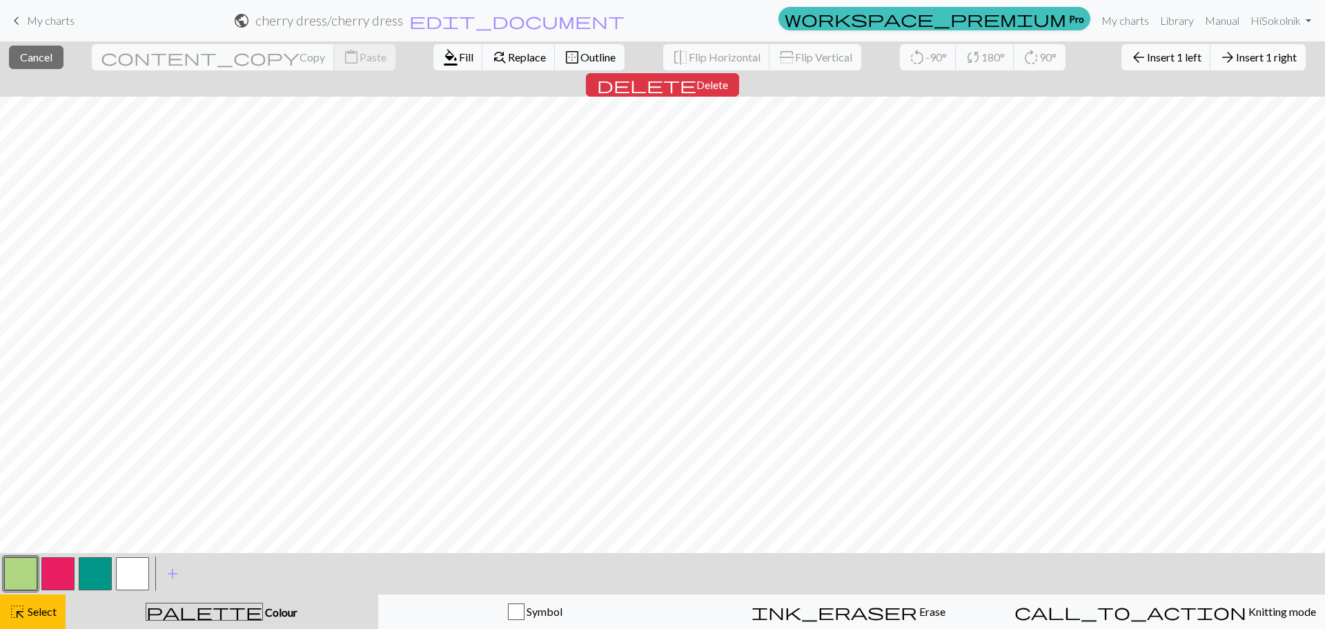
click at [1210, 50] on button "arrow_forward Insert 1 right" at bounding box center [1257, 57] width 95 height 26
click at [1236, 56] on span "Insert 1 right" at bounding box center [1266, 56] width 61 height 13
click at [1167, 72] on div "arrow_back Insert 1 left arrow_forward Insert 1 right" at bounding box center [1213, 57] width 205 height 32
click at [1236, 60] on span "Insert 1 right" at bounding box center [1266, 56] width 61 height 13
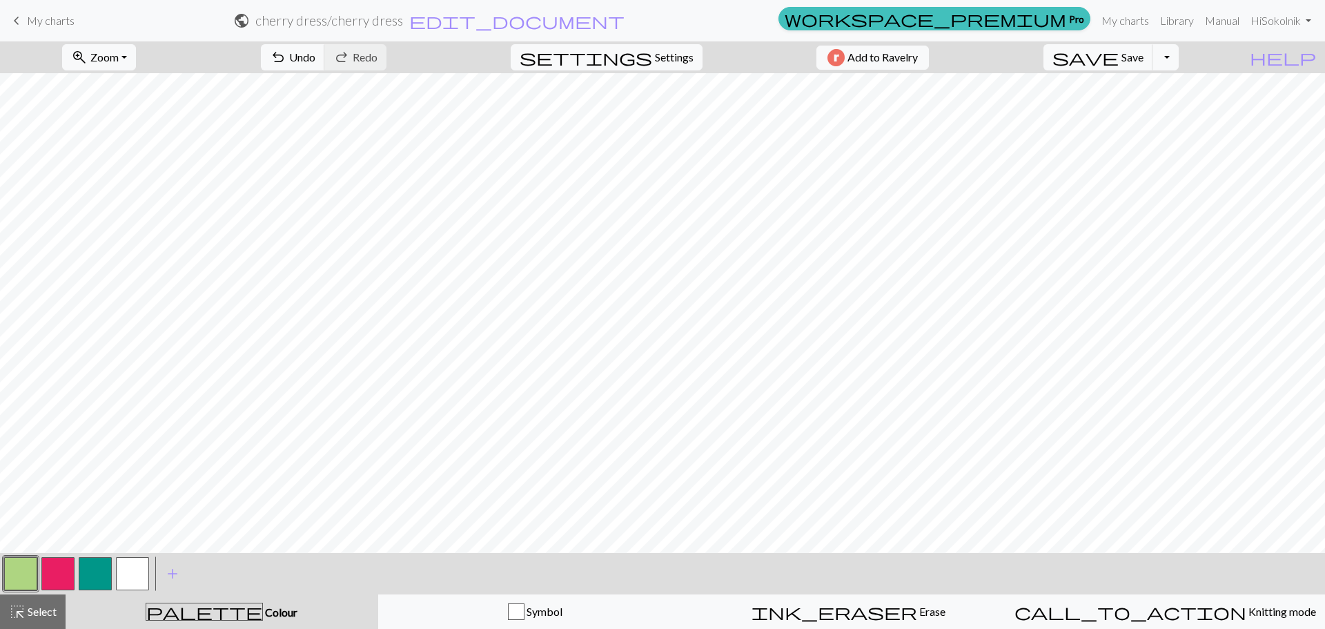
click at [21, 566] on button "button" at bounding box center [20, 573] width 33 height 33
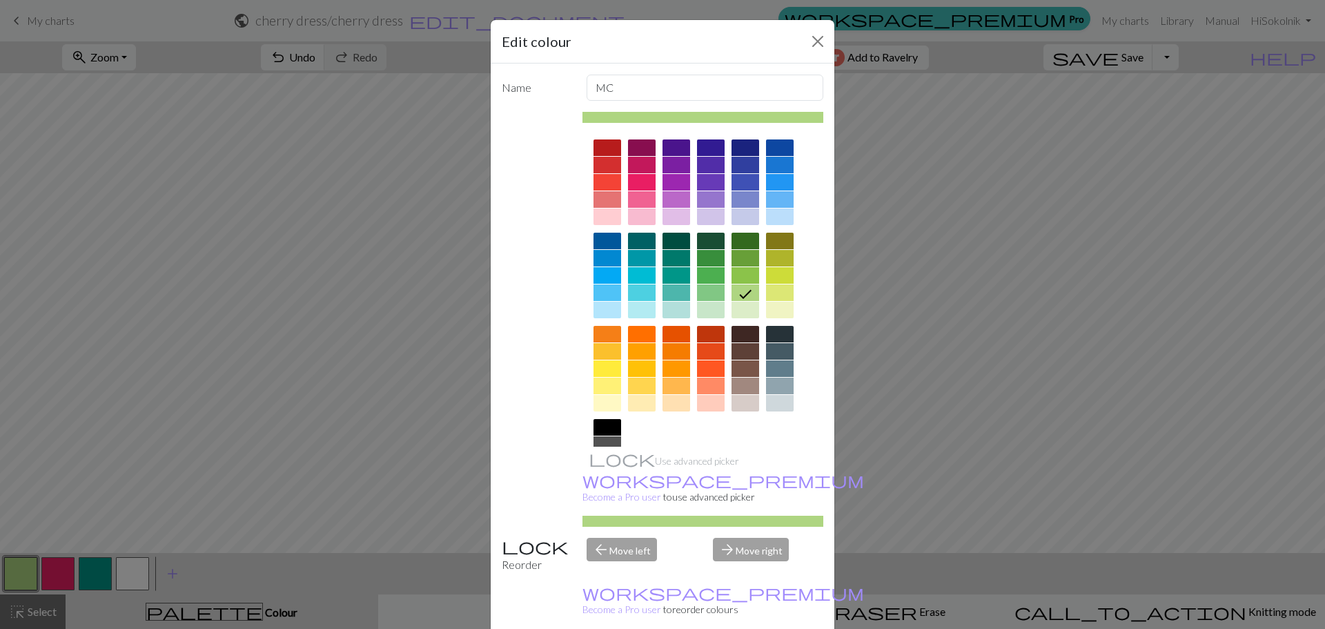
click at [281, 371] on div "Edit colour Name MC Use advanced picker workspace_premium Become a Pro user to …" at bounding box center [662, 314] width 1325 height 629
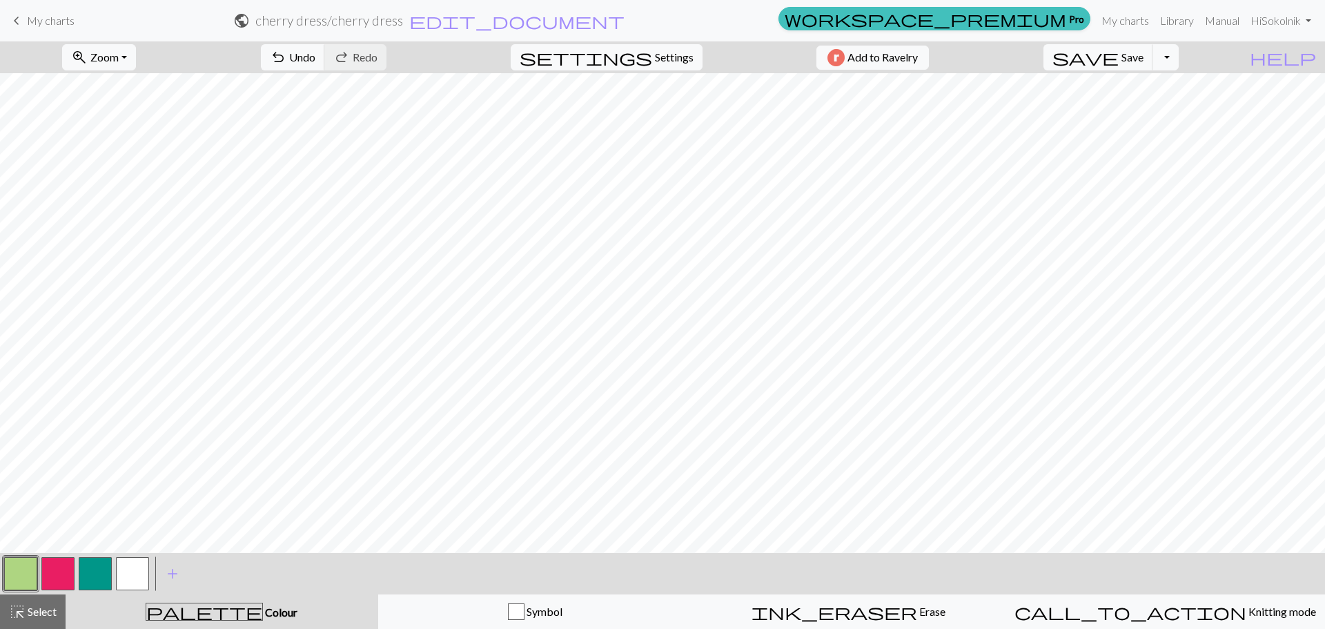
click at [59, 575] on button "button" at bounding box center [57, 573] width 33 height 33
click at [26, 578] on button "button" at bounding box center [20, 573] width 33 height 33
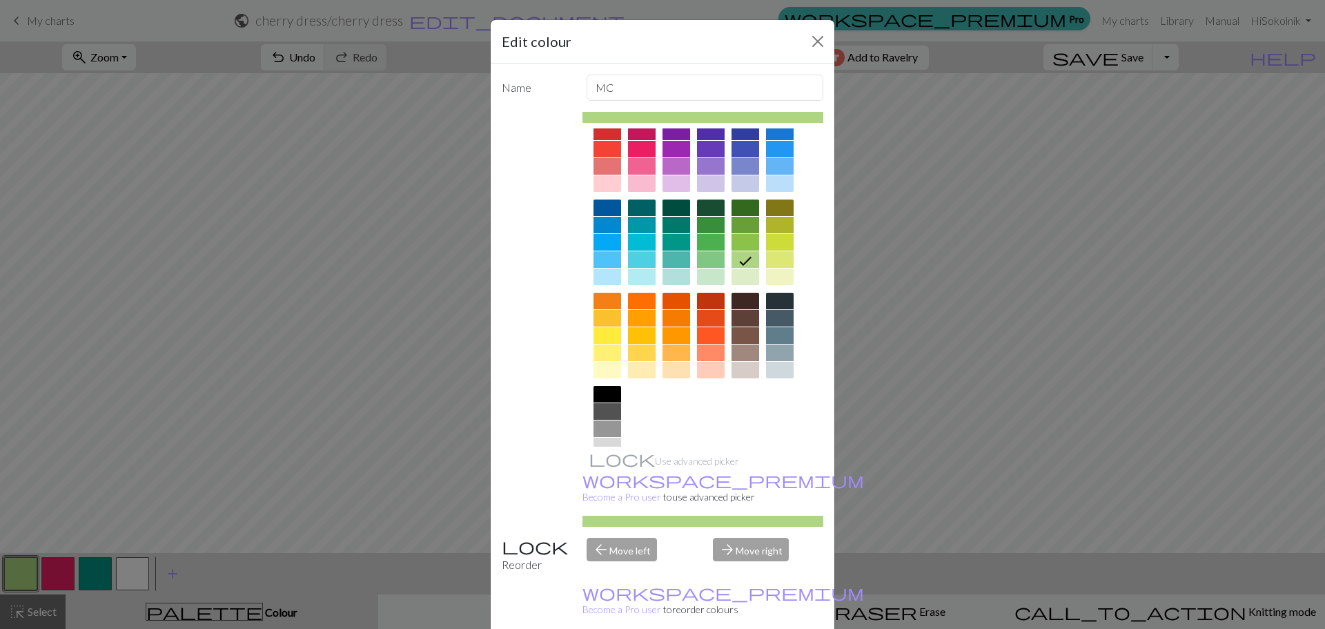
scroll to position [74, 0]
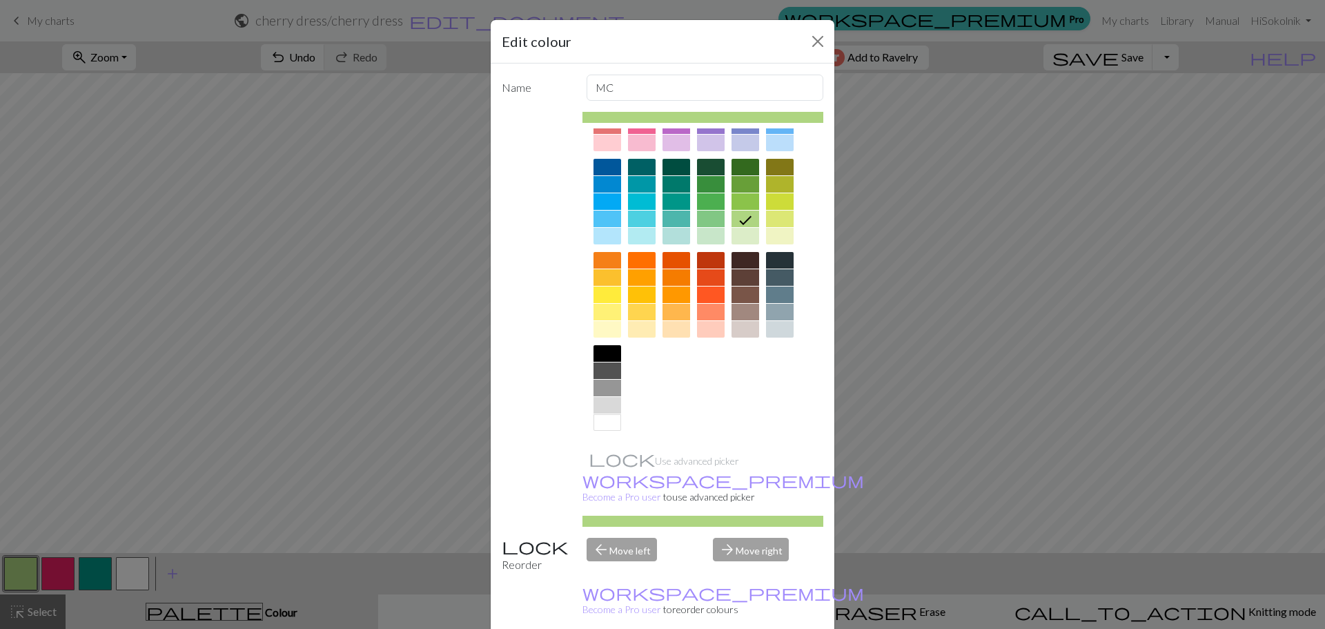
click at [594, 432] on div at bounding box center [607, 391] width 28 height 93
click at [600, 424] on div at bounding box center [607, 422] width 28 height 17
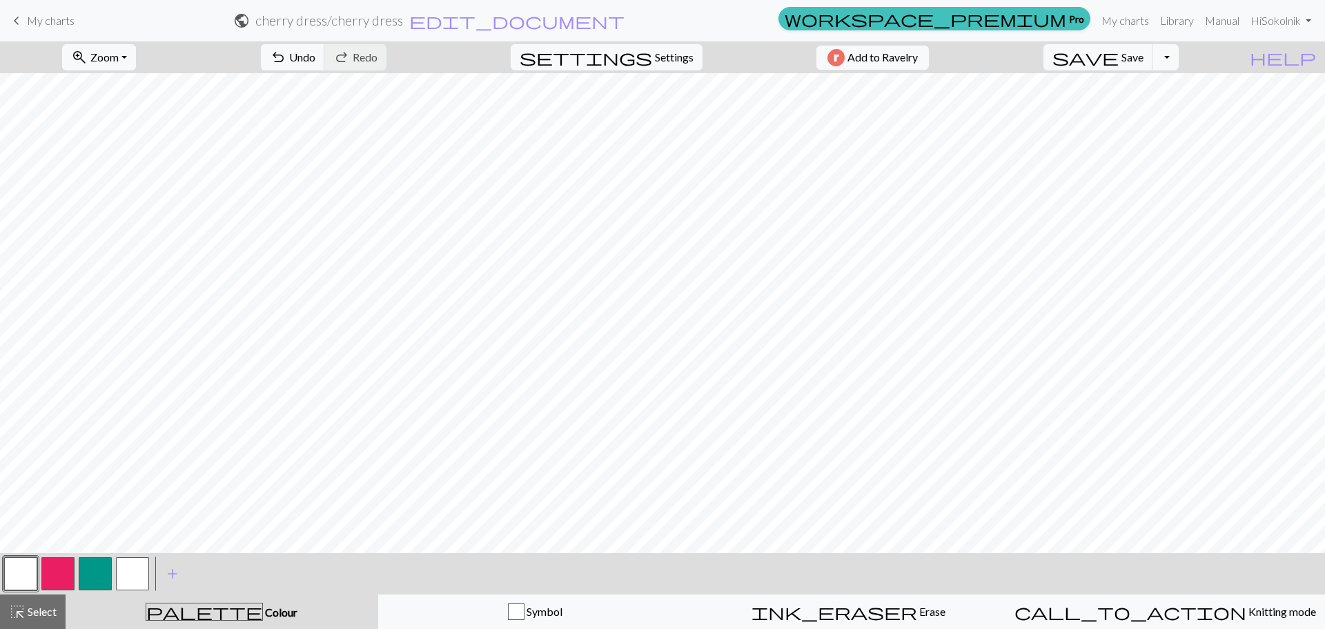
click at [57, 571] on button "button" at bounding box center [57, 573] width 33 height 33
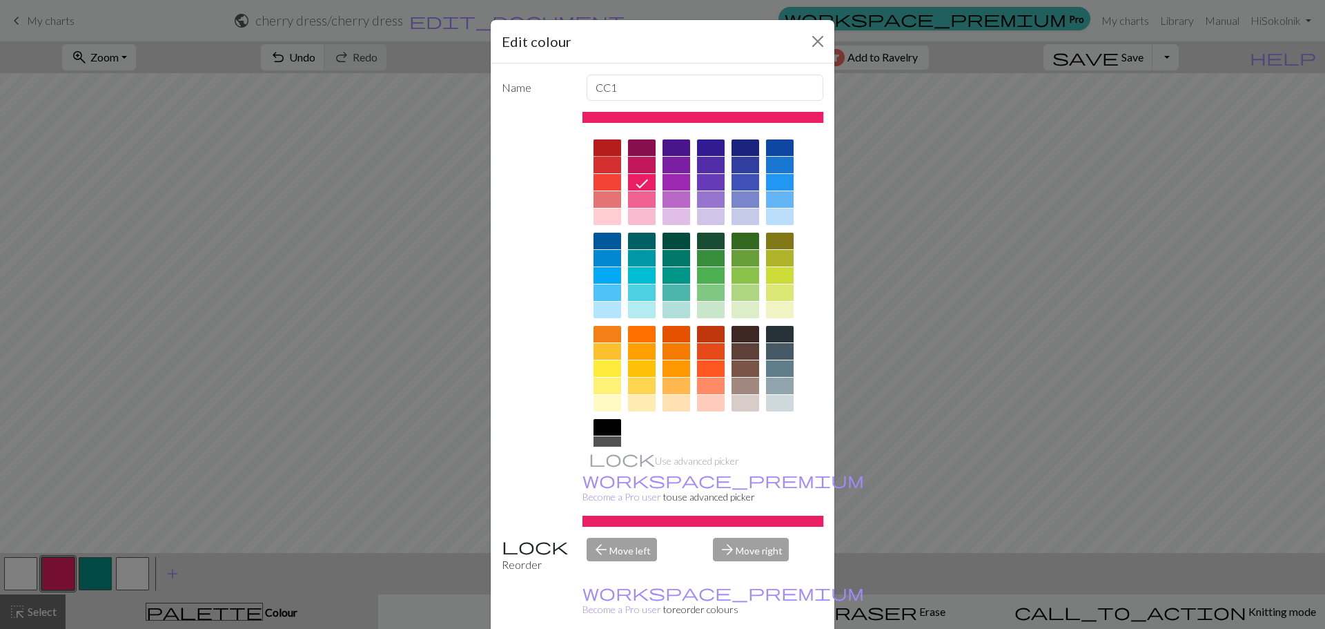
click at [605, 155] on div at bounding box center [607, 147] width 28 height 17
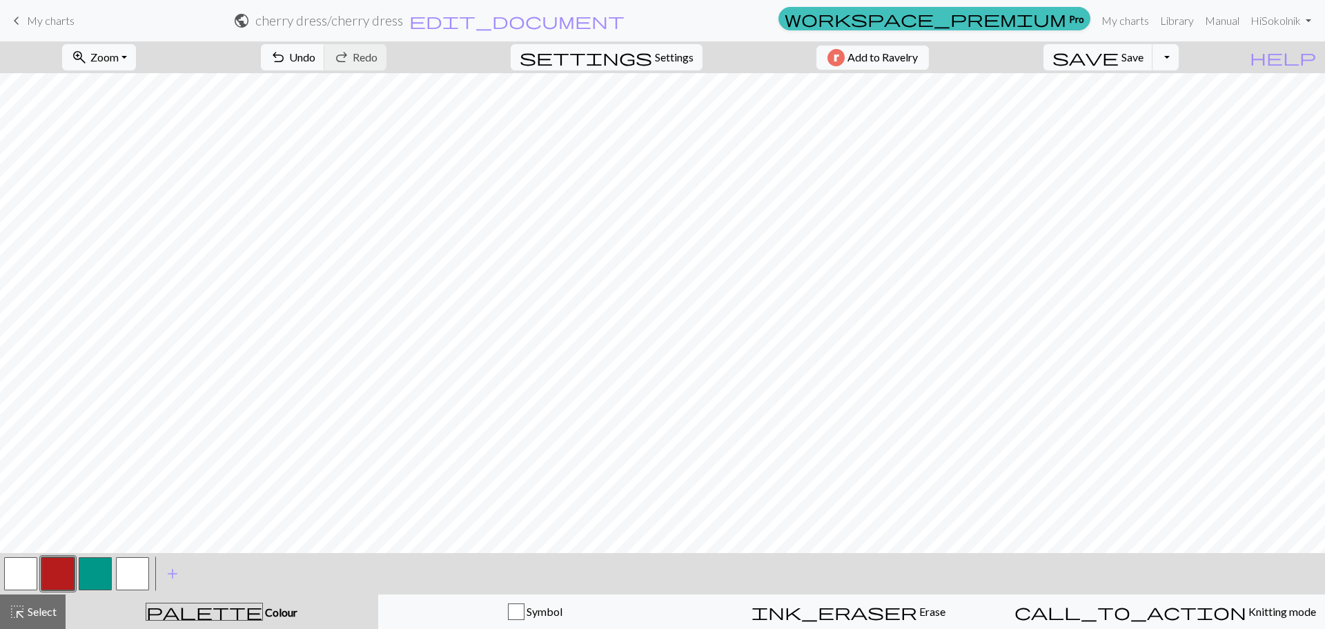
click at [103, 568] on button "button" at bounding box center [95, 573] width 33 height 33
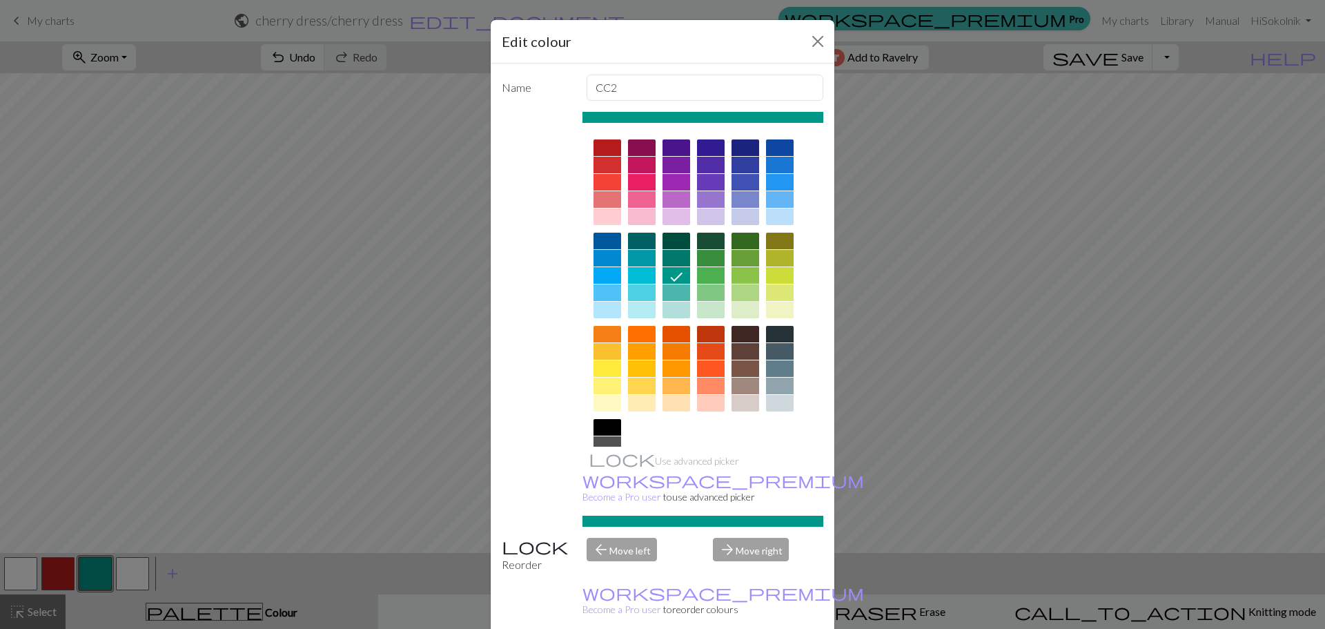
click at [747, 293] on div at bounding box center [745, 292] width 28 height 17
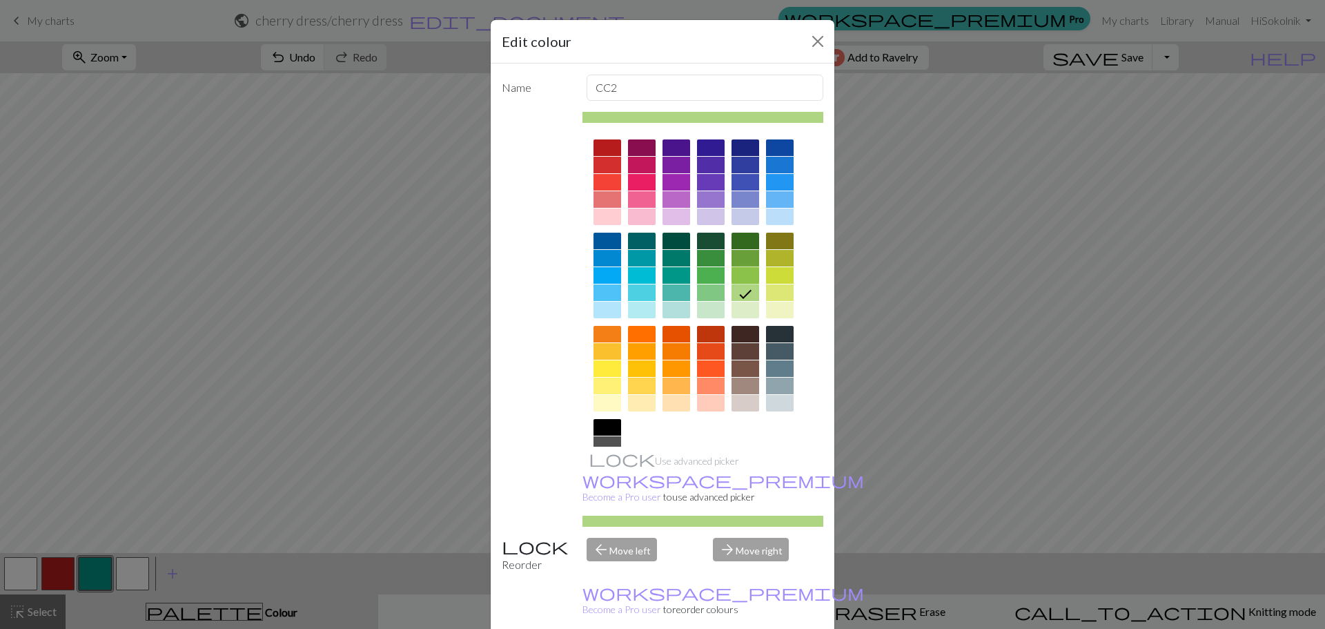
click at [740, 277] on div at bounding box center [745, 275] width 28 height 17
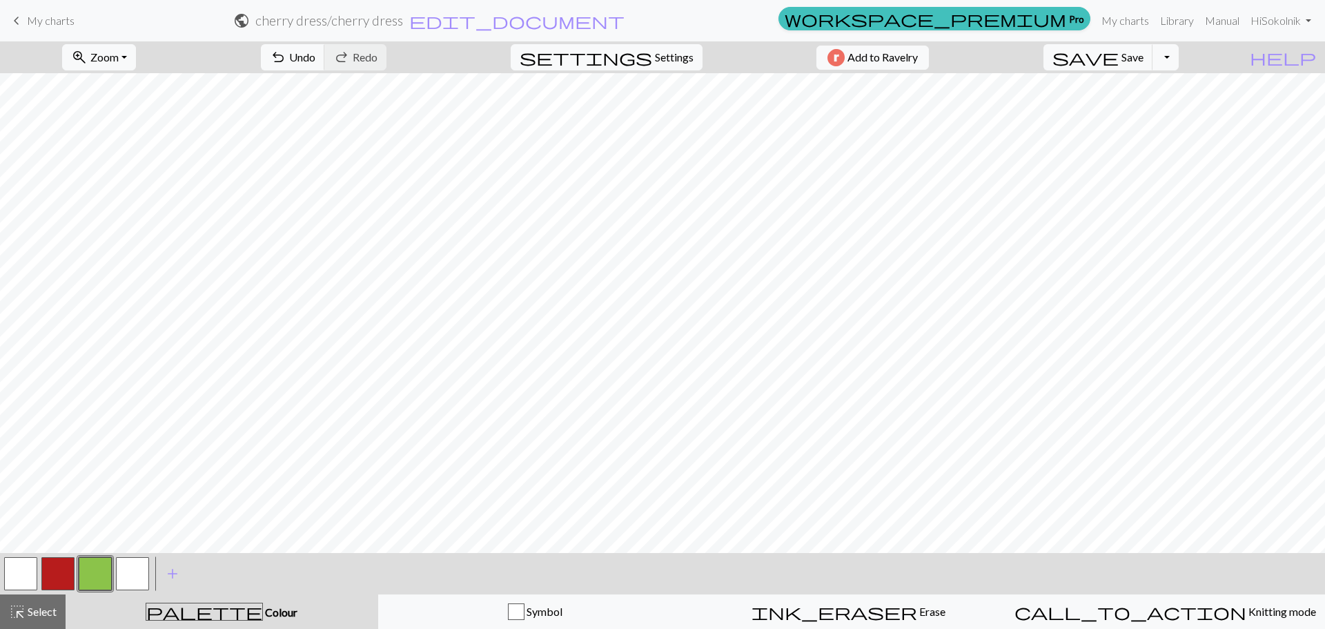
click at [135, 577] on button "button" at bounding box center [132, 573] width 33 height 33
click at [93, 569] on button "button" at bounding box center [95, 573] width 33 height 33
click at [21, 576] on button "button" at bounding box center [20, 573] width 33 height 33
click at [50, 571] on button "button" at bounding box center [57, 573] width 33 height 33
click at [139, 571] on button "button" at bounding box center [132, 573] width 33 height 33
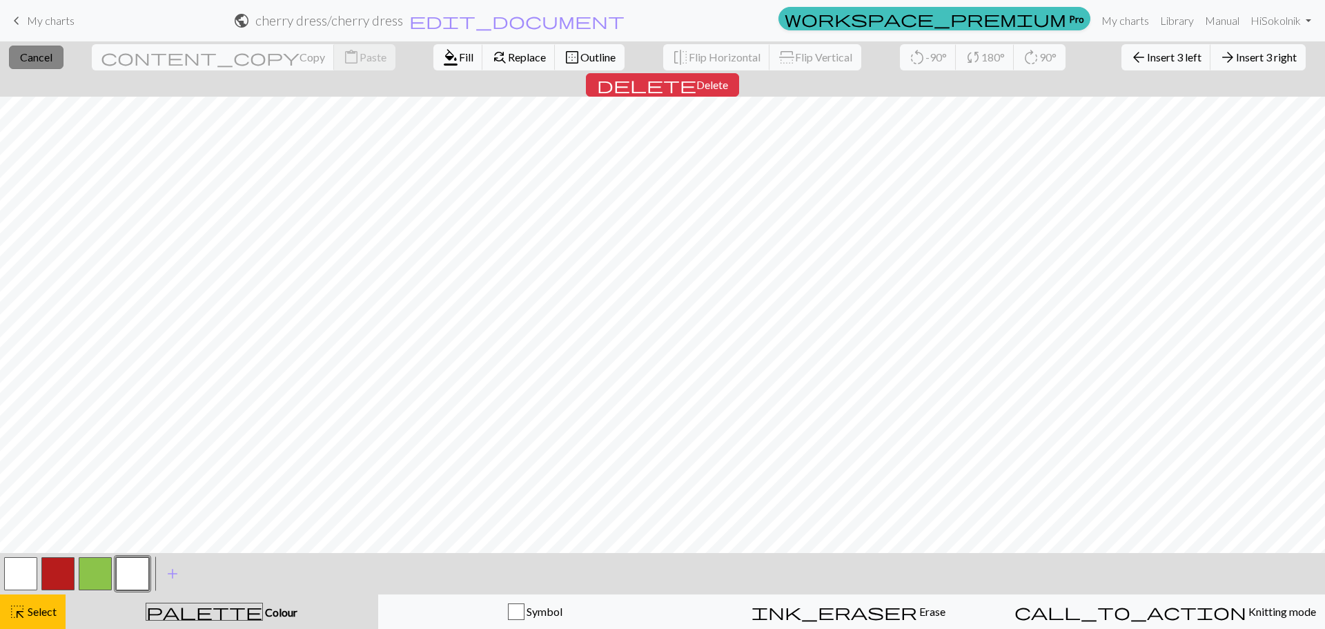
click at [30, 53] on span "Cancel" at bounding box center [36, 56] width 32 height 13
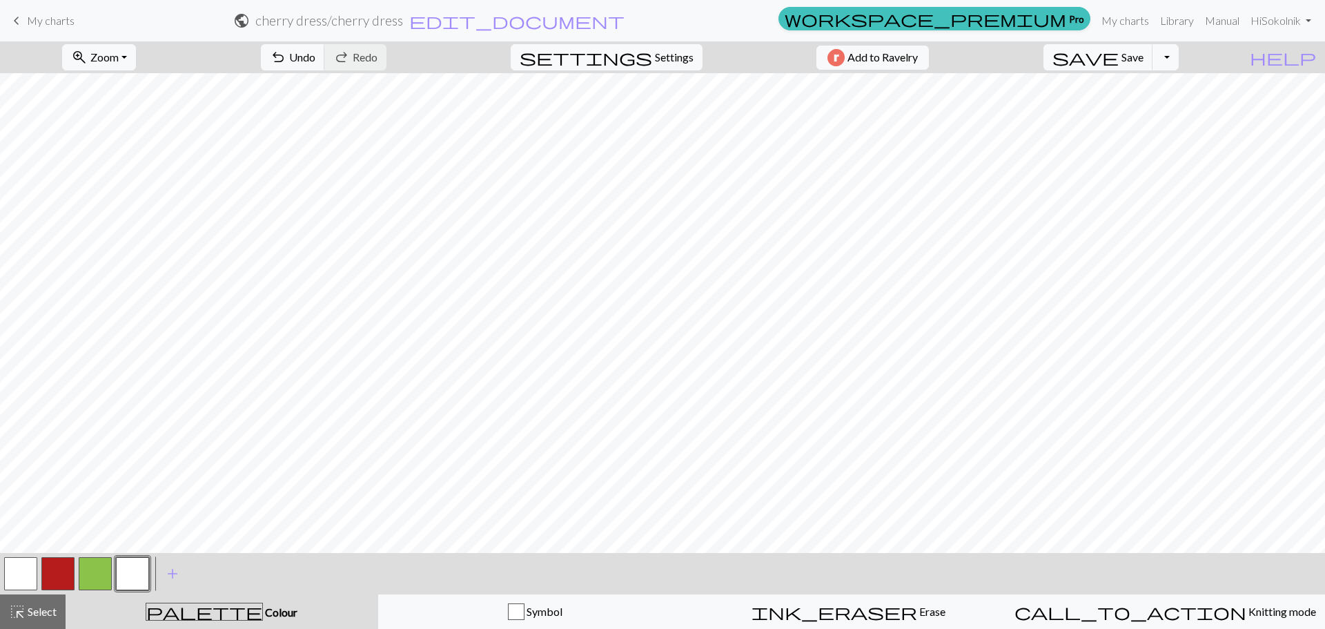
click at [51, 573] on button "button" at bounding box center [57, 573] width 33 height 33
click at [95, 573] on button "button" at bounding box center [95, 573] width 33 height 33
click at [18, 607] on span "highlight_alt" at bounding box center [17, 611] width 17 height 19
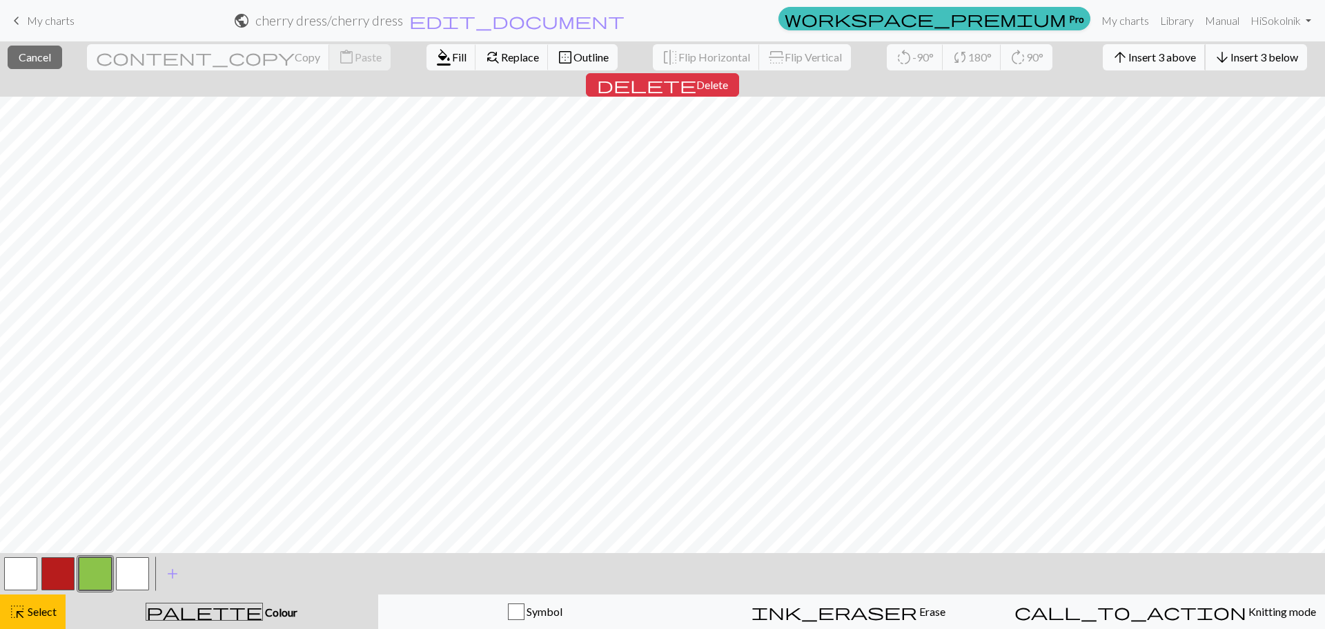
click at [1128, 51] on span "Insert 3 above" at bounding box center [1162, 56] width 68 height 13
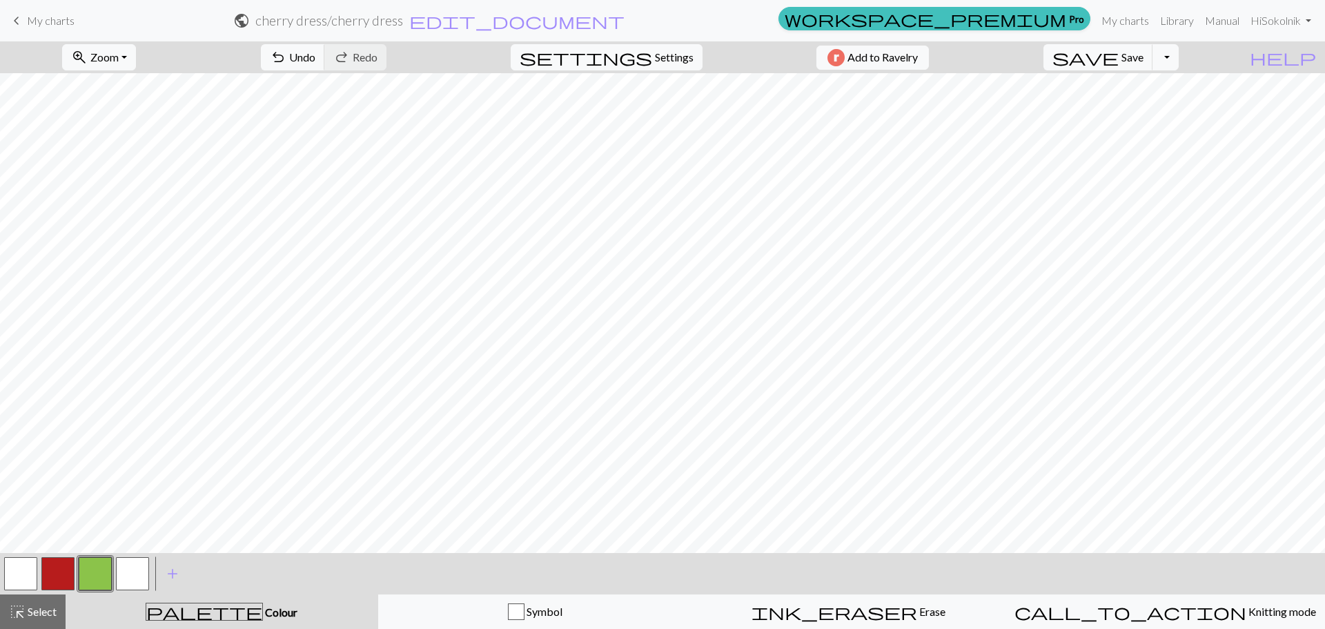
click at [1089, 51] on div "zoom_in Zoom Zoom Fit all Fit width Fit height 50% 100% 150% 200% undo Undo Und…" at bounding box center [620, 57] width 1240 height 32
click at [92, 566] on button "button" at bounding box center [95, 573] width 33 height 33
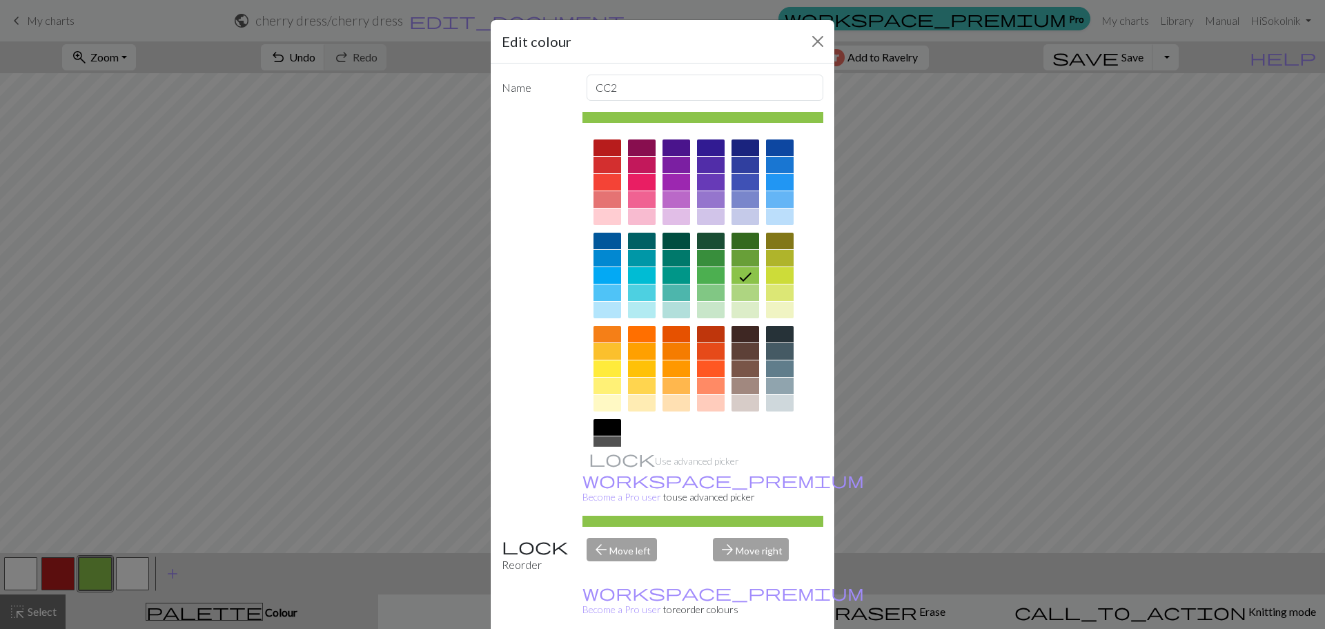
click at [119, 210] on div "Edit colour Name CC2 Use advanced picker workspace_premium Become a Pro user to…" at bounding box center [662, 314] width 1325 height 629
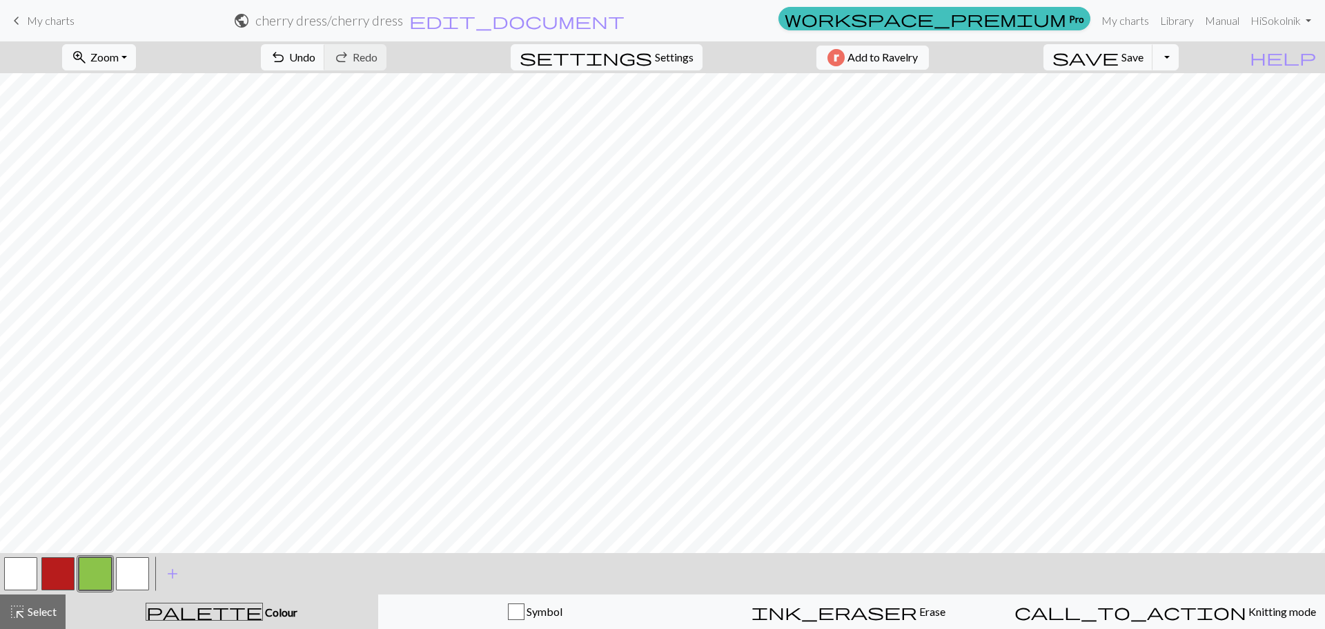
click at [53, 569] on button "button" at bounding box center [57, 573] width 33 height 33
click at [90, 583] on button "button" at bounding box center [95, 573] width 33 height 33
click at [124, 573] on button "button" at bounding box center [132, 573] width 33 height 33
click at [46, 578] on button "button" at bounding box center [57, 573] width 33 height 33
click at [1143, 56] on span "Save" at bounding box center [1132, 56] width 22 height 13
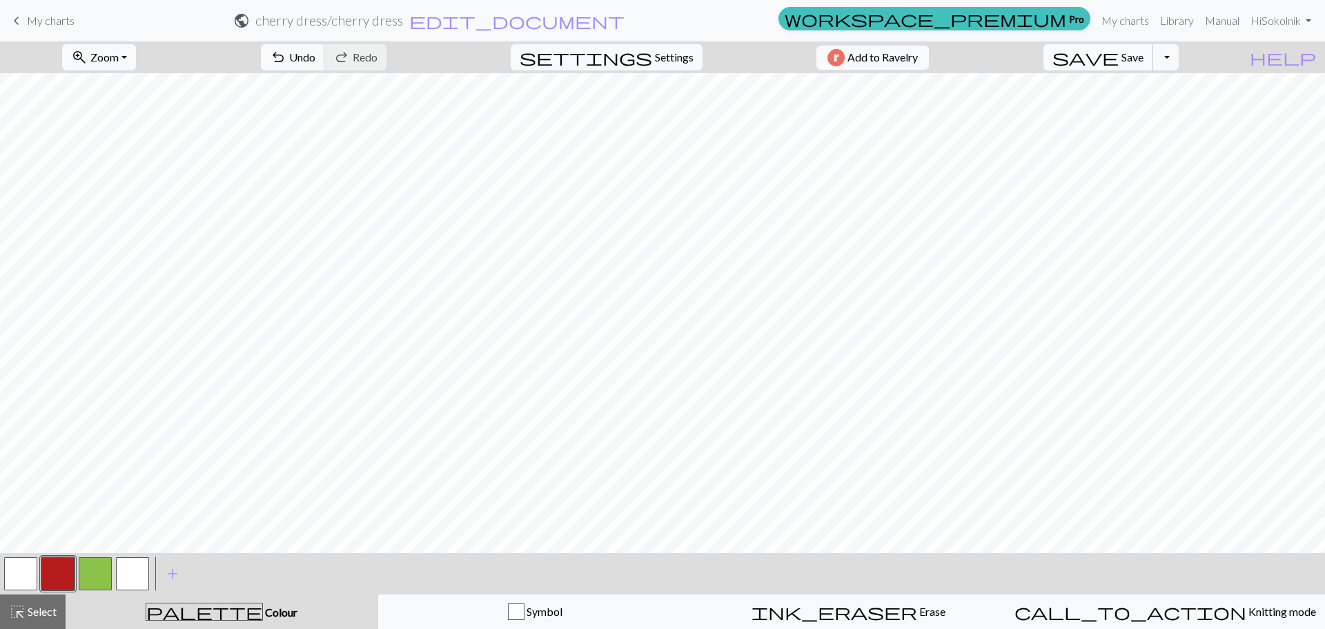
click at [1143, 54] on span "Save" at bounding box center [1132, 56] width 22 height 13
